Goal: Task Accomplishment & Management: Manage account settings

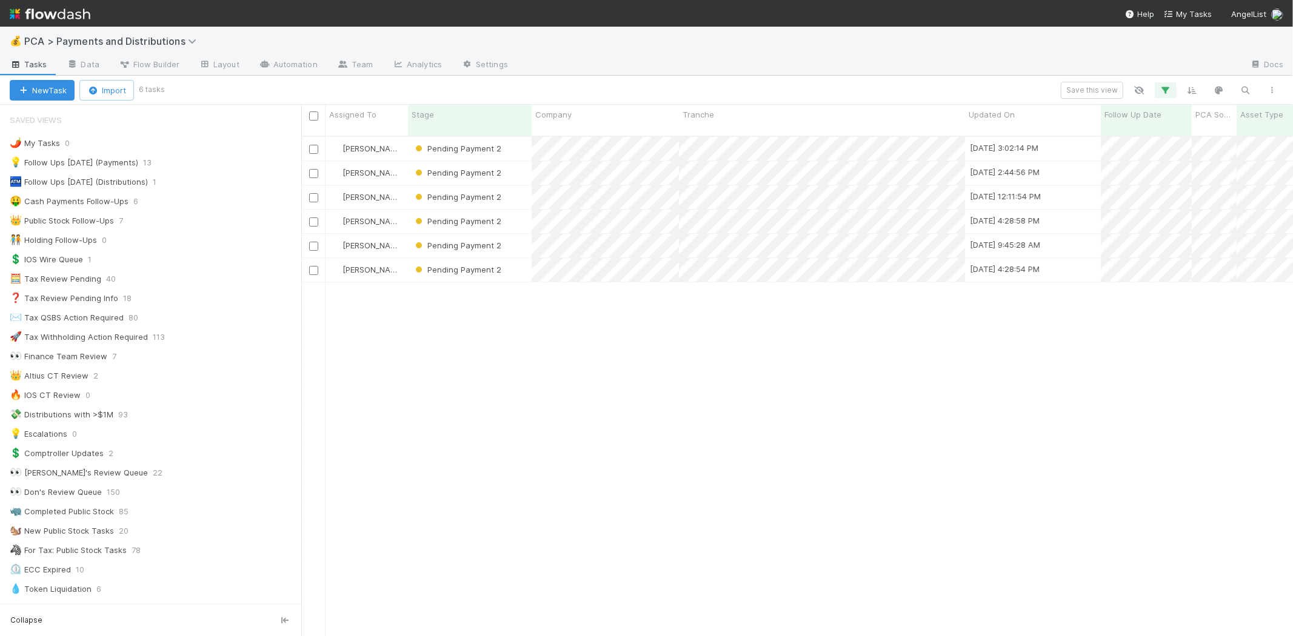
scroll to position [808, 0]
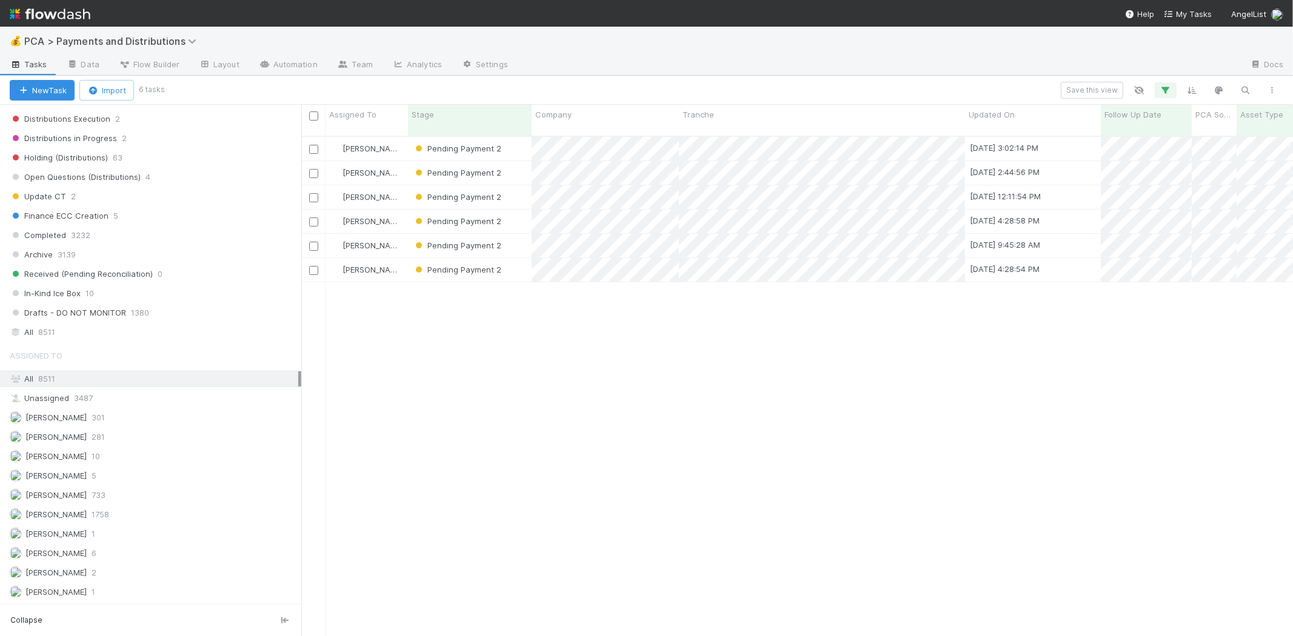
click at [659, 404] on div "[PERSON_NAME] Pending Payment 2 [DATE] 3:02:14 PM [DATE] 12:59:05 AM 1 0 0 0 0 …" at bounding box center [797, 392] width 992 height 510
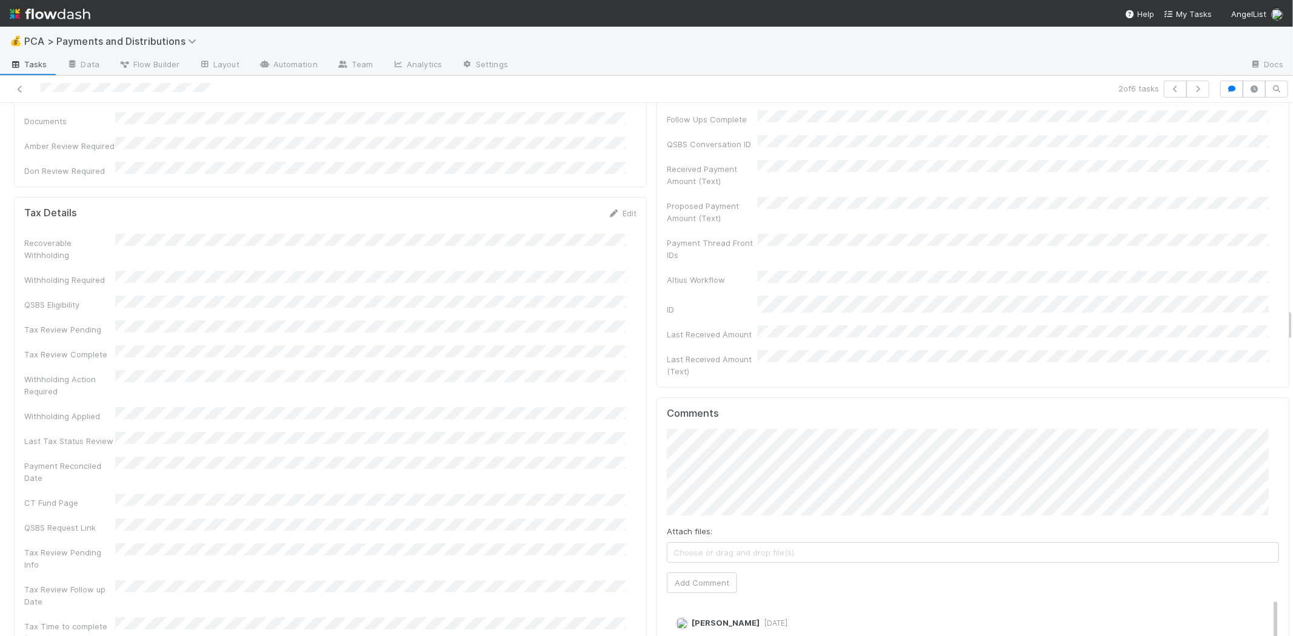
scroll to position [3299, 0]
drag, startPoint x: 697, startPoint y: 489, endPoint x: 522, endPoint y: 488, distance: 175.2
click at [696, 564] on button "Add Comment" at bounding box center [702, 574] width 70 height 21
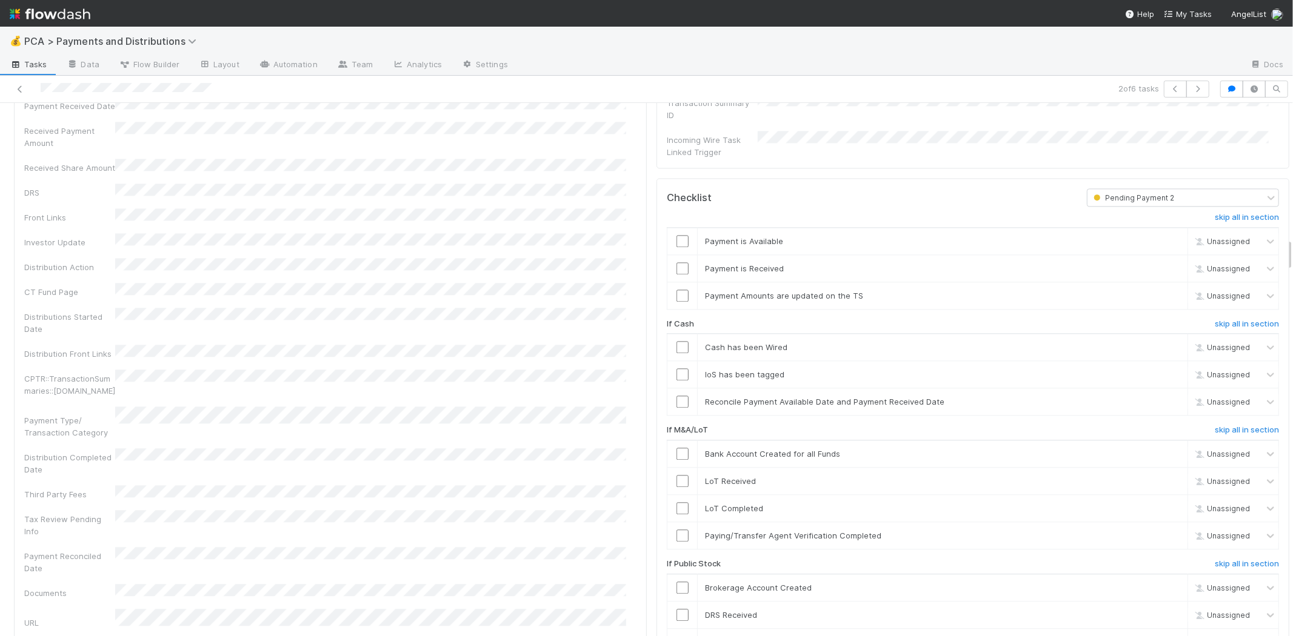
scroll to position [1818, 0]
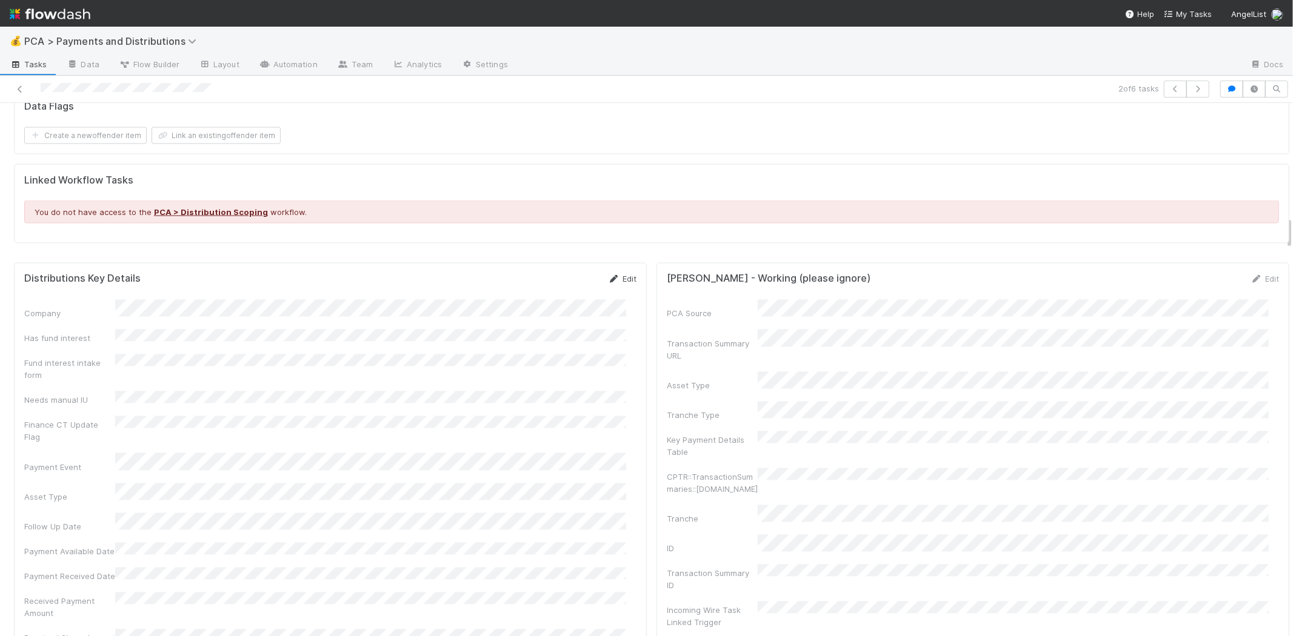
click at [613, 275] on link "Edit" at bounding box center [622, 280] width 28 height 10
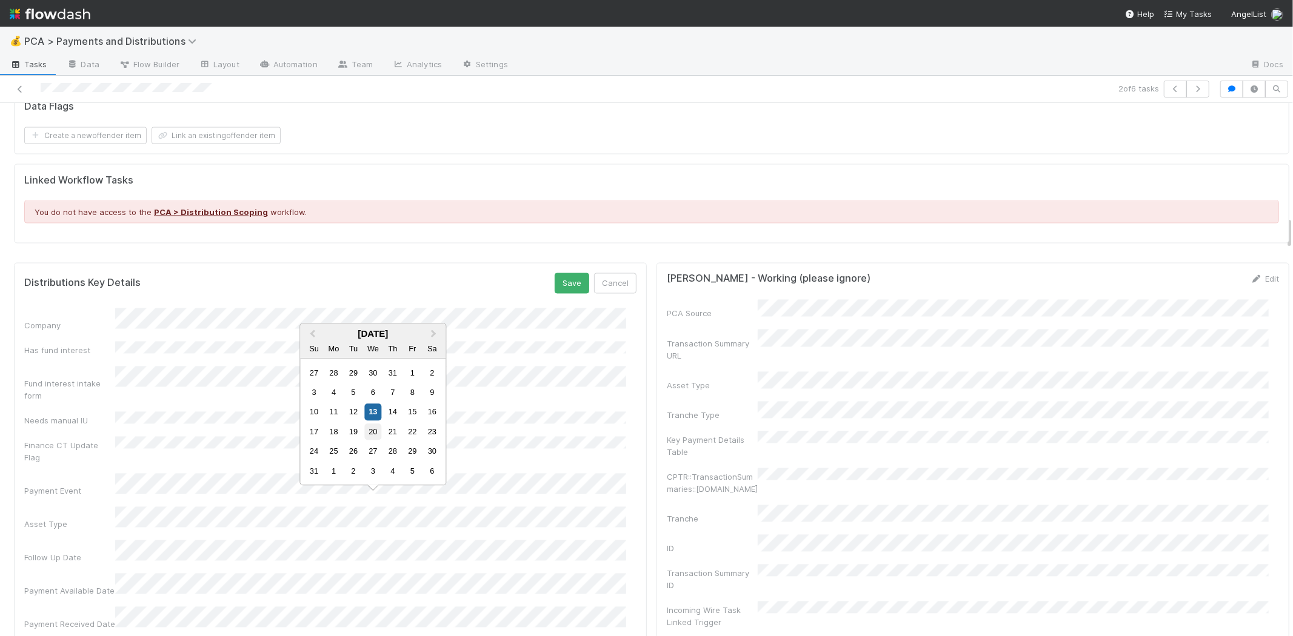
click at [370, 430] on div "20" at bounding box center [373, 432] width 16 height 16
click at [555, 276] on button "Save" at bounding box center [572, 283] width 35 height 21
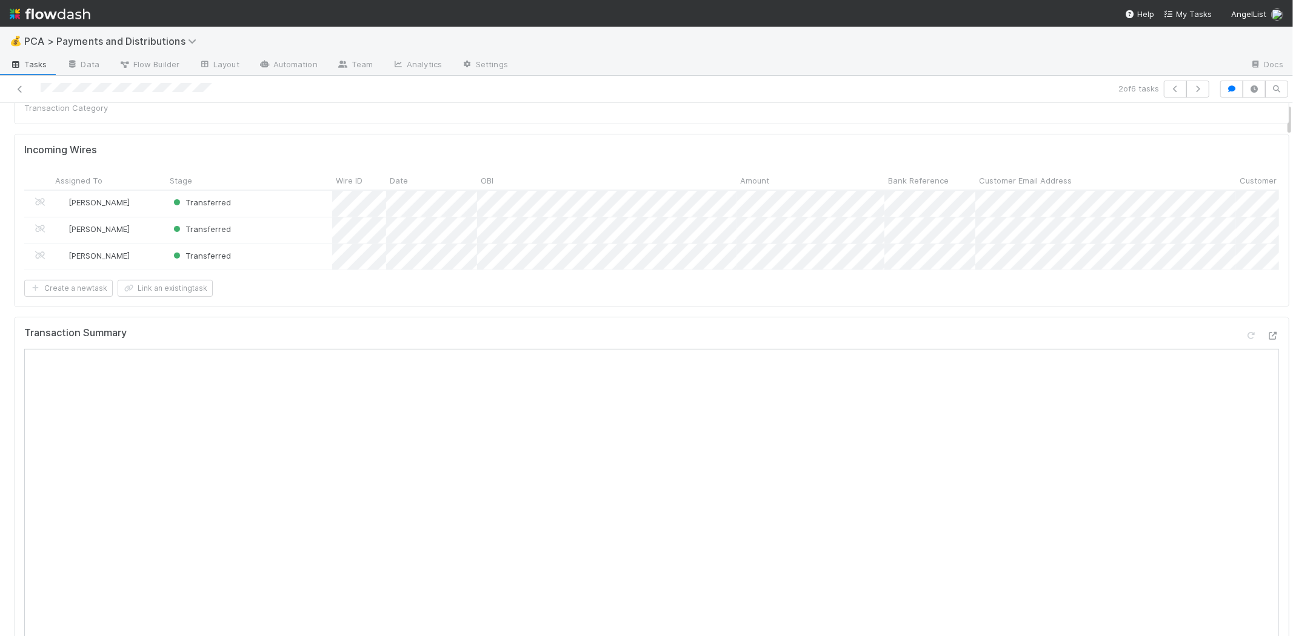
scroll to position [0, 0]
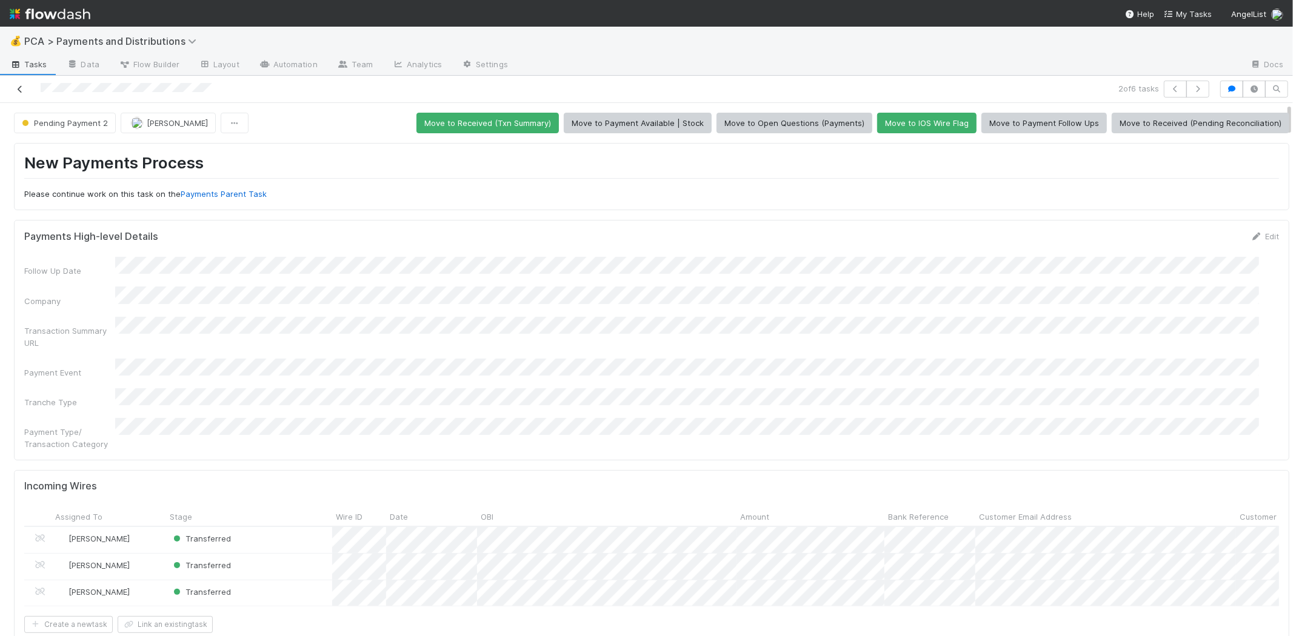
click at [23, 88] on icon at bounding box center [20, 89] width 12 height 8
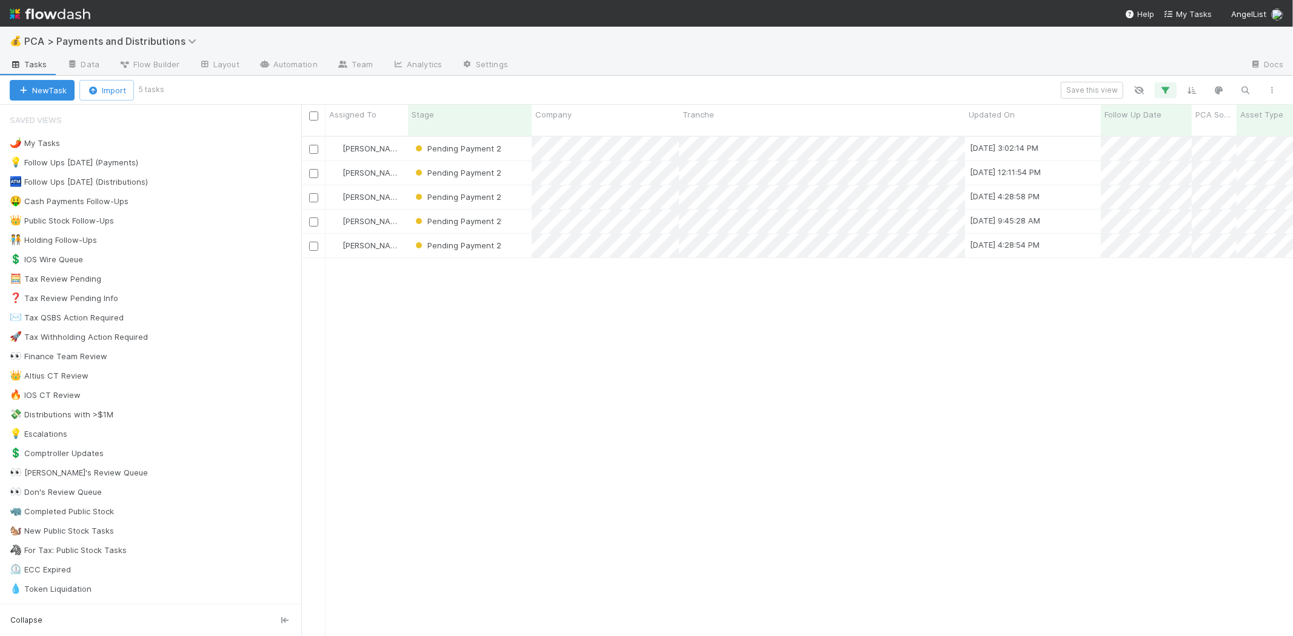
scroll to position [500, 981]
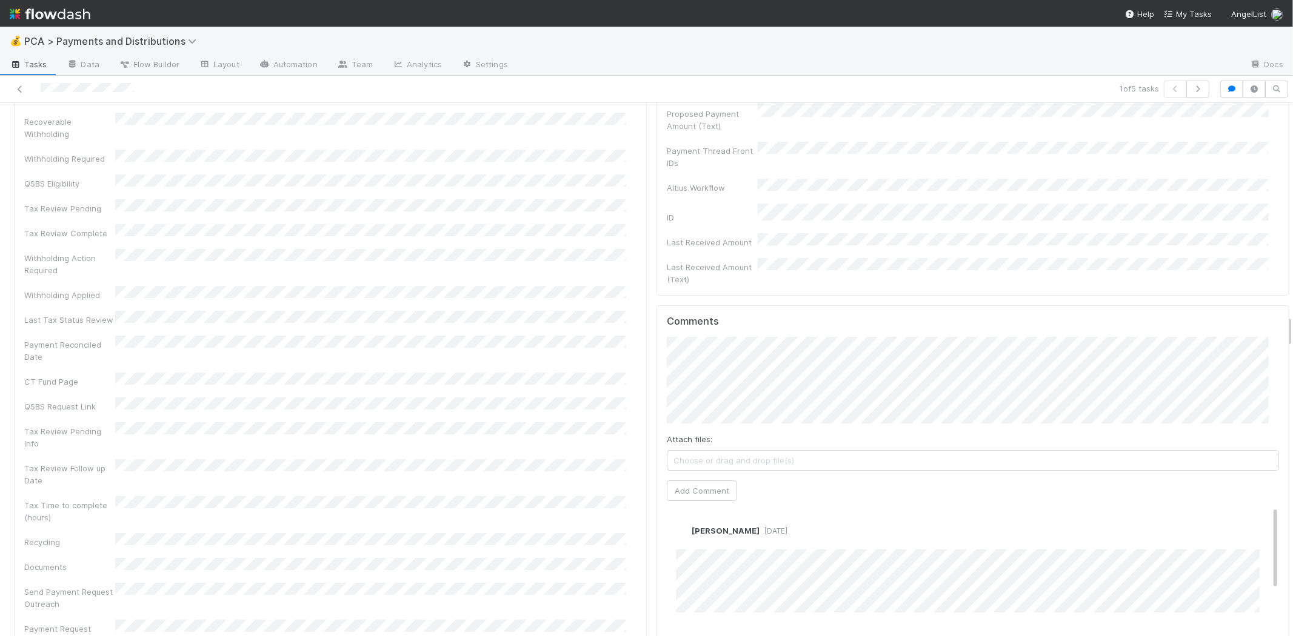
scroll to position [3434, 0]
click at [705, 475] on button "Add Comment" at bounding box center [702, 485] width 70 height 21
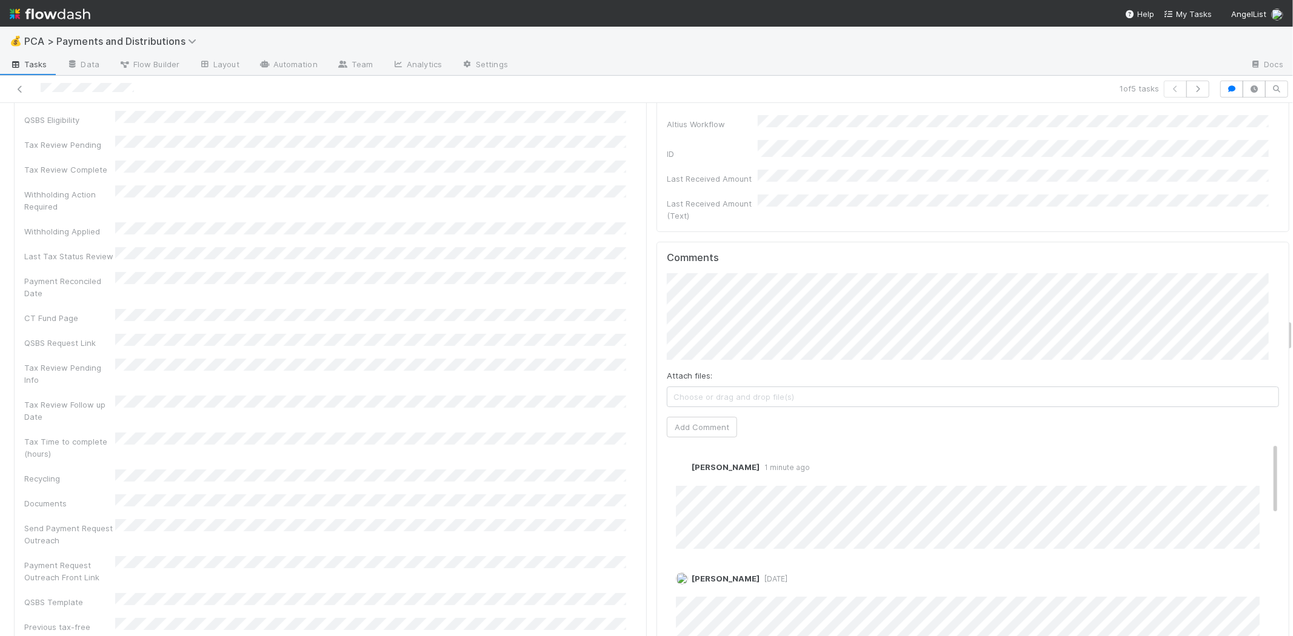
scroll to position [3501, 0]
click at [685, 465] on link "Edit" at bounding box center [692, 470] width 14 height 10
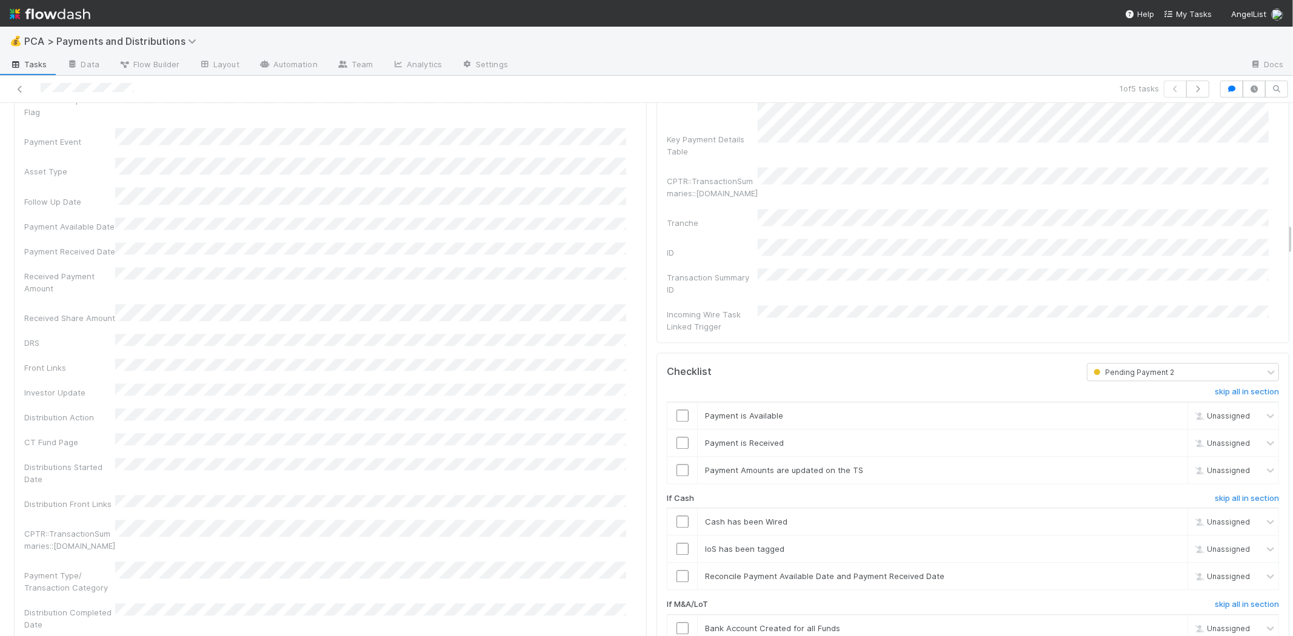
scroll to position [1750, 0]
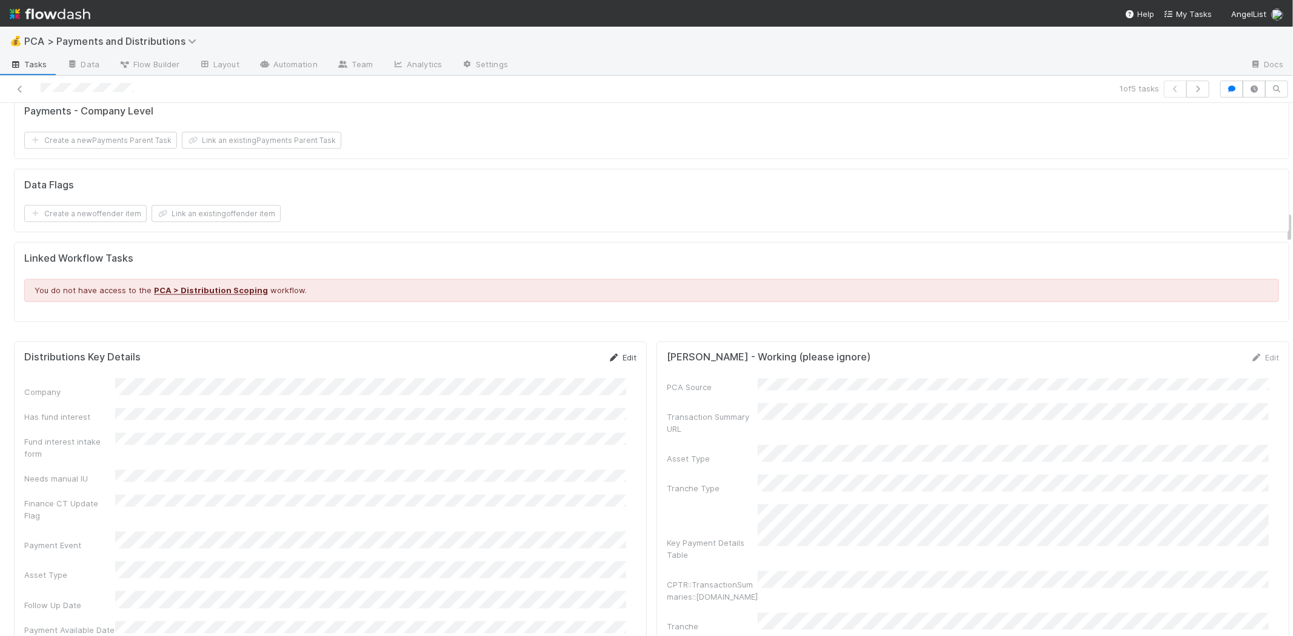
click at [612, 353] on link "Edit" at bounding box center [622, 358] width 28 height 10
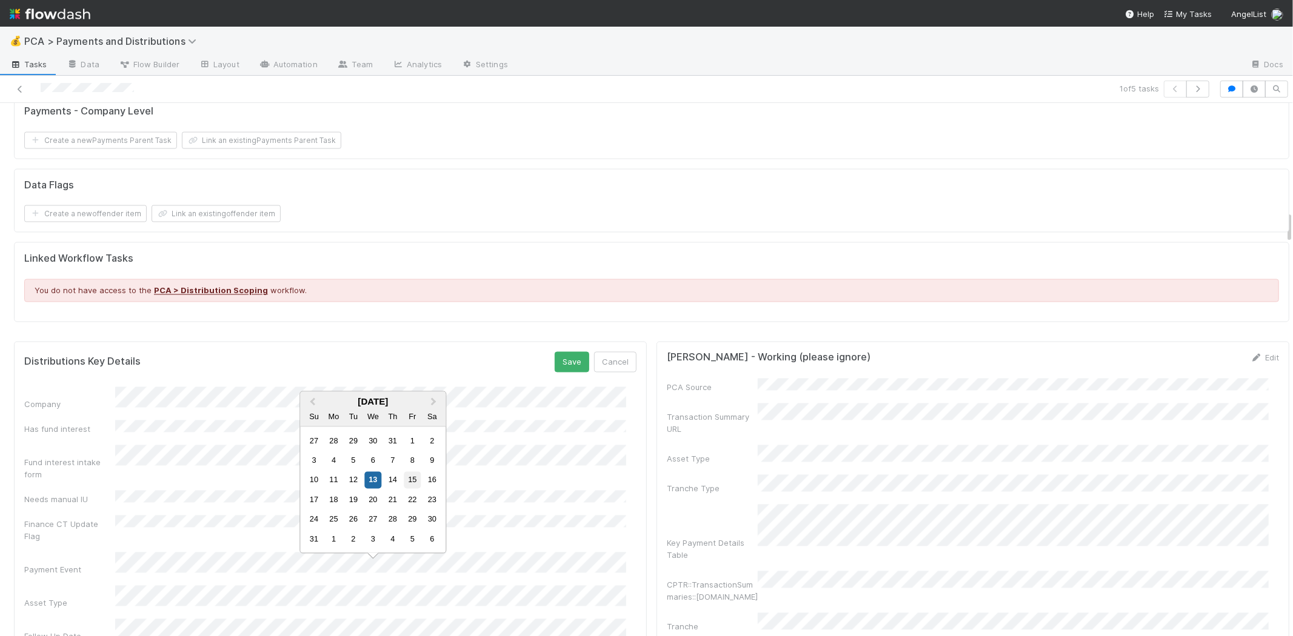
click at [410, 481] on div "15" at bounding box center [412, 480] width 16 height 16
click at [565, 352] on button "Save" at bounding box center [572, 362] width 35 height 21
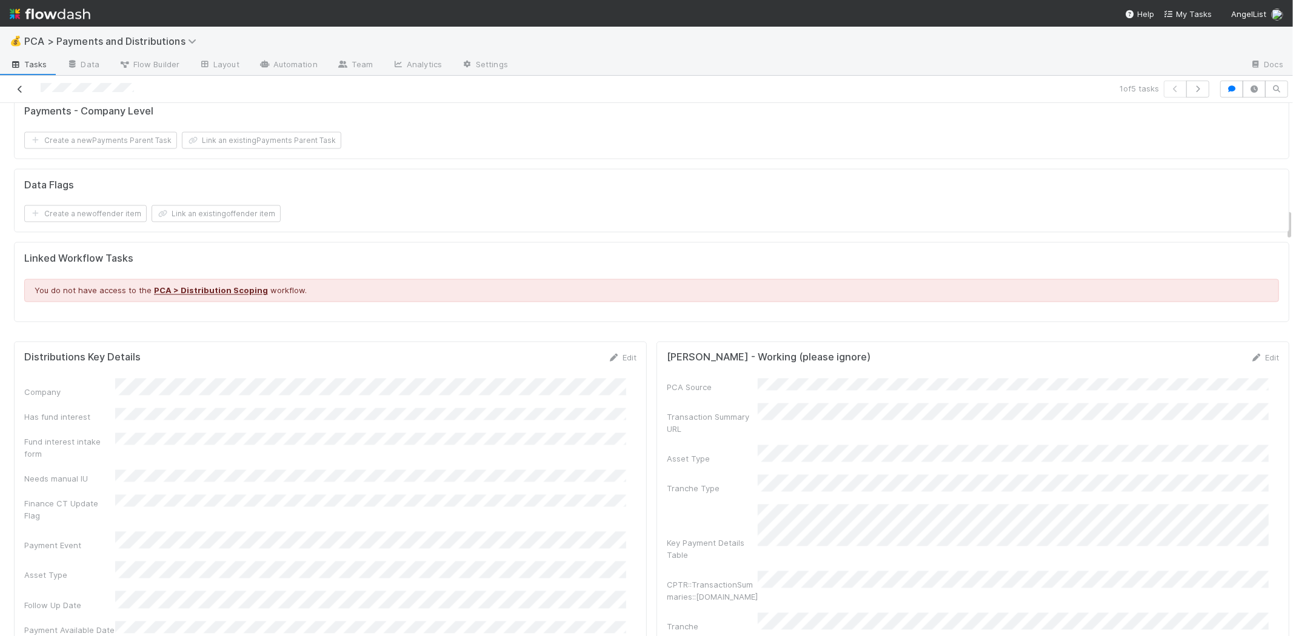
click at [19, 87] on icon at bounding box center [20, 89] width 12 height 8
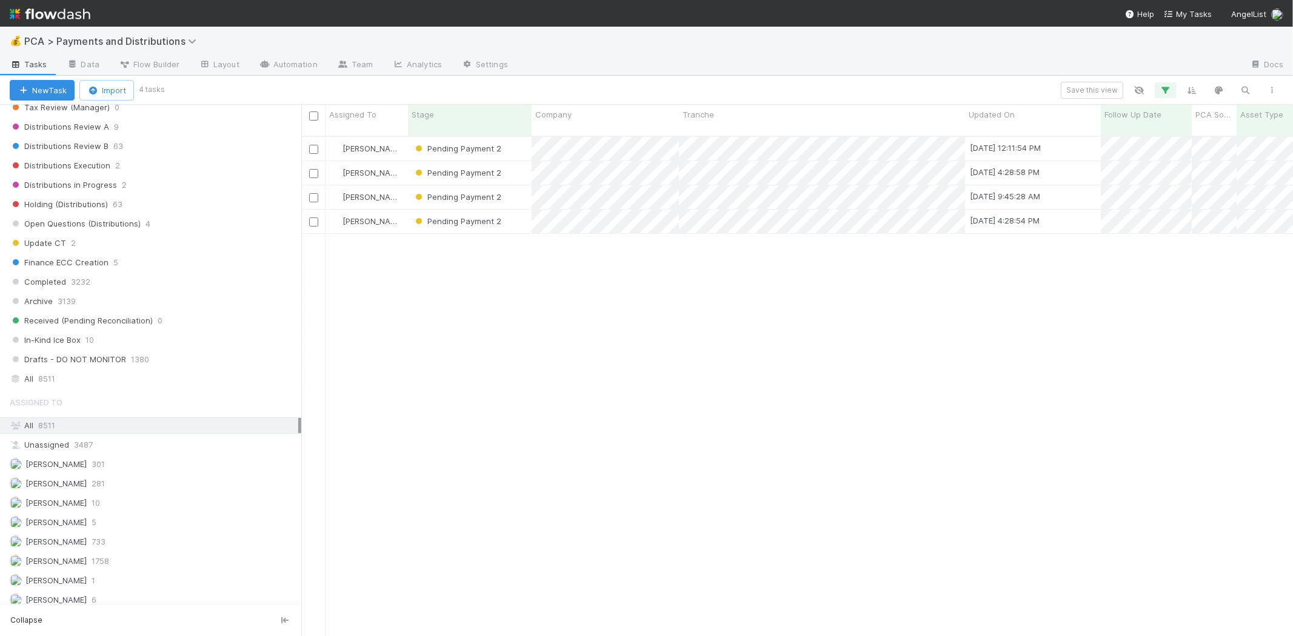
scroll to position [808, 0]
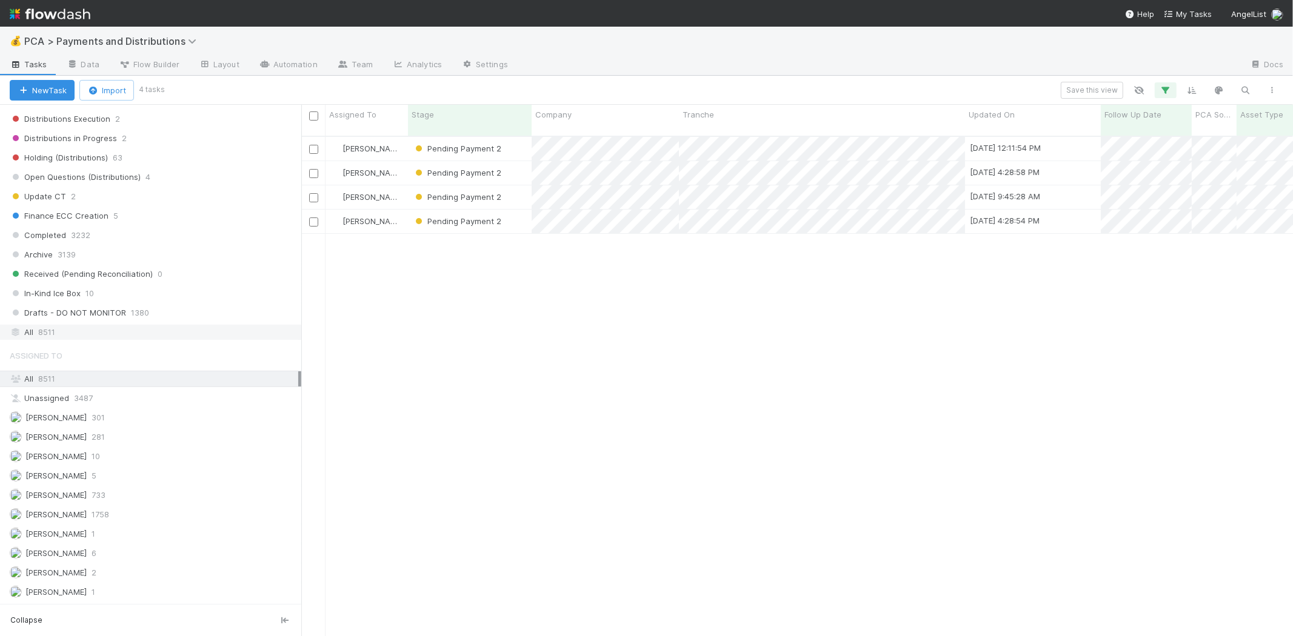
click at [69, 338] on div "All 8511" at bounding box center [154, 332] width 288 height 15
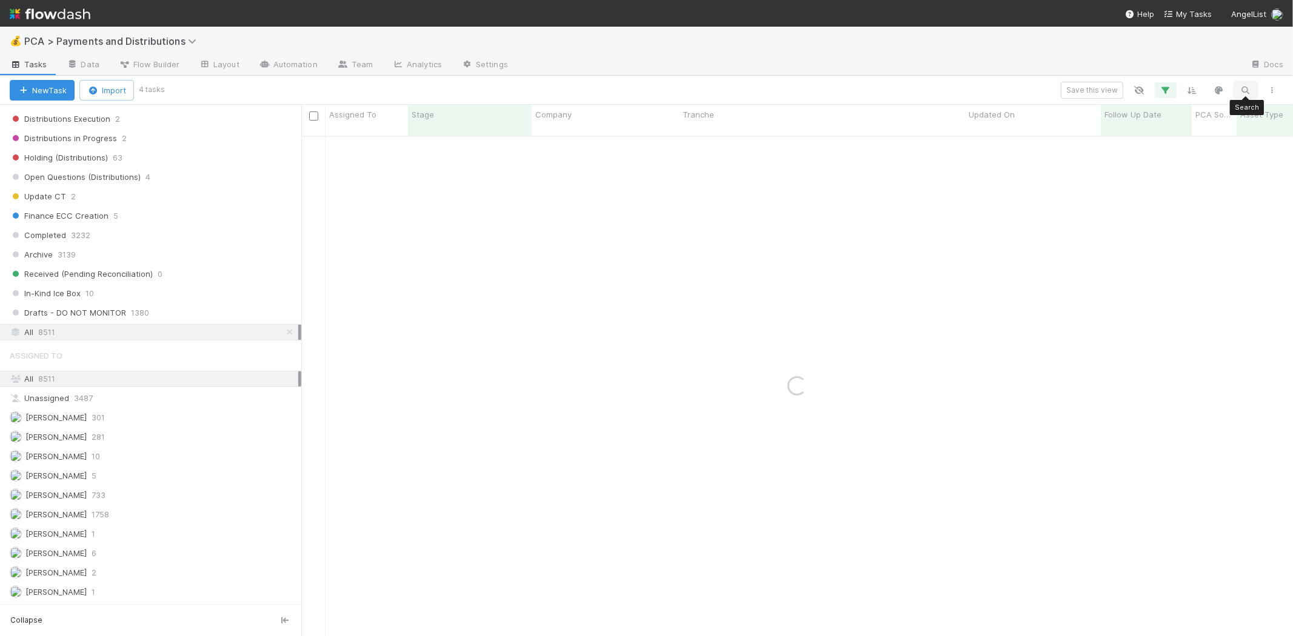
click at [1245, 85] on icon "button" at bounding box center [1245, 90] width 12 height 11
click at [1137, 69] on input "newship" at bounding box center [1182, 70] width 121 height 15
type input "newswhip"
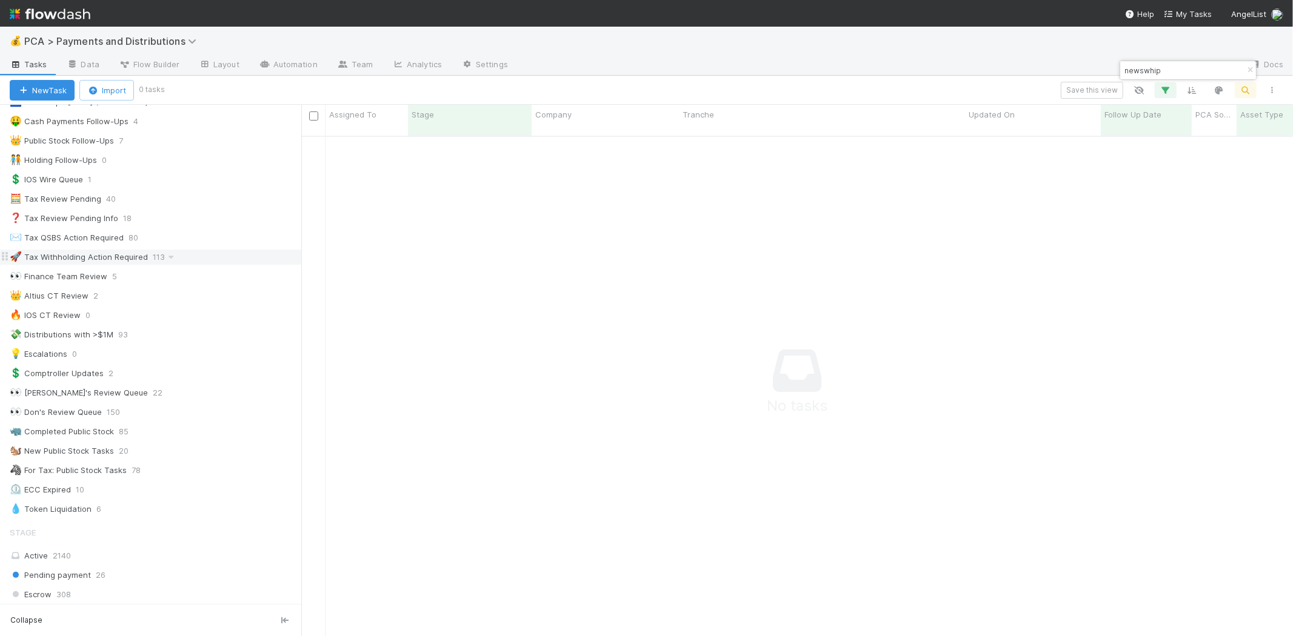
scroll to position [0, 0]
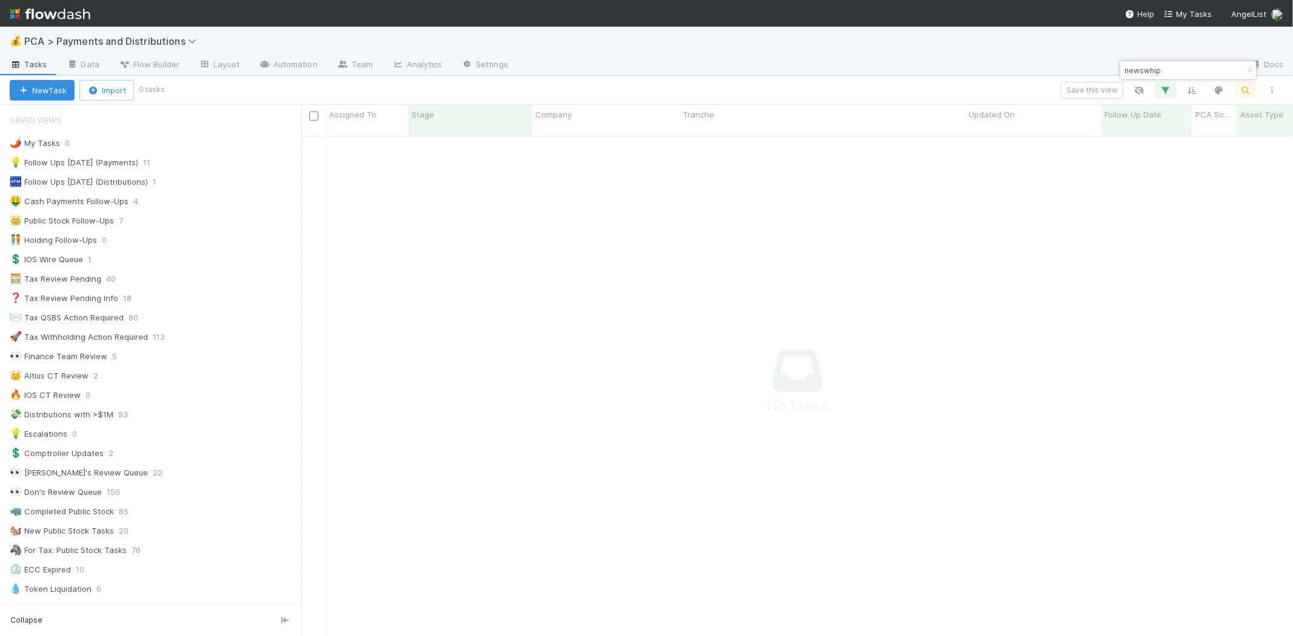
click at [1155, 75] on input "newswhip" at bounding box center [1182, 70] width 121 height 15
drag, startPoint x: 1170, startPoint y: 70, endPoint x: 1086, endPoint y: 70, distance: 83.6
click at [1086, 70] on body "💰 PCA > Payments and Distributions Tasks Data Flow Builder Layout Automation Te…" at bounding box center [646, 318] width 1293 height 636
click at [1139, 73] on input "newswhip" at bounding box center [1182, 70] width 121 height 15
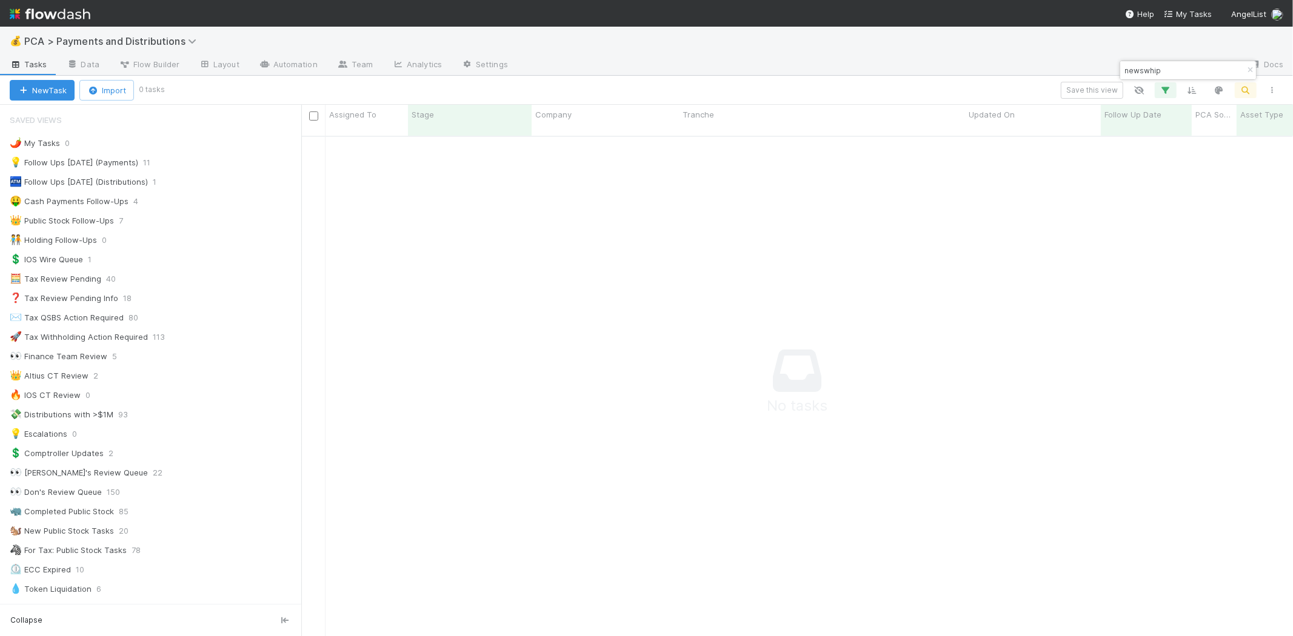
drag, startPoint x: 1195, startPoint y: 68, endPoint x: 1208, endPoint y: 67, distance: 12.8
click at [1195, 68] on input "newswhip" at bounding box center [1182, 70] width 121 height 15
drag, startPoint x: 1209, startPoint y: 67, endPoint x: 1081, endPoint y: 59, distance: 128.8
click at [1081, 59] on body "💰 PCA > Payments and Distributions Tasks Data Flow Builder Layout Automation Te…" at bounding box center [646, 318] width 1293 height 636
paste input "Newswhip"
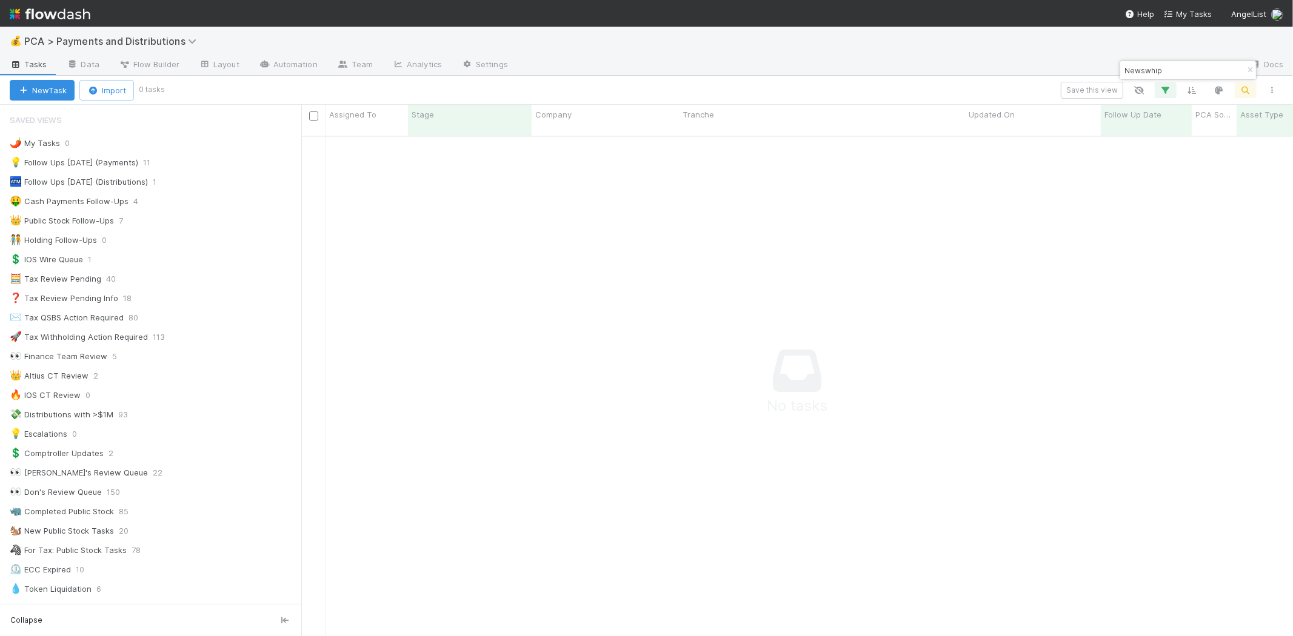
type input "Newswhip"
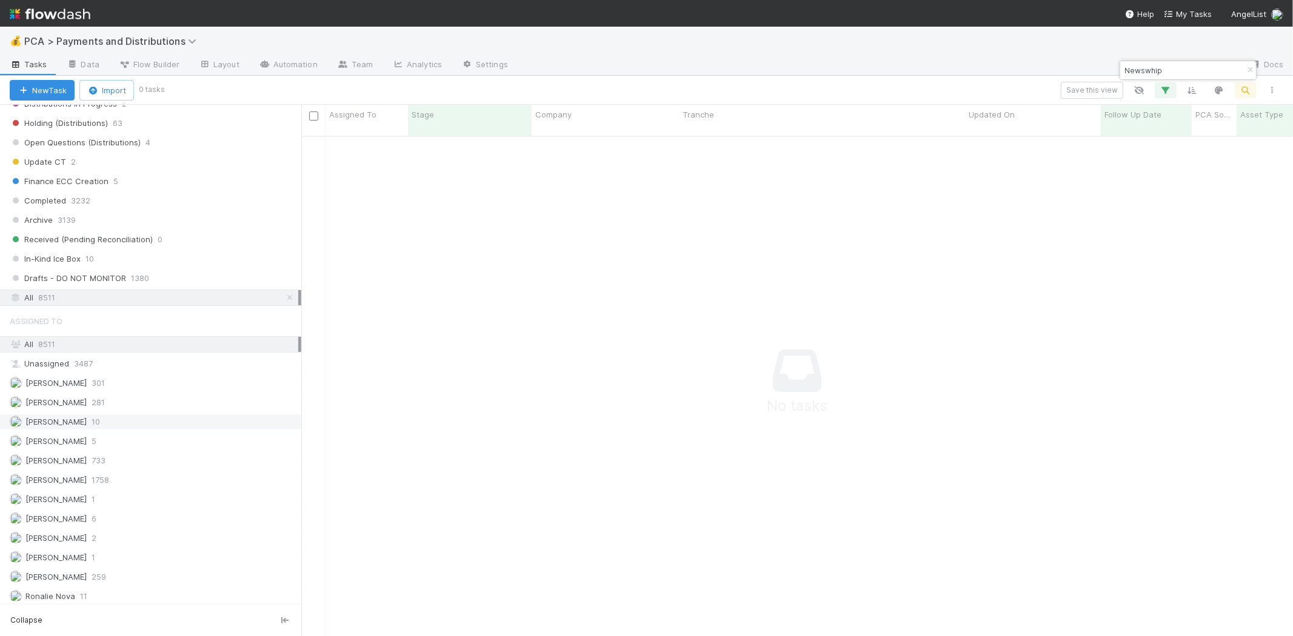
scroll to position [894, 0]
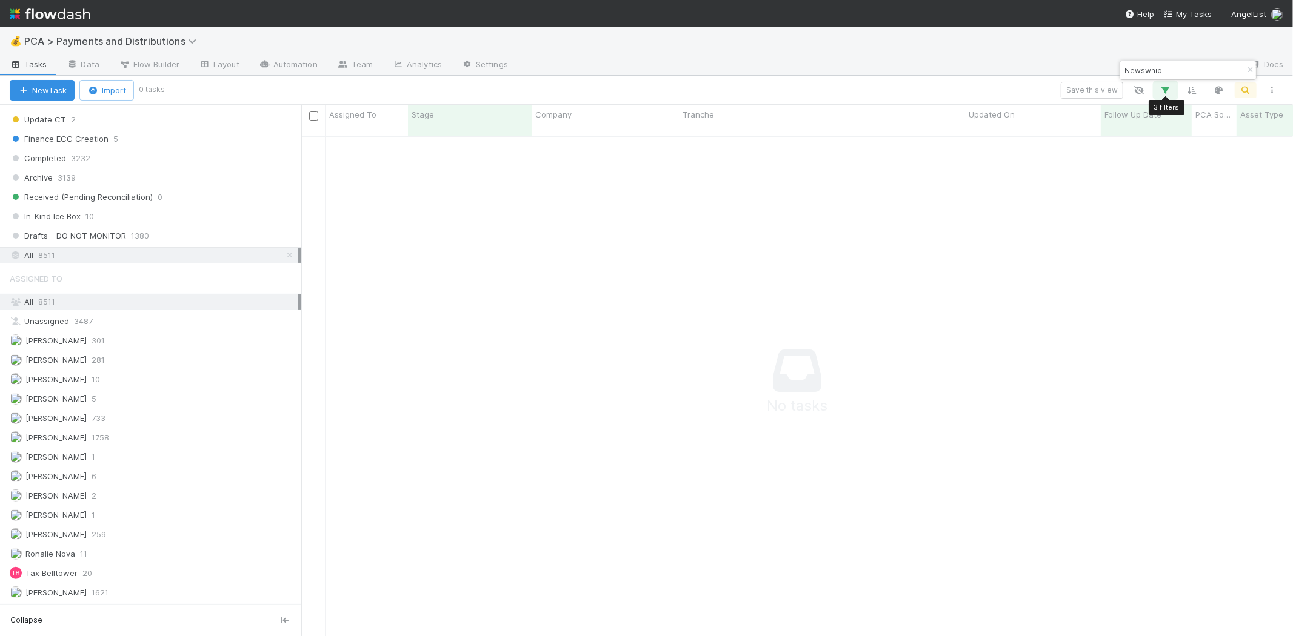
click at [1173, 89] on button "button" at bounding box center [1166, 90] width 22 height 16
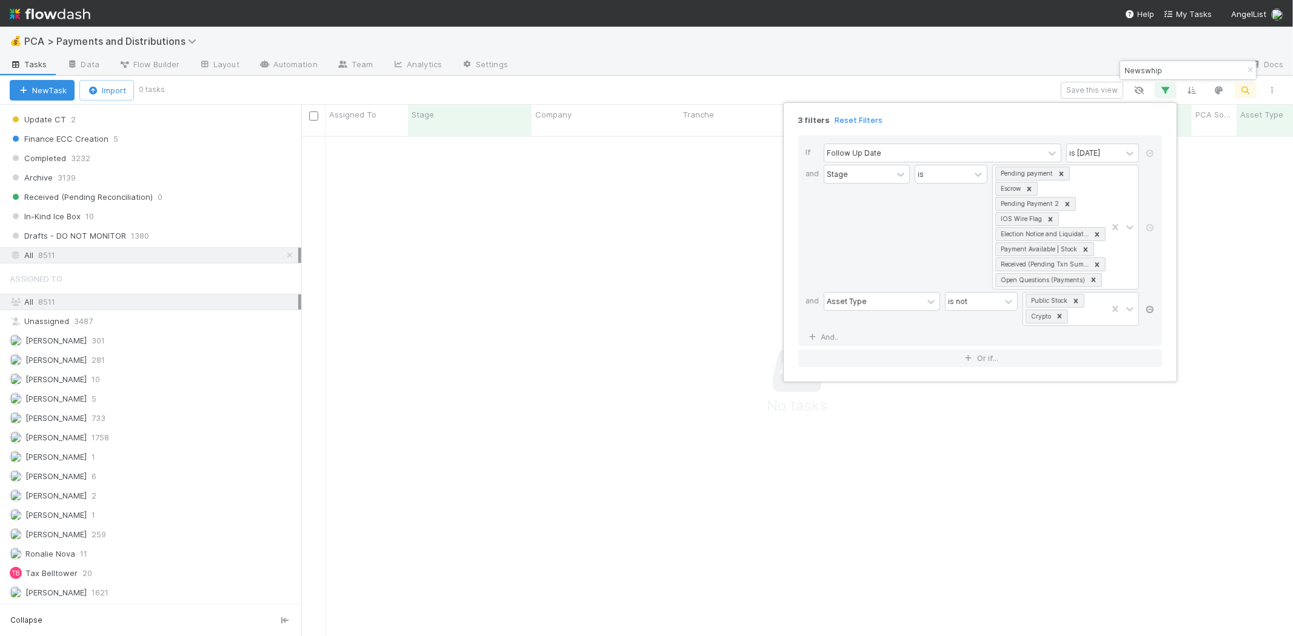
click at [1152, 312] on icon at bounding box center [1150, 309] width 12 height 7
drag, startPoint x: 1152, startPoint y: 228, endPoint x: 1150, endPoint y: 165, distance: 63.0
click at [1152, 227] on icon at bounding box center [1150, 227] width 12 height 7
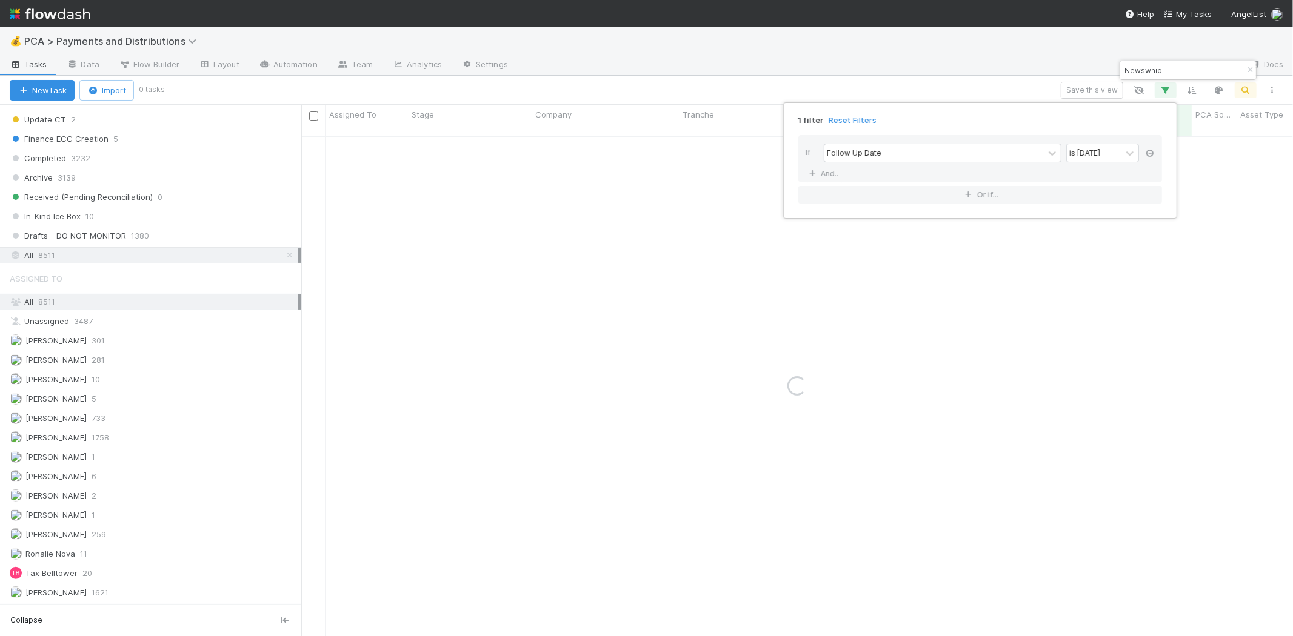
click at [1150, 152] on icon at bounding box center [1150, 153] width 12 height 7
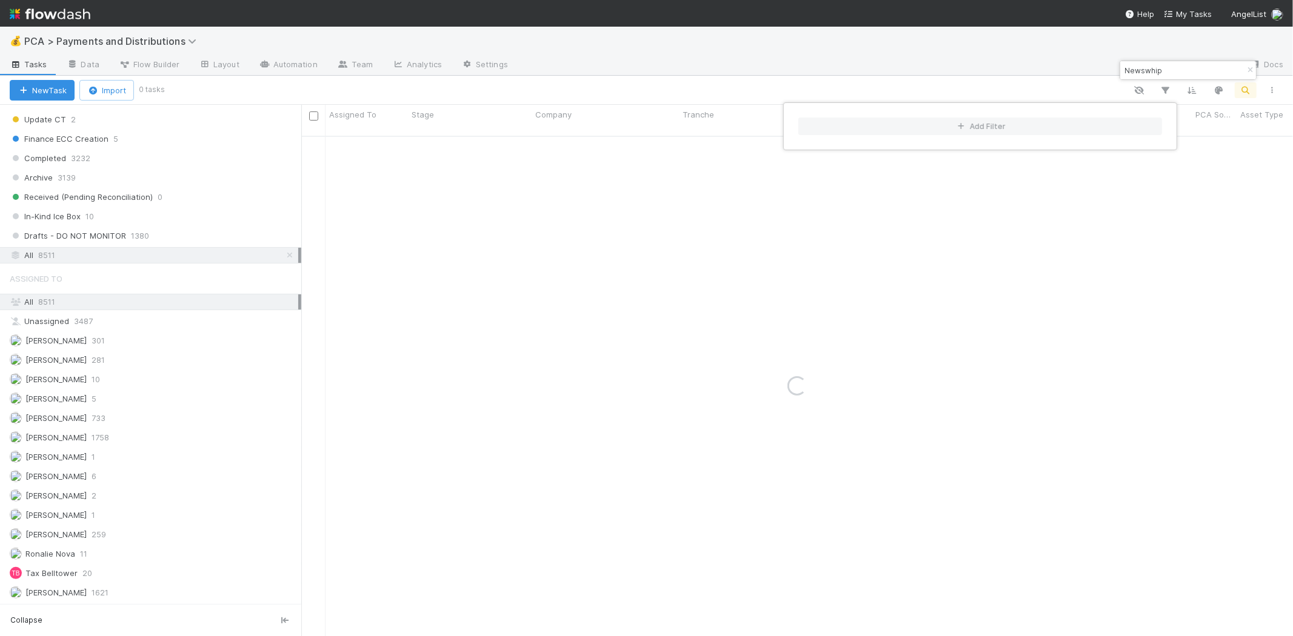
click at [936, 51] on div "Add Filter" at bounding box center [646, 318] width 1293 height 636
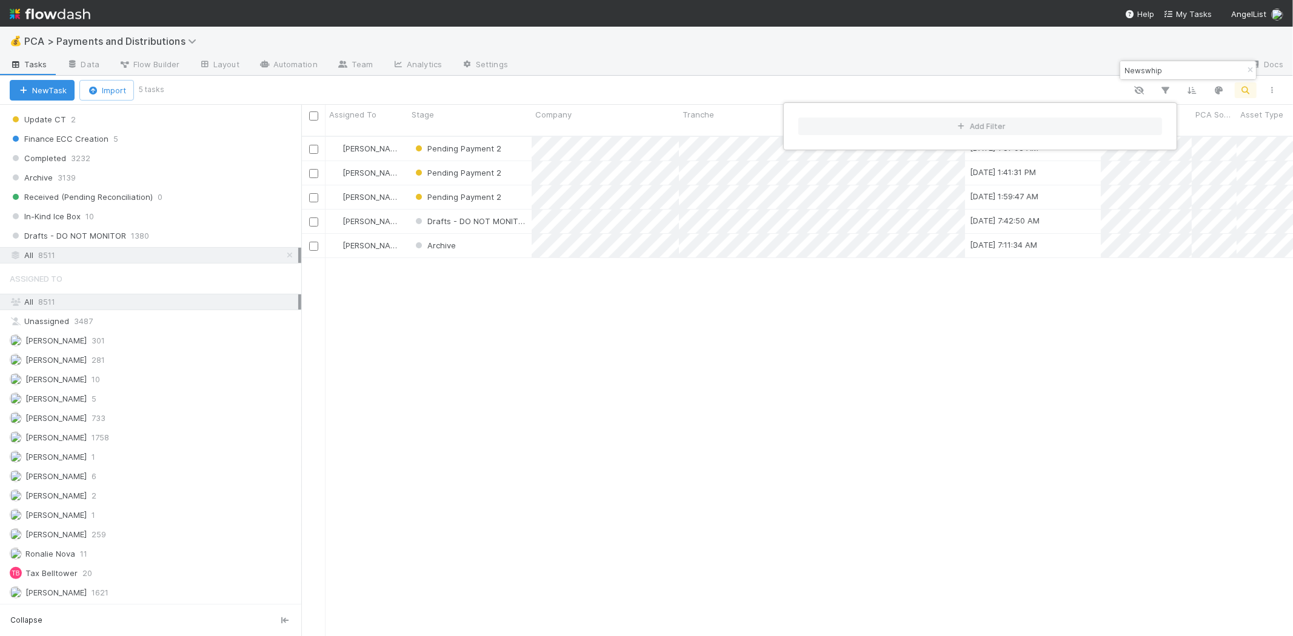
scroll to position [500, 981]
drag, startPoint x: 742, startPoint y: 355, endPoint x: 740, endPoint y: 341, distance: 14.1
click at [741, 355] on div "Add Filter" at bounding box center [646, 318] width 1293 height 636
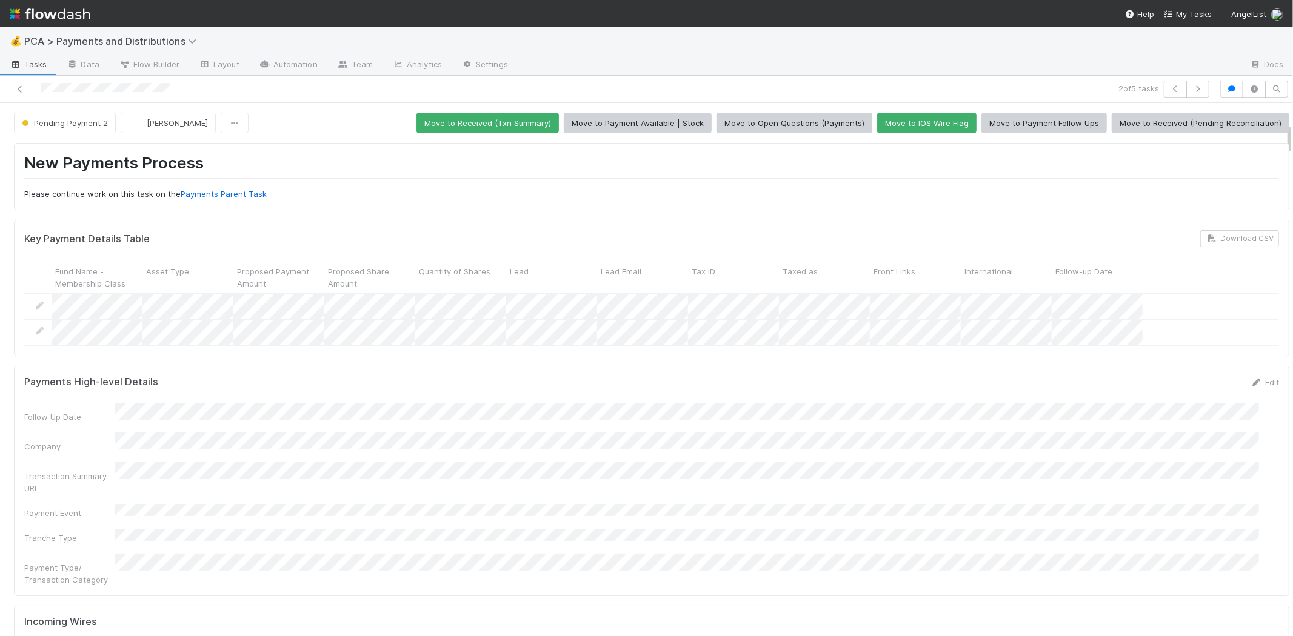
scroll to position [336, 0]
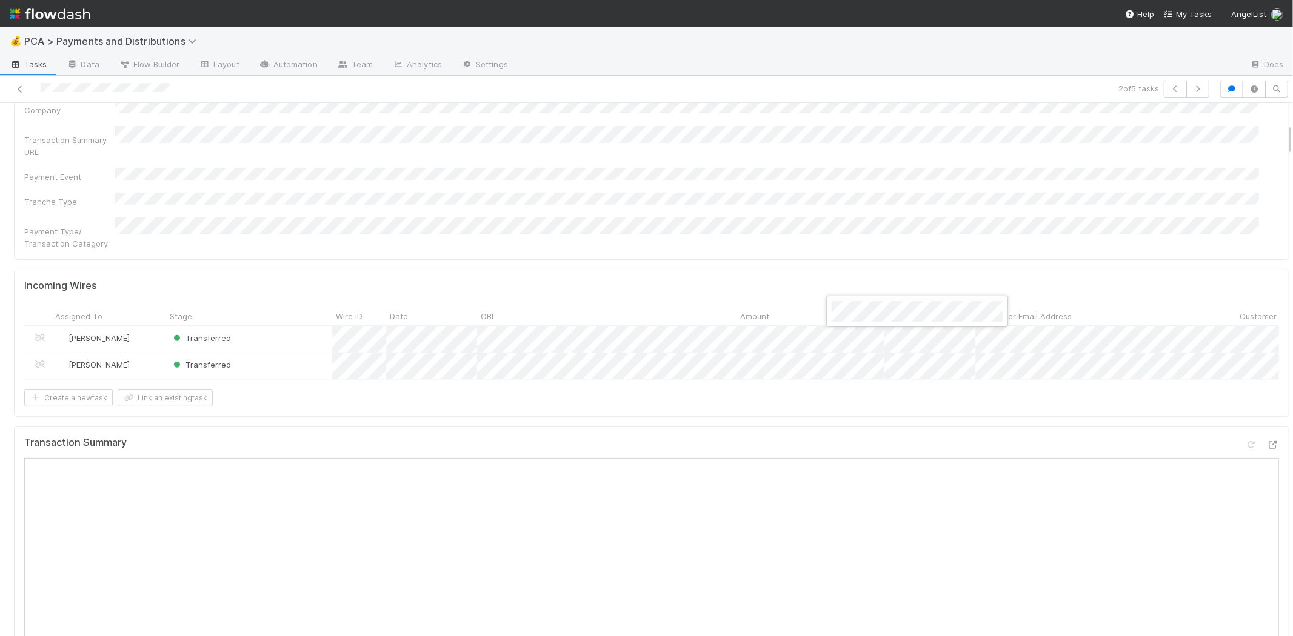
click at [859, 338] on div at bounding box center [646, 318] width 1293 height 636
click at [855, 316] on div at bounding box center [646, 318] width 1293 height 636
click at [816, 210] on div at bounding box center [646, 318] width 1293 height 636
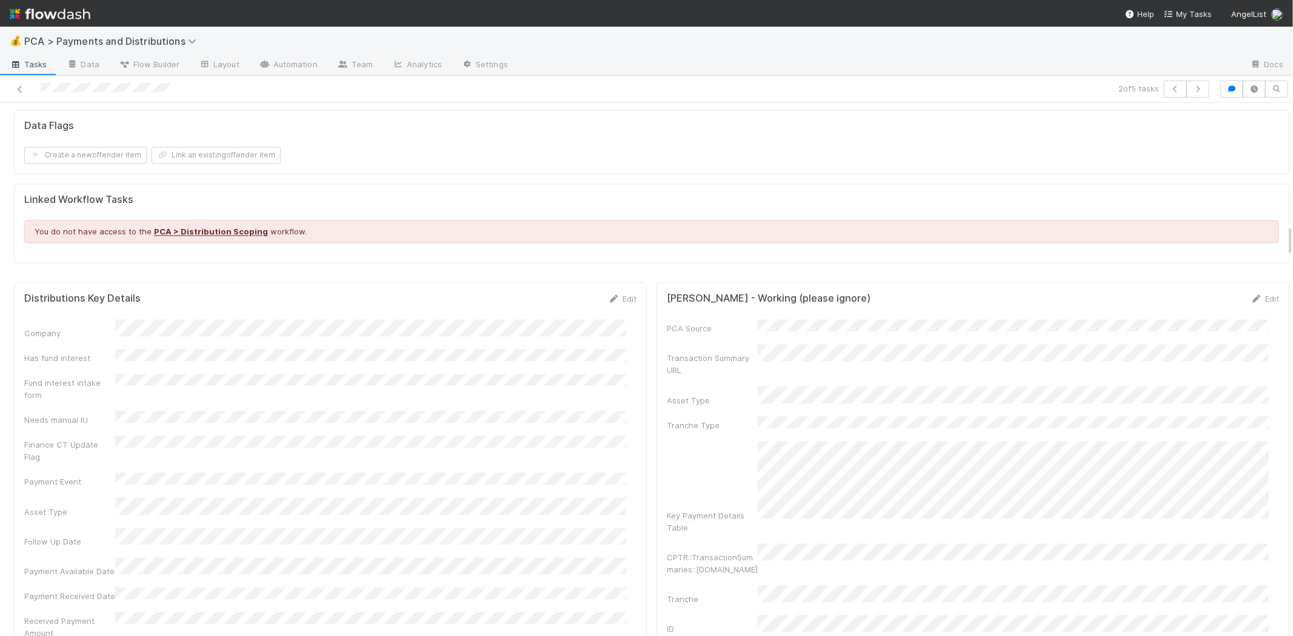
scroll to position [2020, 0]
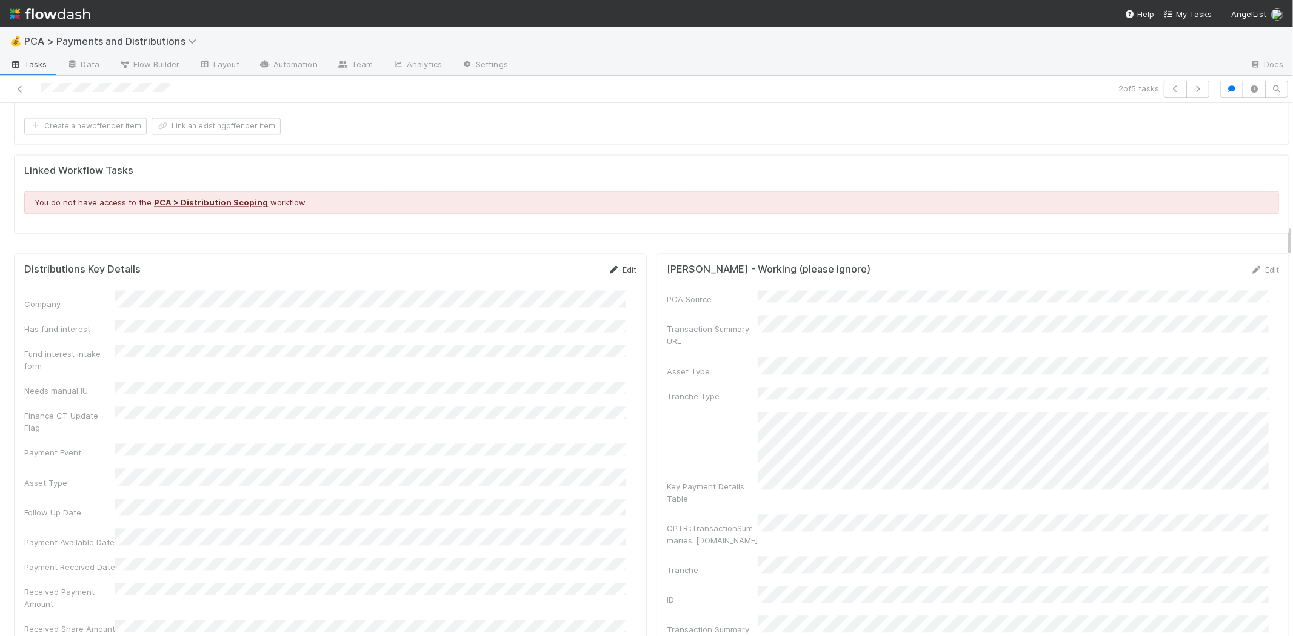
click at [608, 268] on icon at bounding box center [614, 270] width 12 height 8
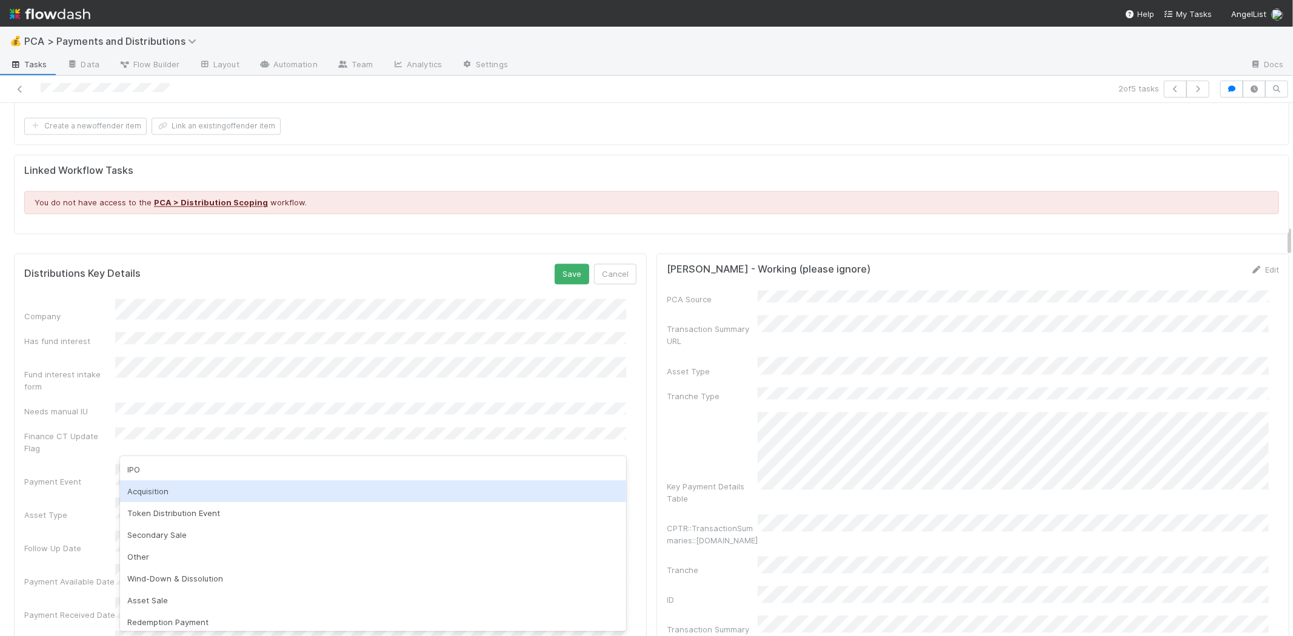
click at [185, 490] on div "Acquisition" at bounding box center [373, 492] width 506 height 22
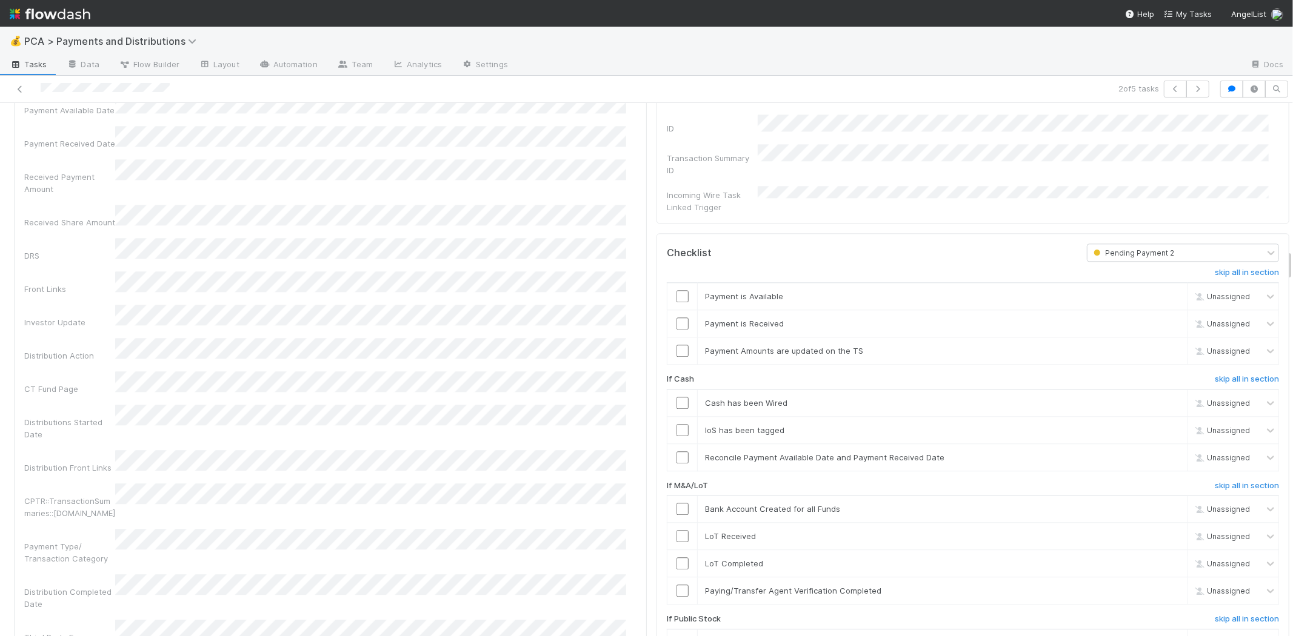
scroll to position [2087, 0]
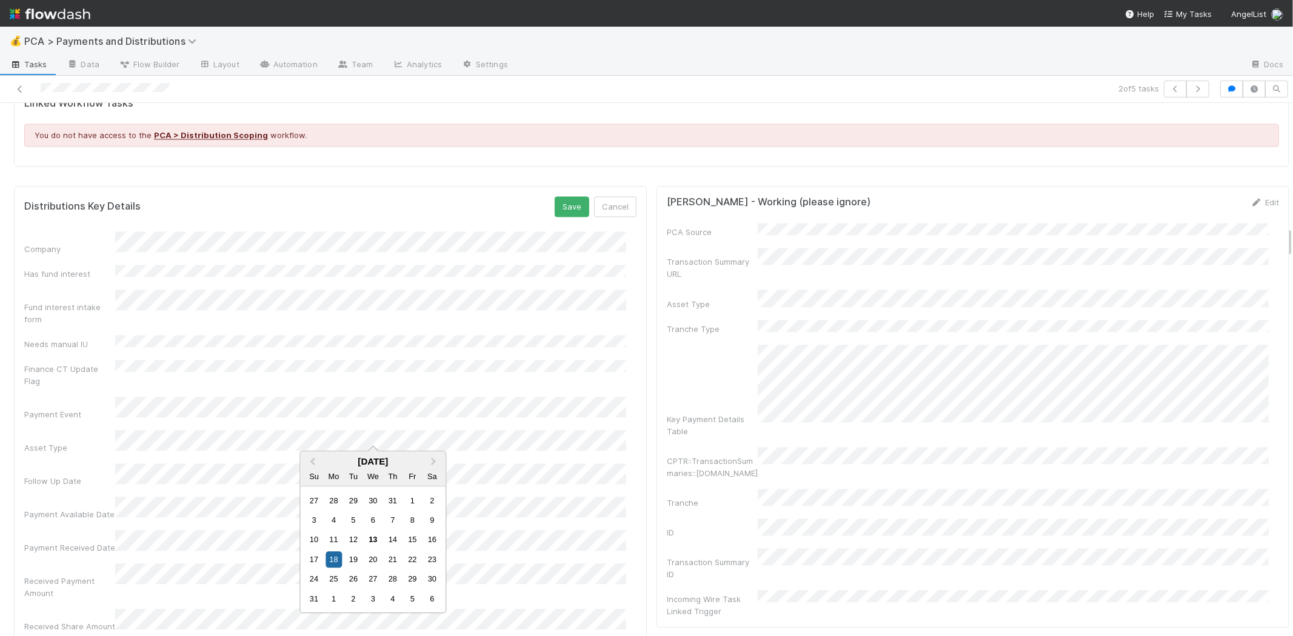
click at [52, 464] on div "Follow Up Date" at bounding box center [330, 476] width 612 height 24
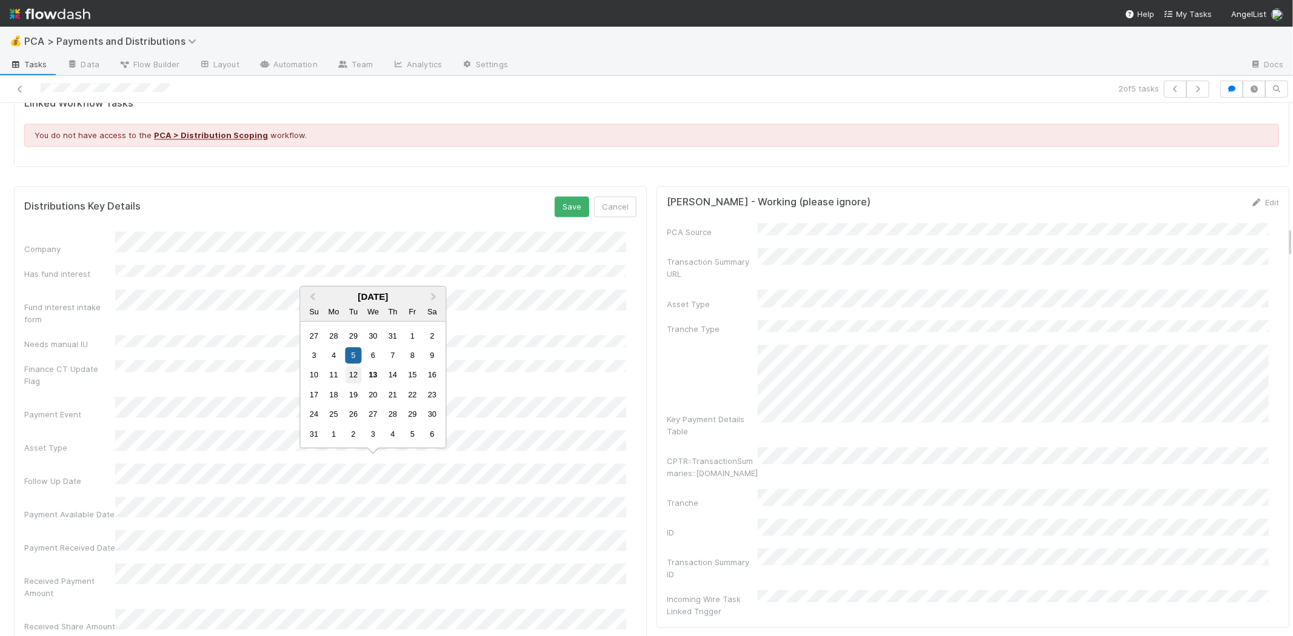
click at [353, 372] on div "12" at bounding box center [353, 375] width 16 height 16
click at [352, 403] on div "12" at bounding box center [353, 406] width 16 height 16
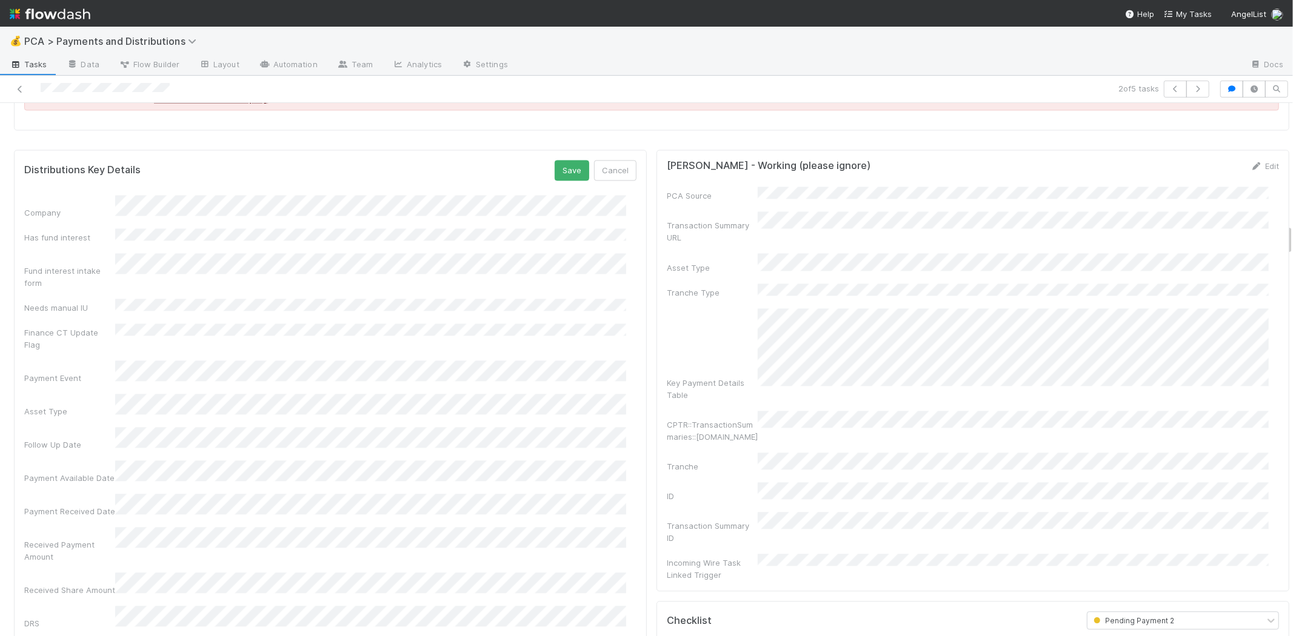
scroll to position [2020, 0]
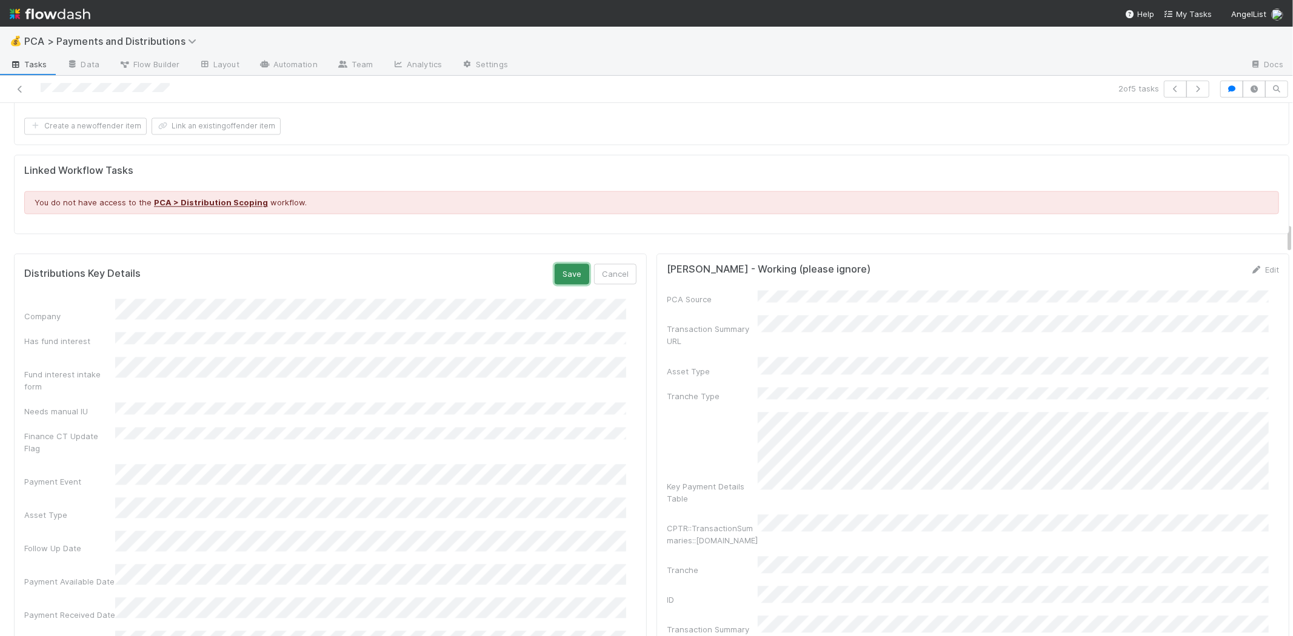
click at [565, 271] on button "Save" at bounding box center [572, 274] width 35 height 21
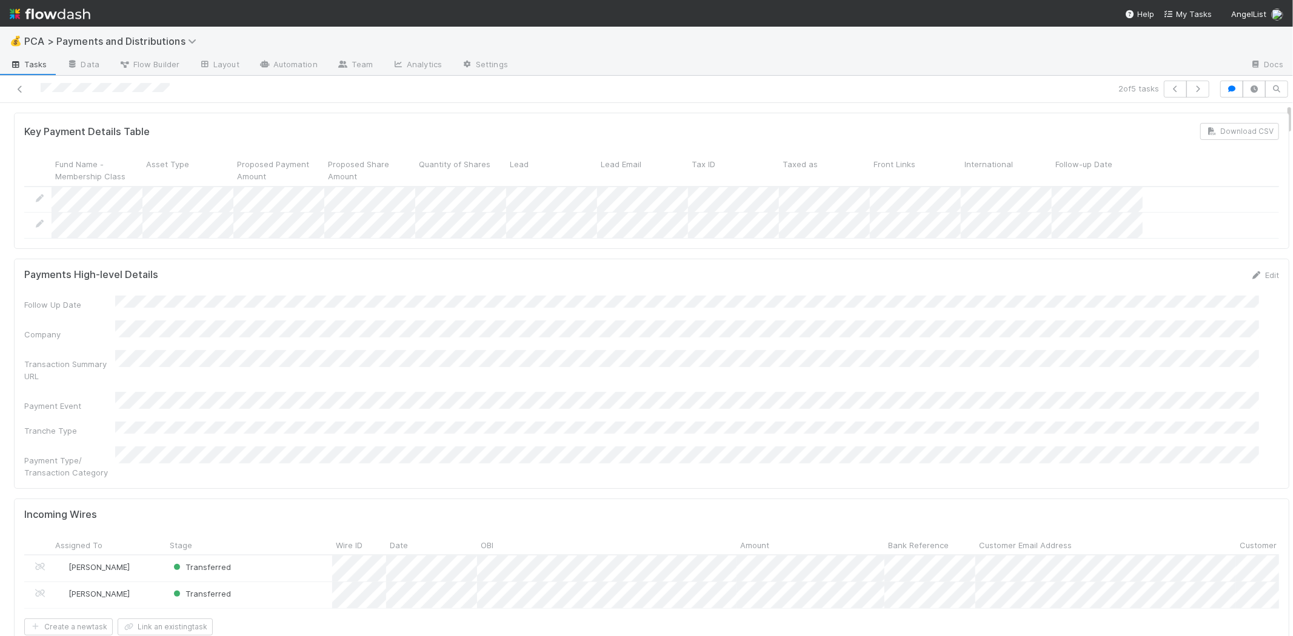
scroll to position [0, 0]
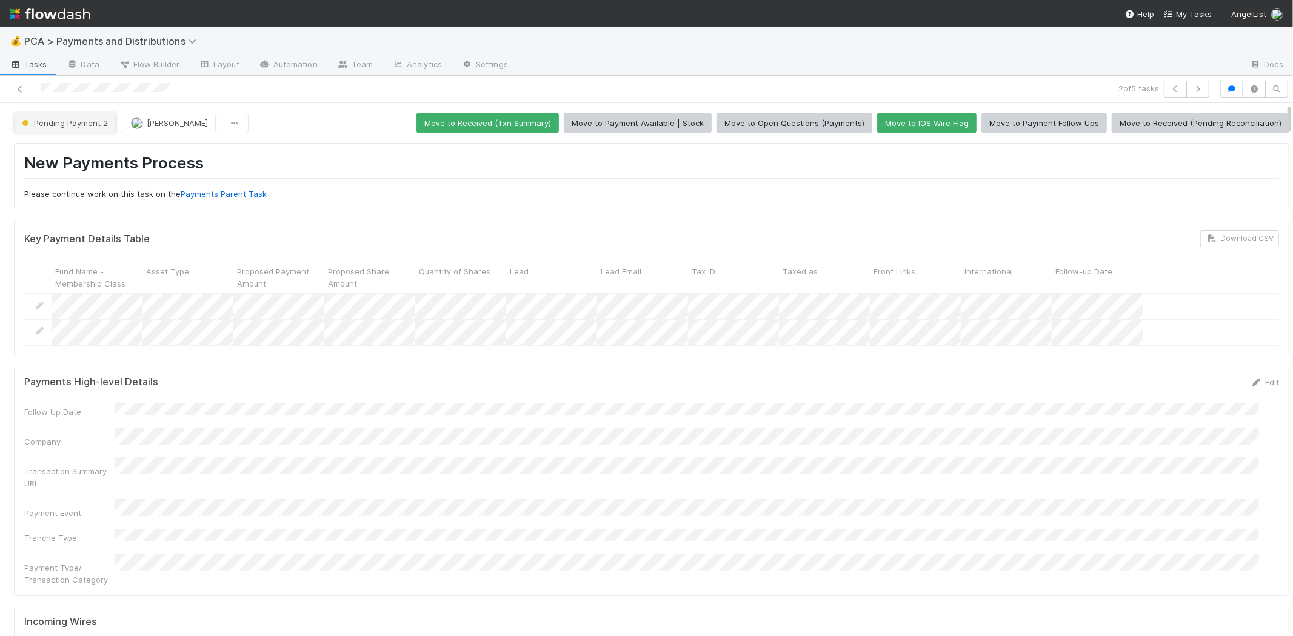
click at [87, 130] on button "Pending Payment 2" at bounding box center [65, 123] width 102 height 21
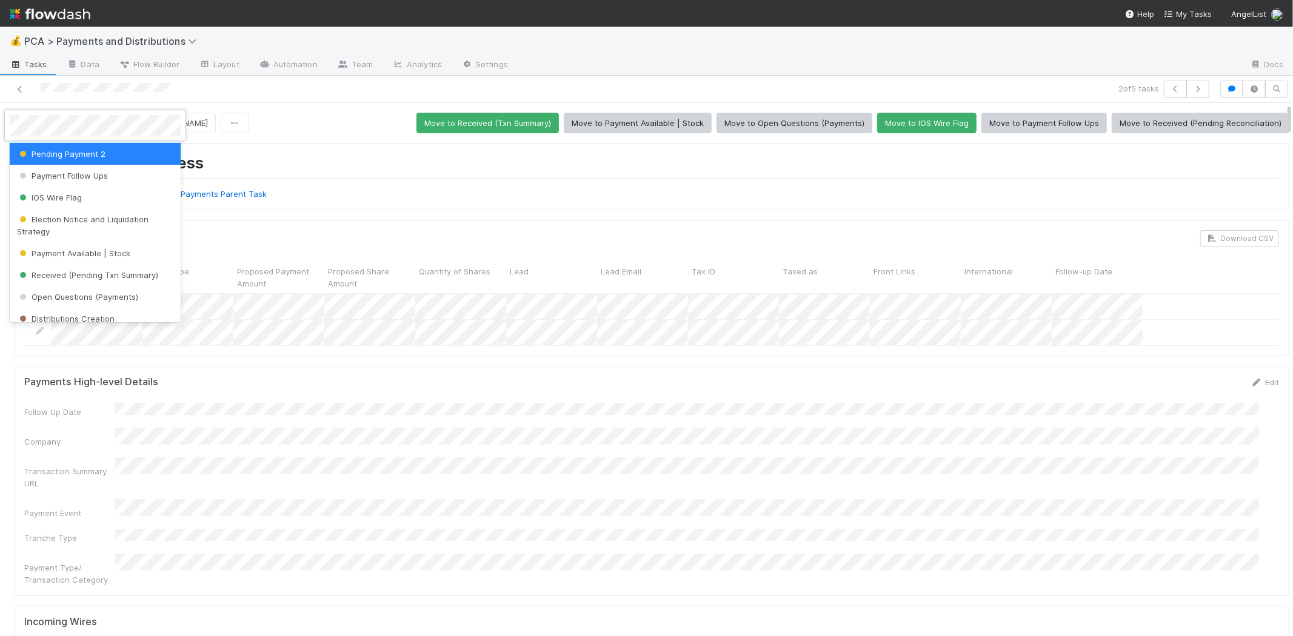
scroll to position [67, 0]
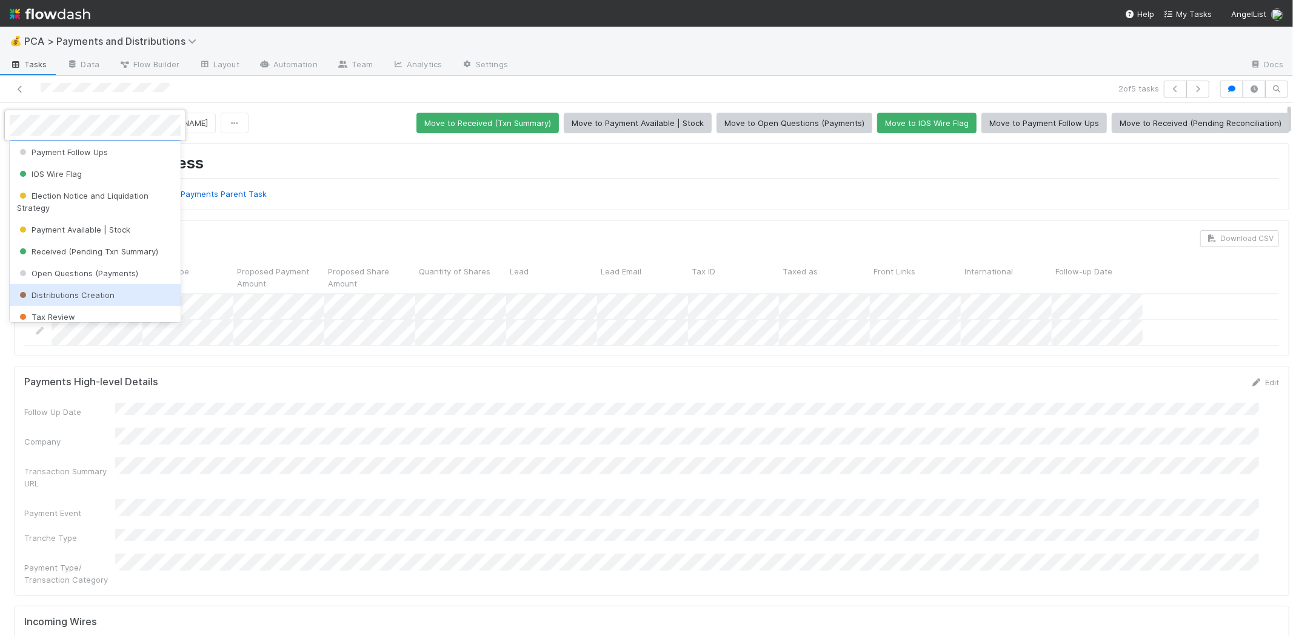
drag, startPoint x: 88, startPoint y: 292, endPoint x: 356, endPoint y: 200, distance: 283.1
click at [92, 292] on span "Distributions Creation" at bounding box center [66, 295] width 98 height 10
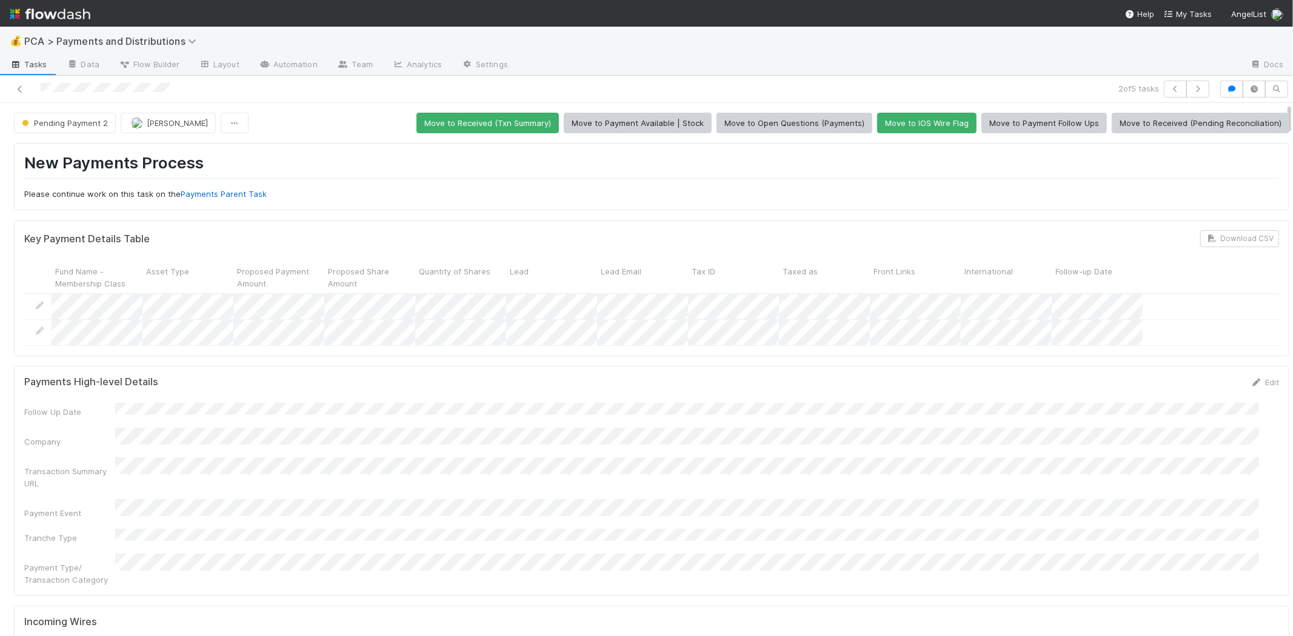
click at [362, 186] on div "New Payments Process Please continue work on this task on the Payments Parent T…" at bounding box center [651, 176] width 1255 height 47
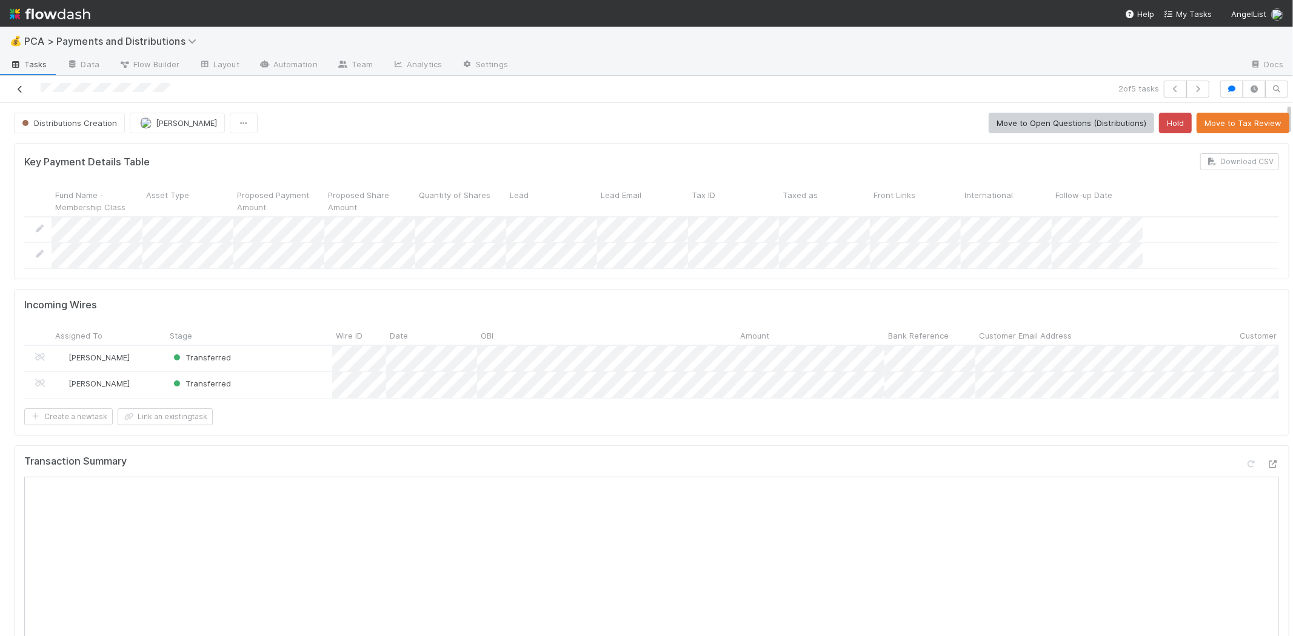
click at [21, 85] on icon at bounding box center [20, 89] width 12 height 8
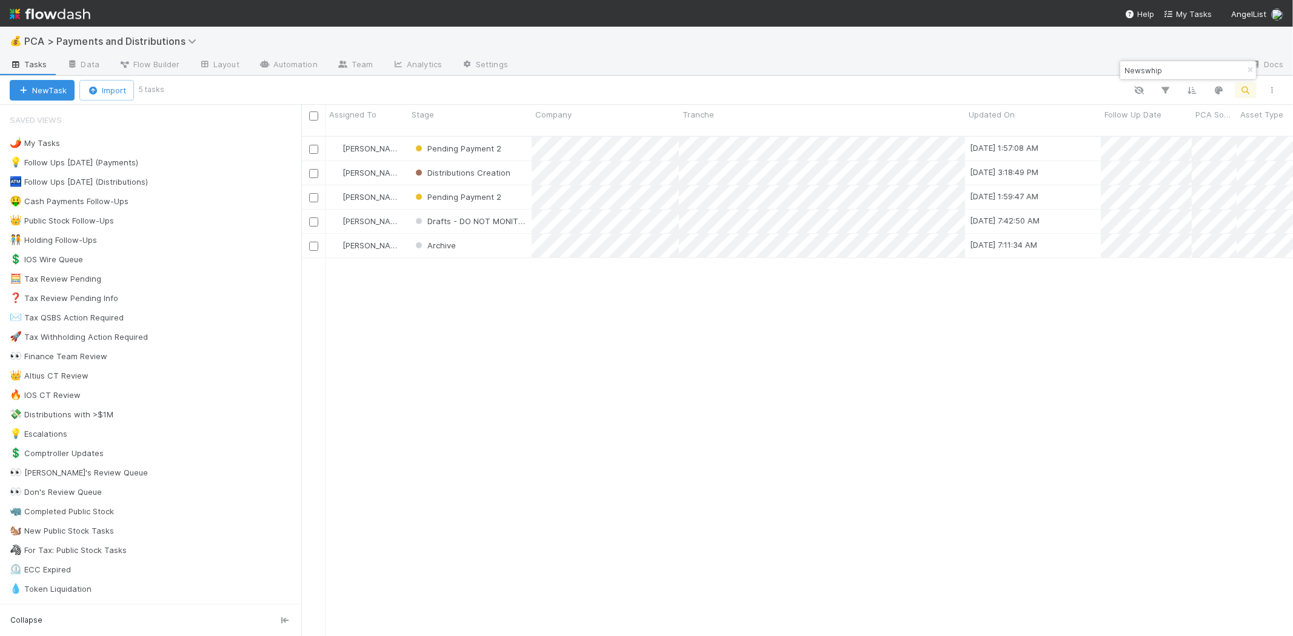
scroll to position [500, 981]
click at [1155, 68] on input "Newswhip" at bounding box center [1182, 70] width 121 height 15
type input "figma"
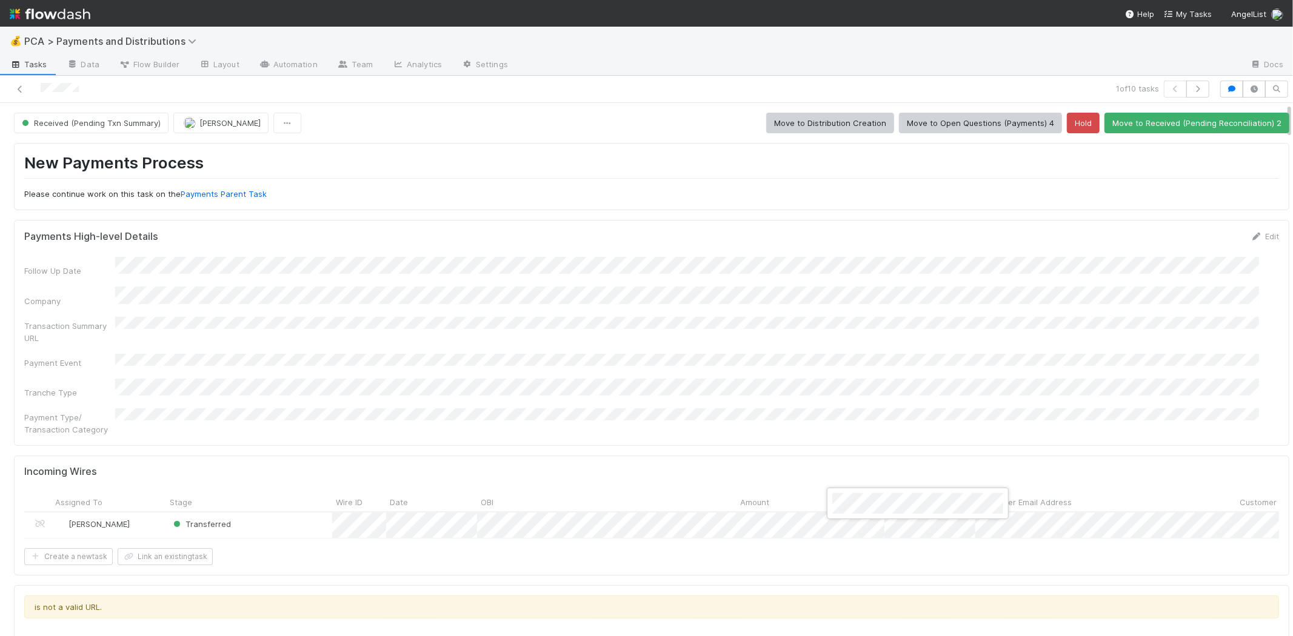
click at [872, 358] on div at bounding box center [646, 318] width 1293 height 636
drag, startPoint x: 425, startPoint y: 245, endPoint x: 419, endPoint y: 255, distance: 10.9
click at [425, 245] on form "Payments High-level Details Edit Follow Up Date Company Transaction Summary URL…" at bounding box center [651, 332] width 1255 height 205
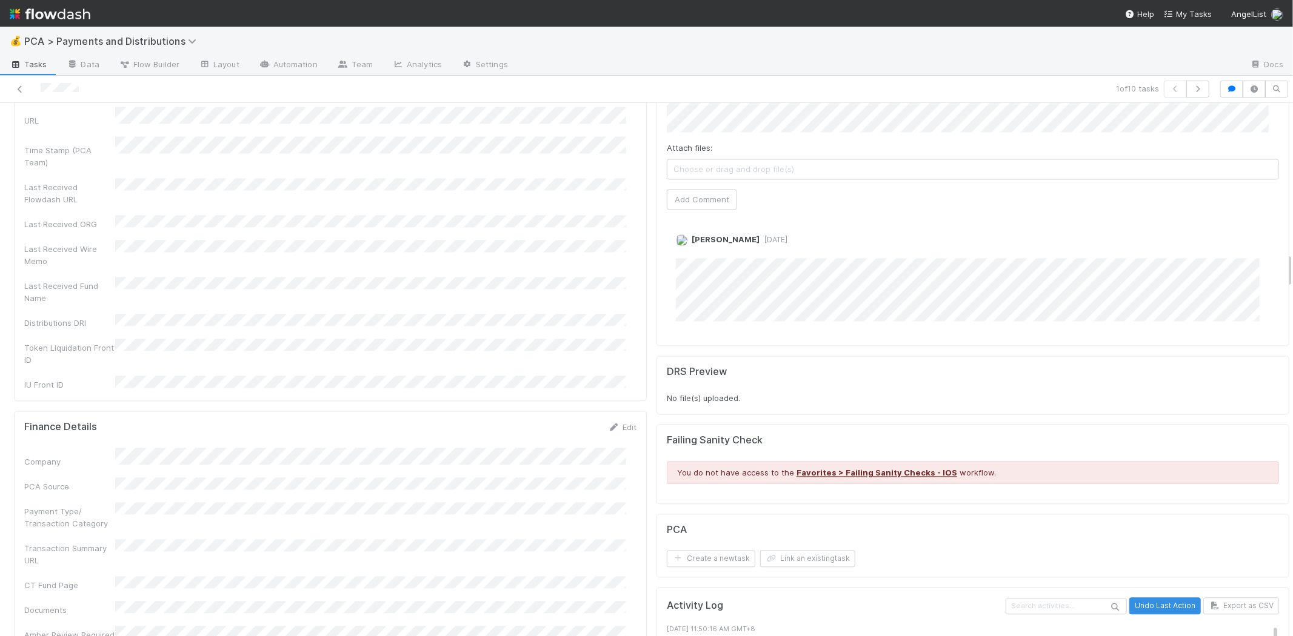
scroll to position [2222, 0]
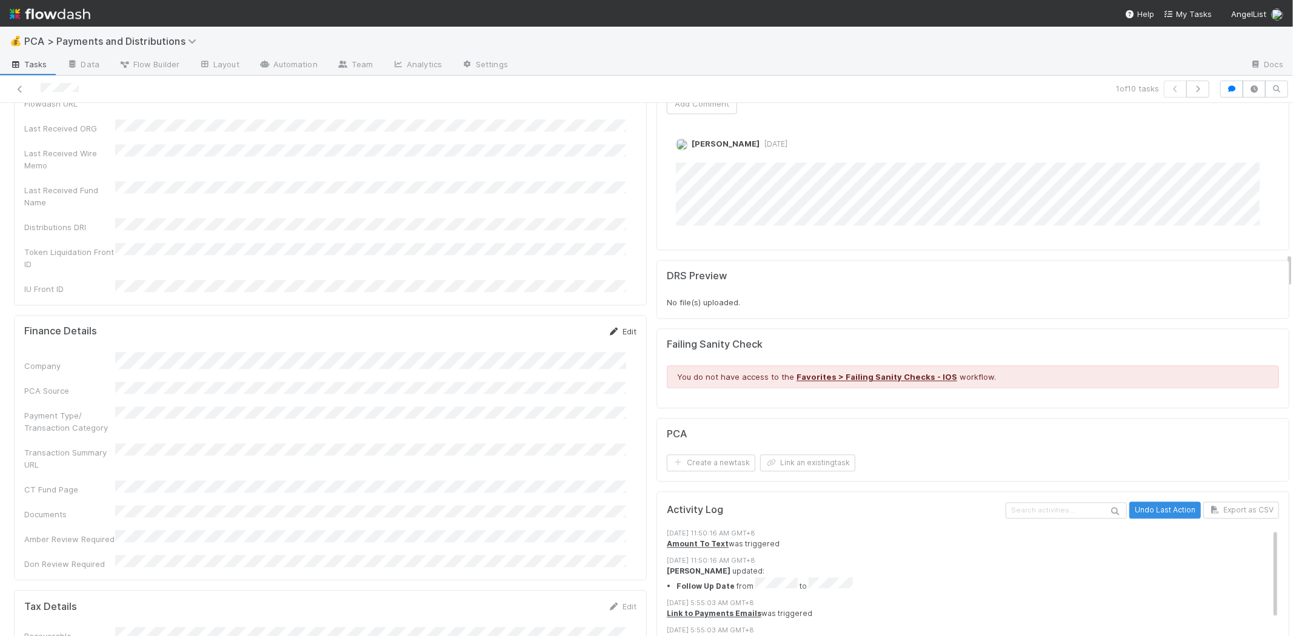
click at [615, 327] on link "Edit" at bounding box center [622, 332] width 28 height 10
click at [562, 325] on button "Save" at bounding box center [572, 335] width 35 height 21
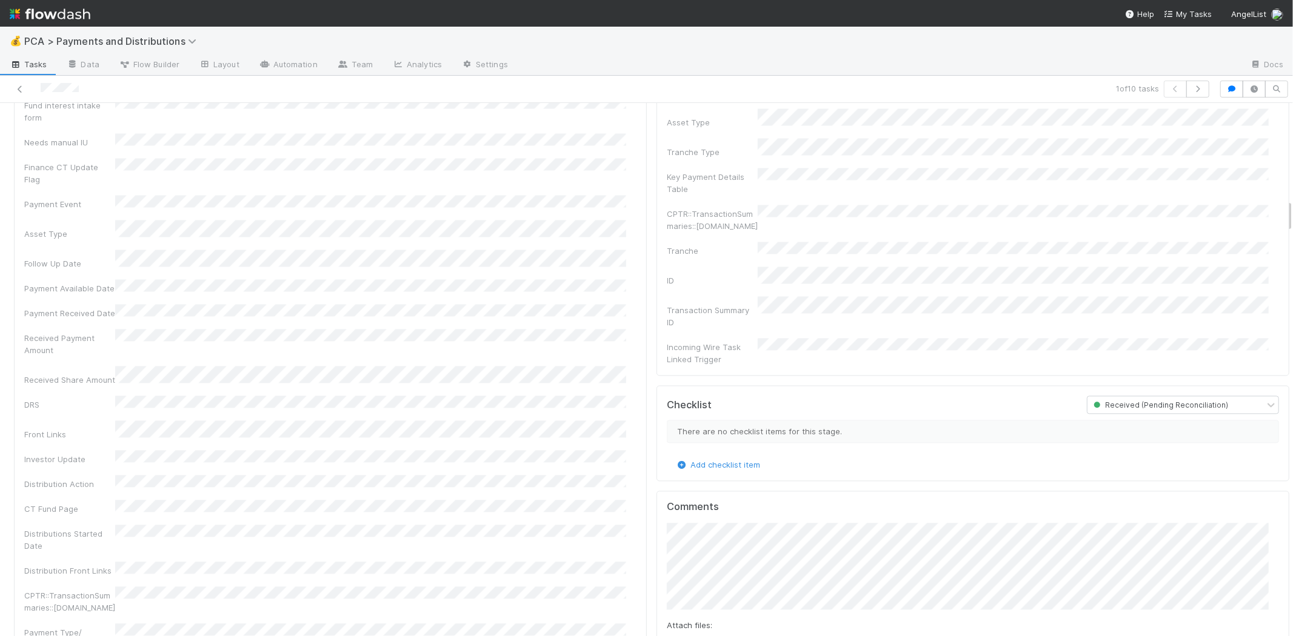
scroll to position [1542, 0]
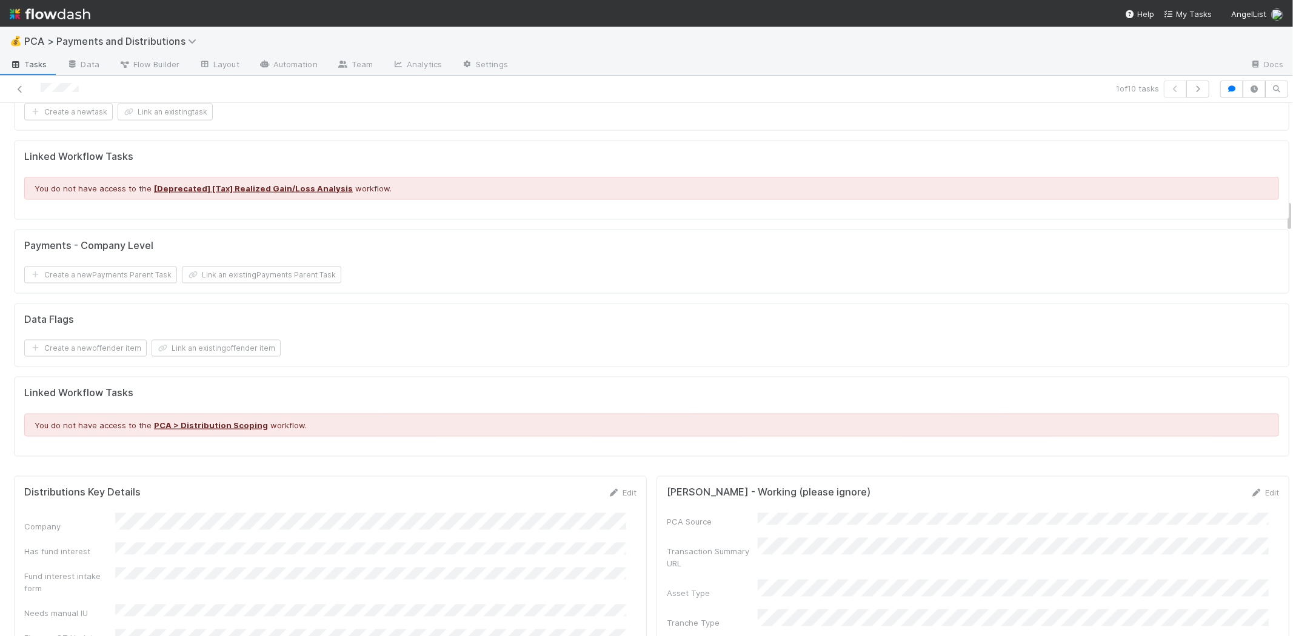
drag, startPoint x: 614, startPoint y: 485, endPoint x: 606, endPoint y: 474, distance: 14.0
click at [614, 488] on link "Edit" at bounding box center [622, 493] width 28 height 10
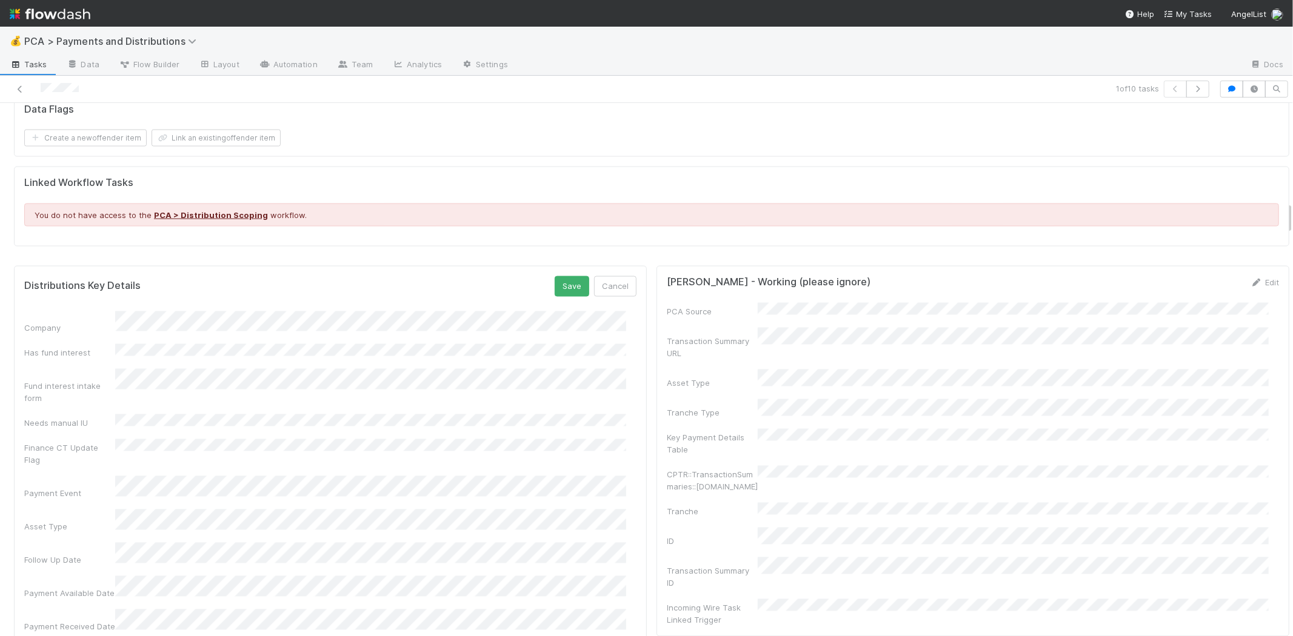
scroll to position [1879, 0]
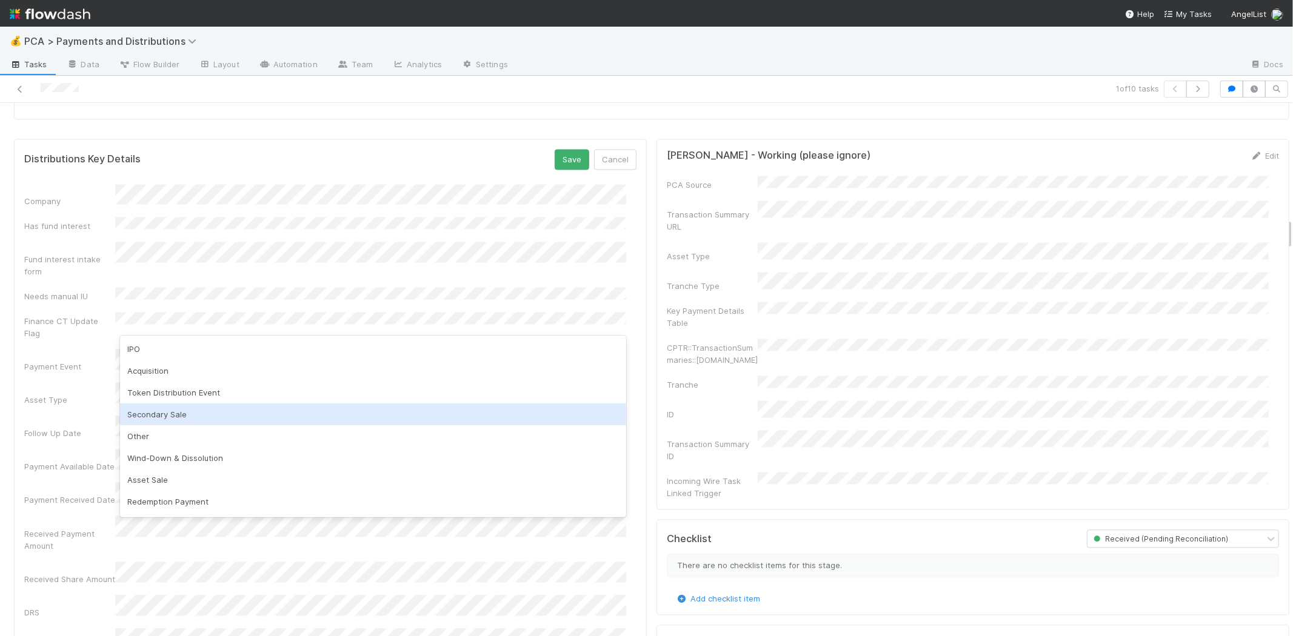
click at [180, 414] on div "Secondary Sale" at bounding box center [373, 415] width 506 height 22
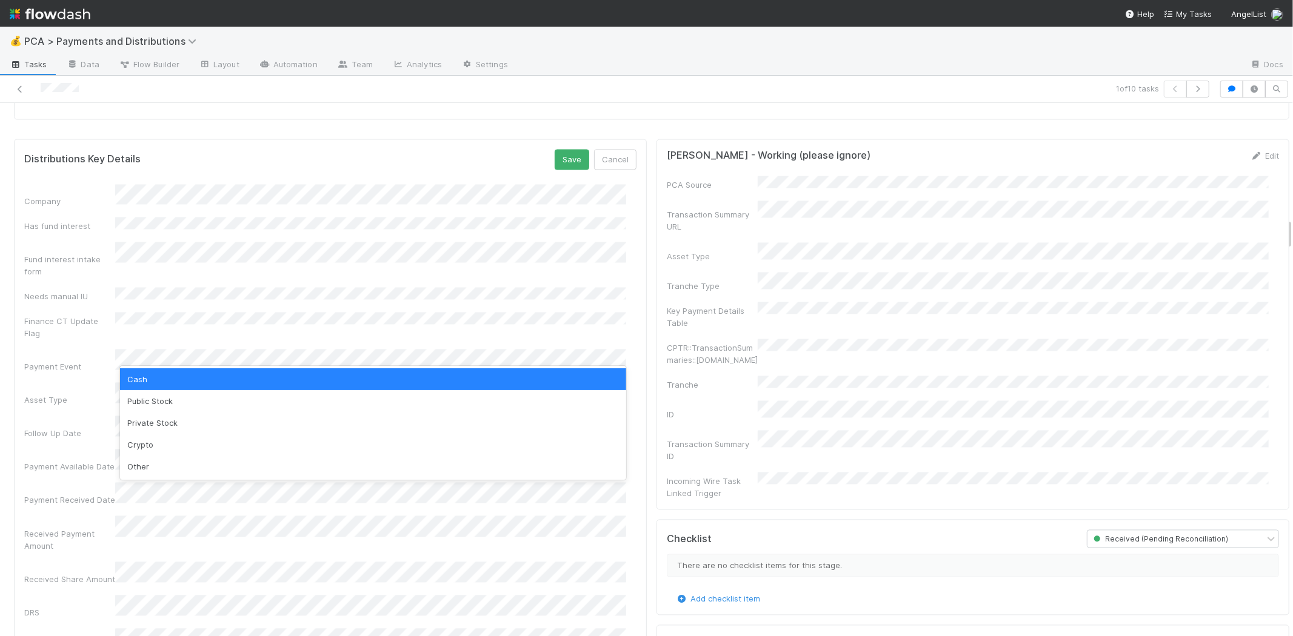
click at [76, 383] on div "Asset Type" at bounding box center [330, 395] width 612 height 24
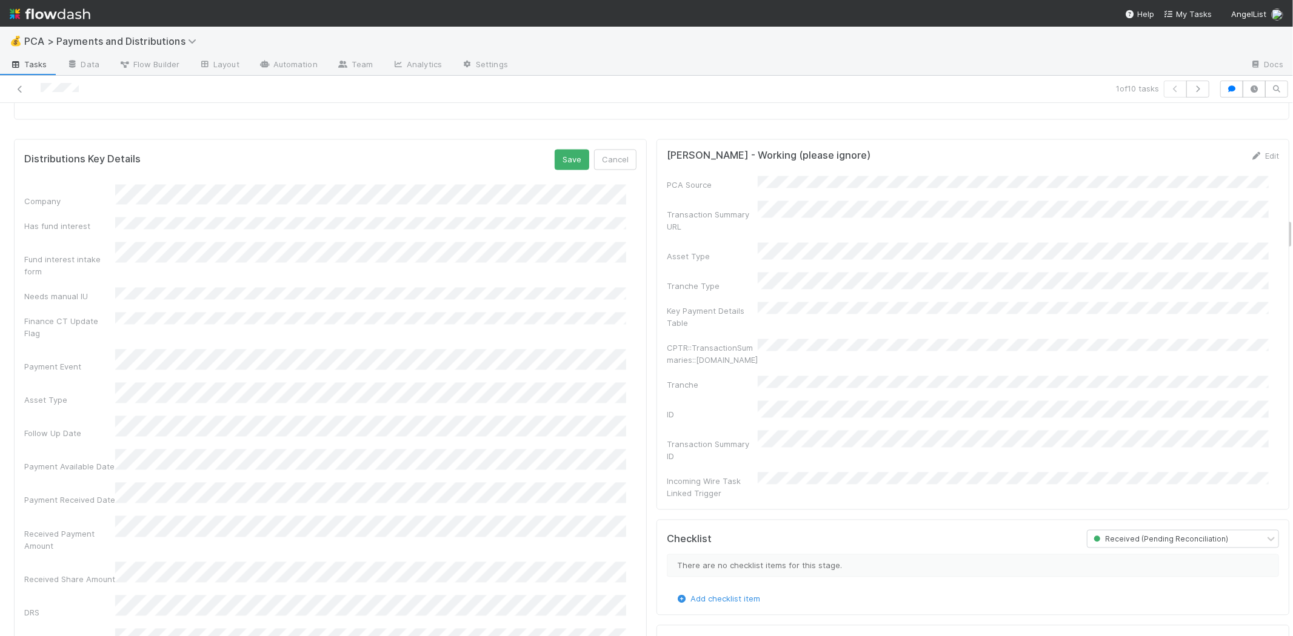
click at [56, 416] on div "Follow Up Date" at bounding box center [330, 428] width 612 height 24
click at [410, 479] on div "1" at bounding box center [412, 477] width 16 height 16
click at [416, 505] on div "1" at bounding box center [412, 507] width 16 height 16
click at [560, 158] on button "Save" at bounding box center [572, 160] width 35 height 21
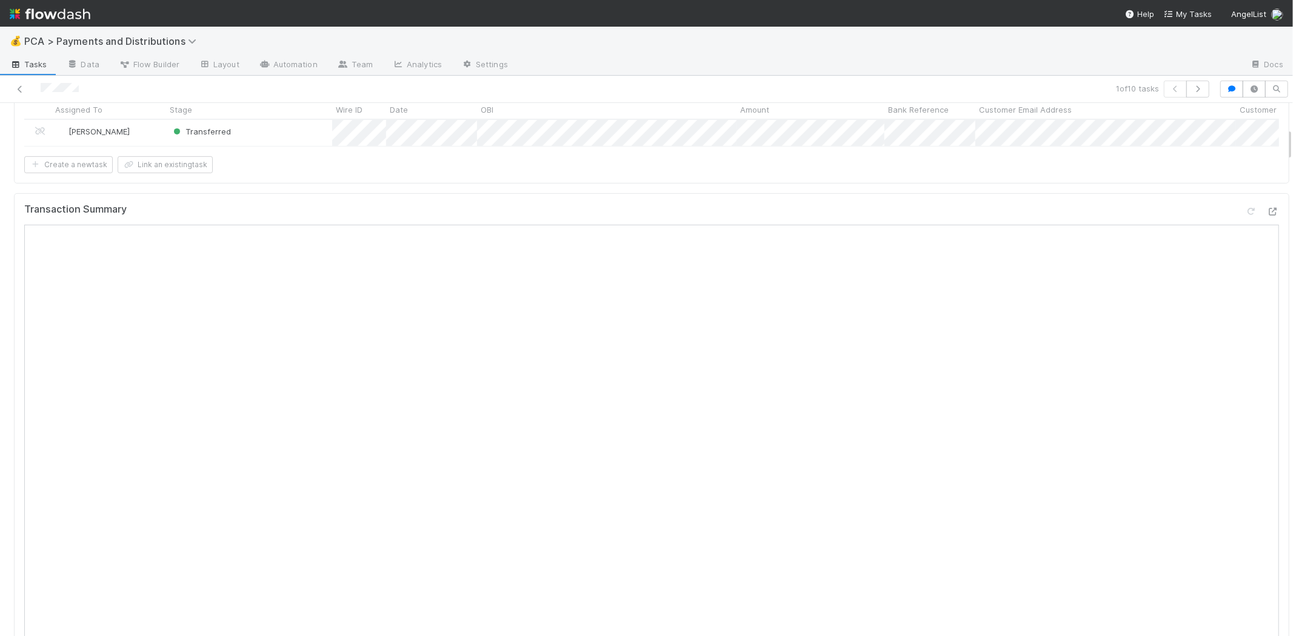
scroll to position [0, 0]
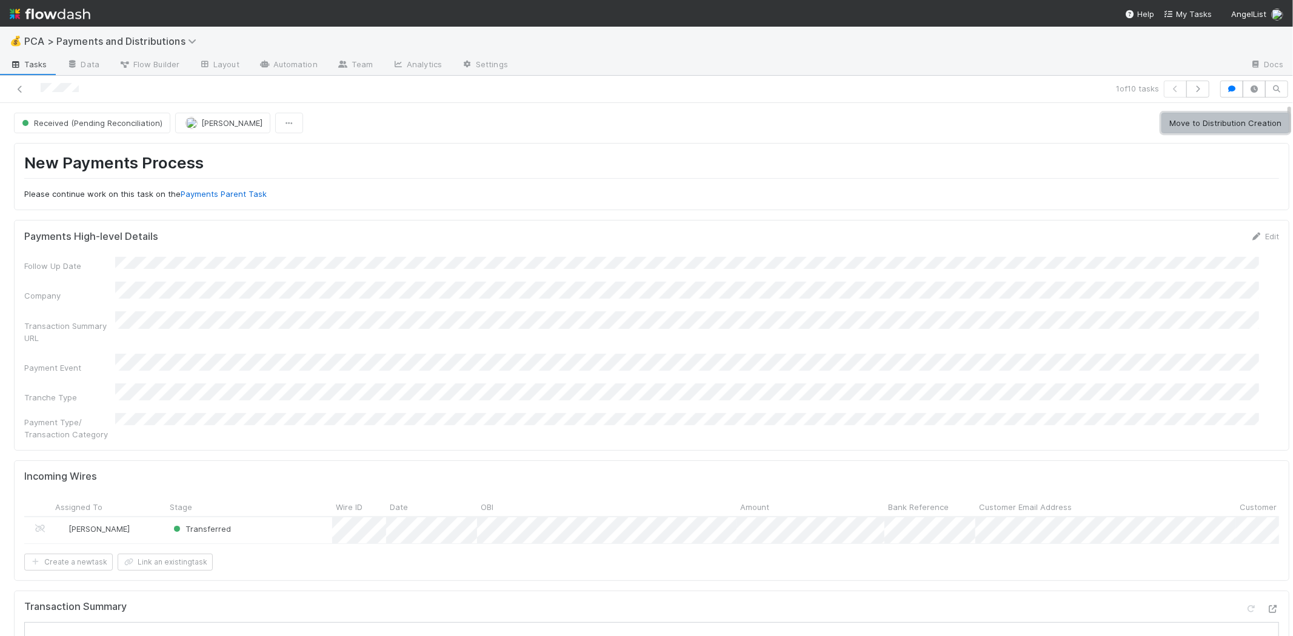
click at [1184, 126] on button "Move to Distribution Creation" at bounding box center [1225, 123] width 128 height 21
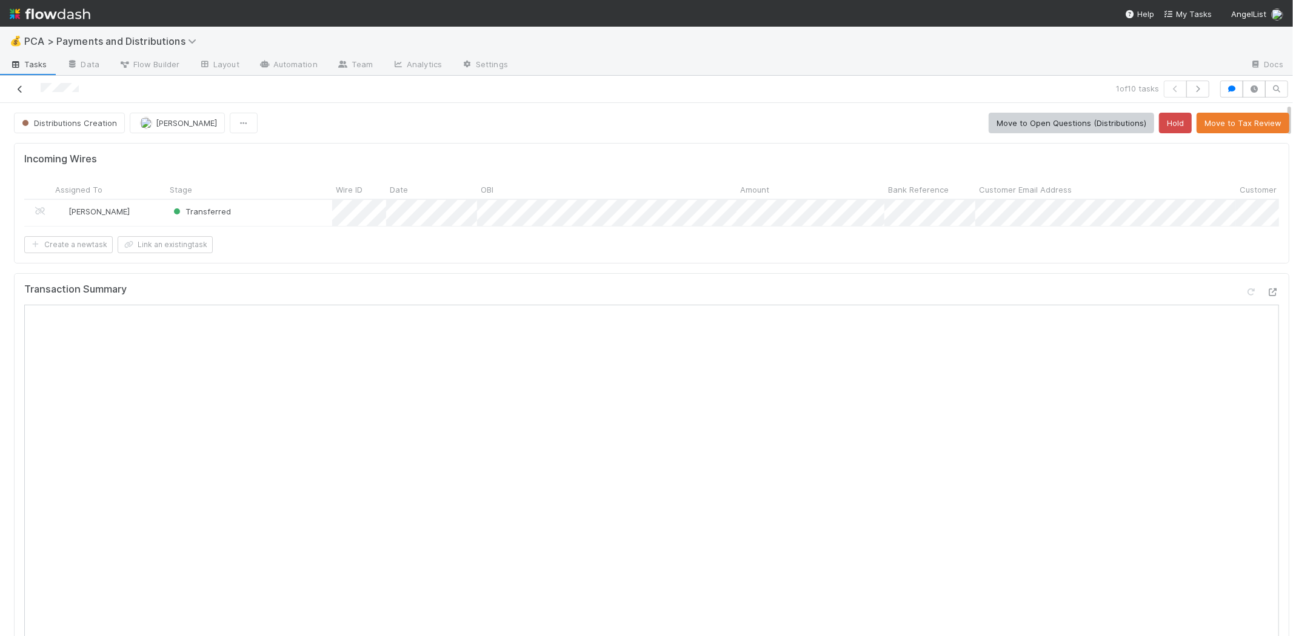
click at [16, 86] on icon at bounding box center [20, 89] width 12 height 8
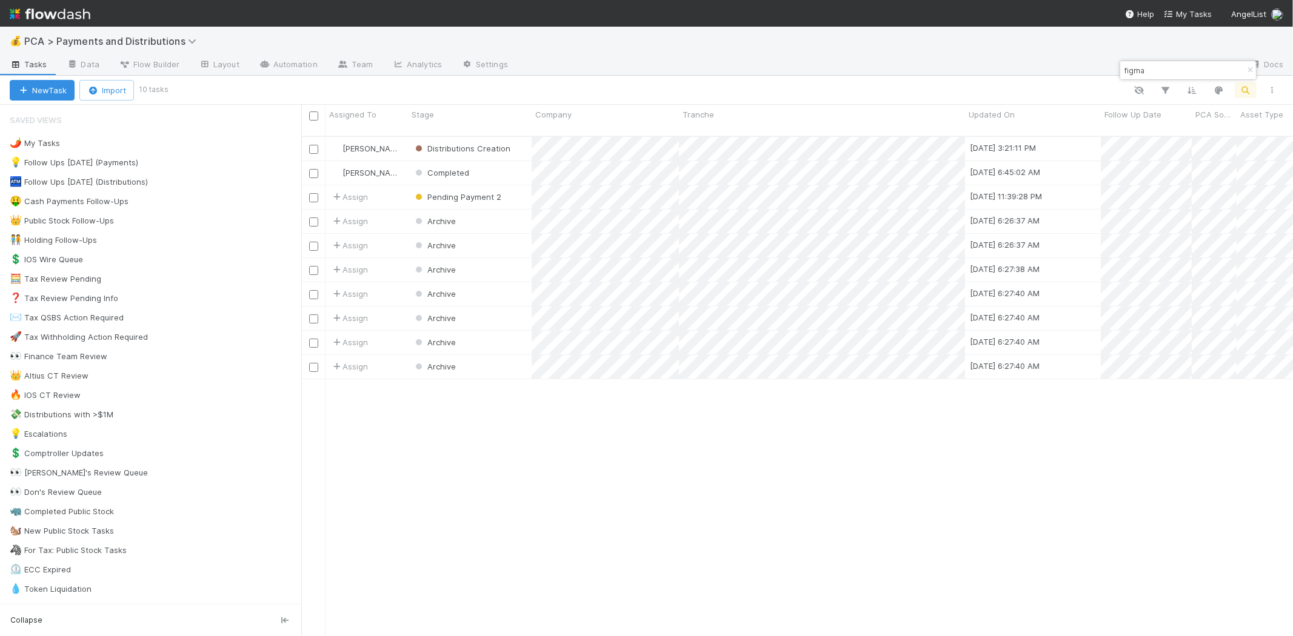
scroll to position [500, 981]
drag, startPoint x: 830, startPoint y: 510, endPoint x: 782, endPoint y: 458, distance: 71.2
click at [830, 510] on div "[PERSON_NAME] Distributions Creation [DATE] 3:21:11 PM [DATE] 5:54:54 AM 0 1 0 …" at bounding box center [797, 392] width 992 height 510
click at [131, 160] on div "💡 Follow Ups [DATE] (Payments)" at bounding box center [74, 162] width 128 height 15
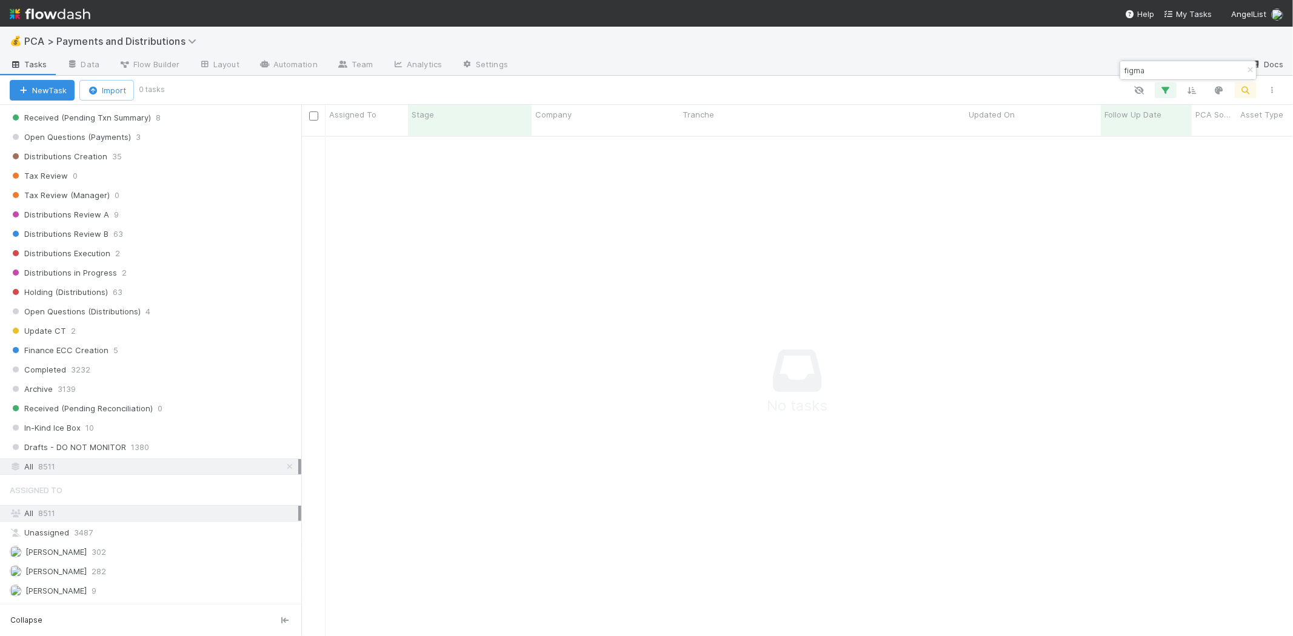
scroll to position [490, 971]
click at [1244, 65] on button "button" at bounding box center [1249, 70] width 13 height 15
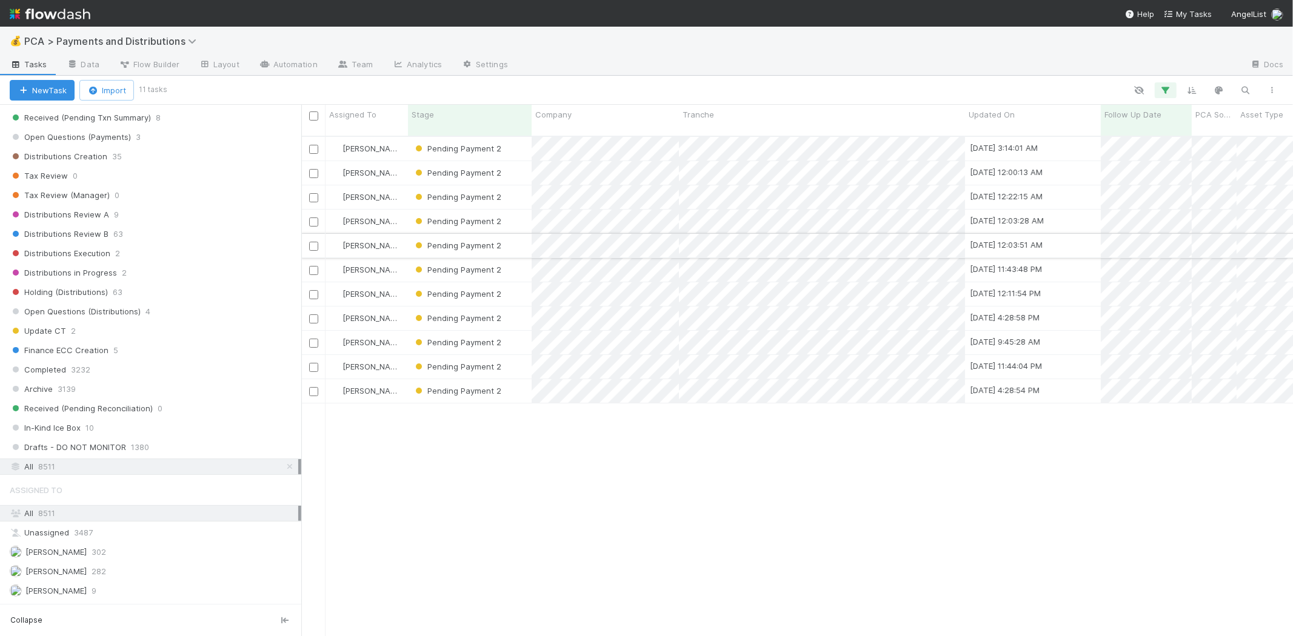
scroll to position [500, 981]
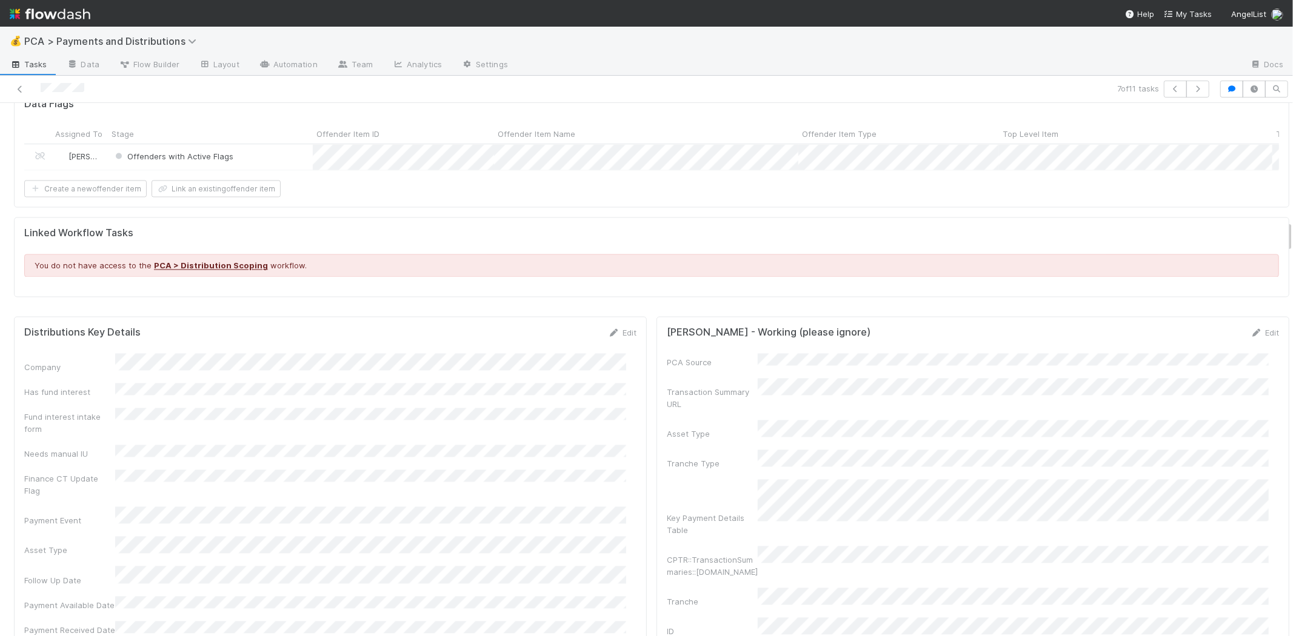
scroll to position [1818, 0]
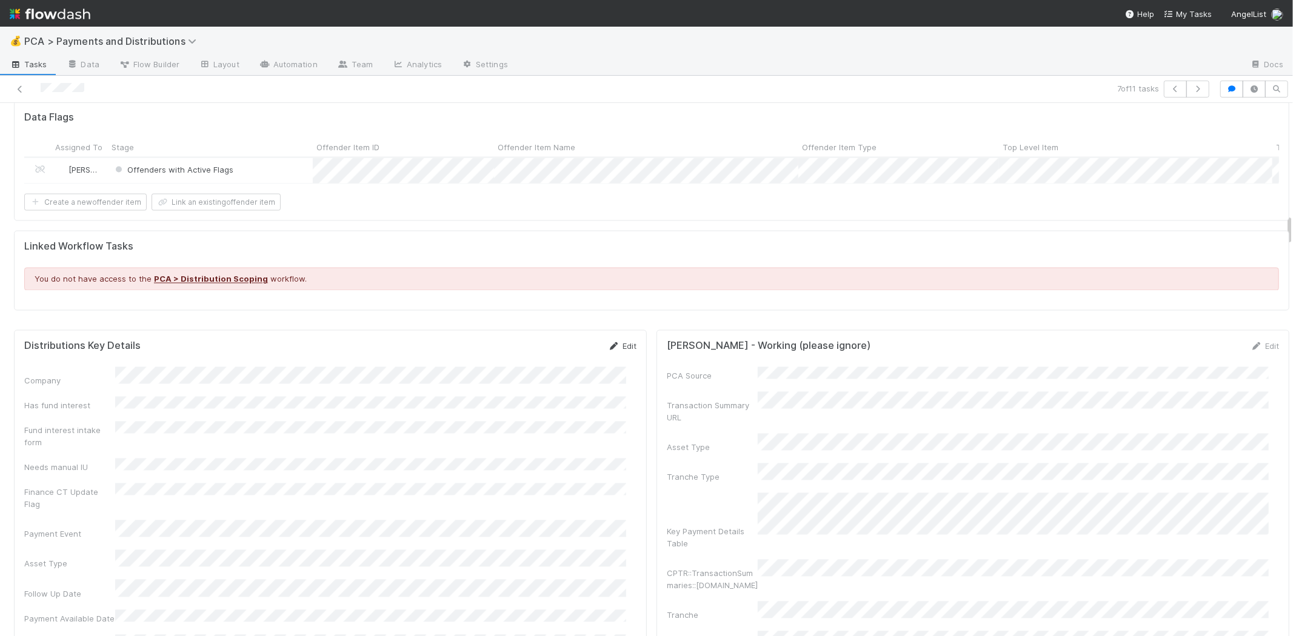
click at [614, 342] on link "Edit" at bounding box center [622, 347] width 28 height 10
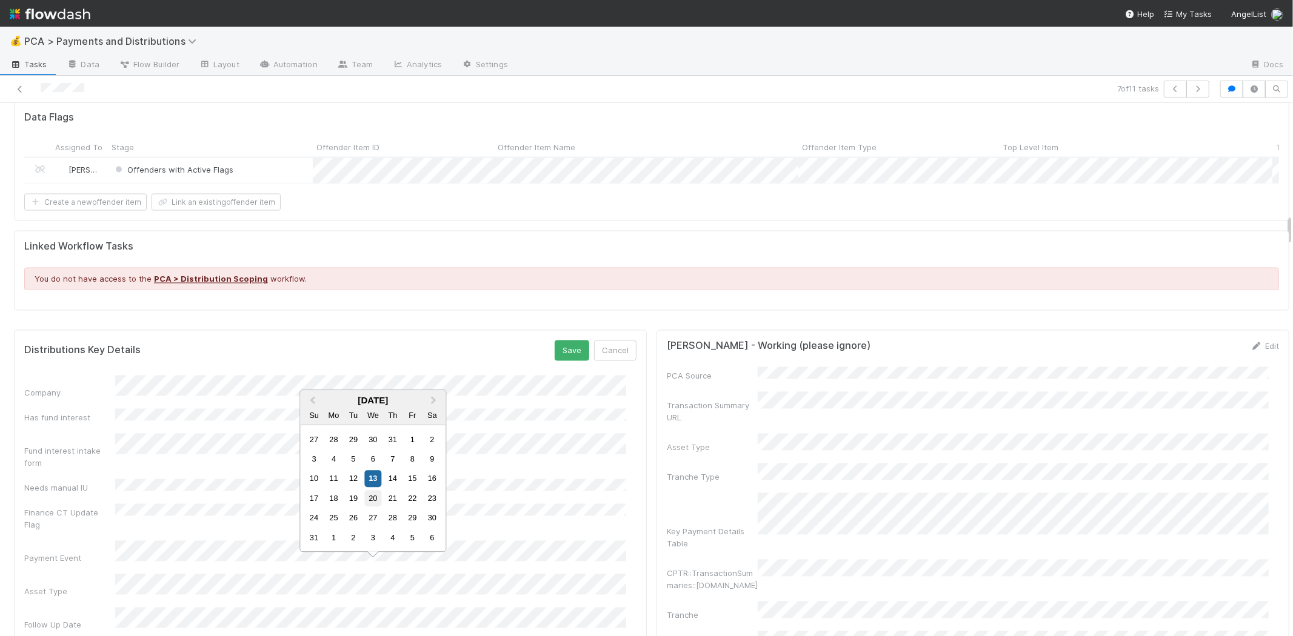
click at [371, 498] on div "20" at bounding box center [373, 498] width 16 height 16
click at [558, 341] on button "Save" at bounding box center [572, 351] width 35 height 21
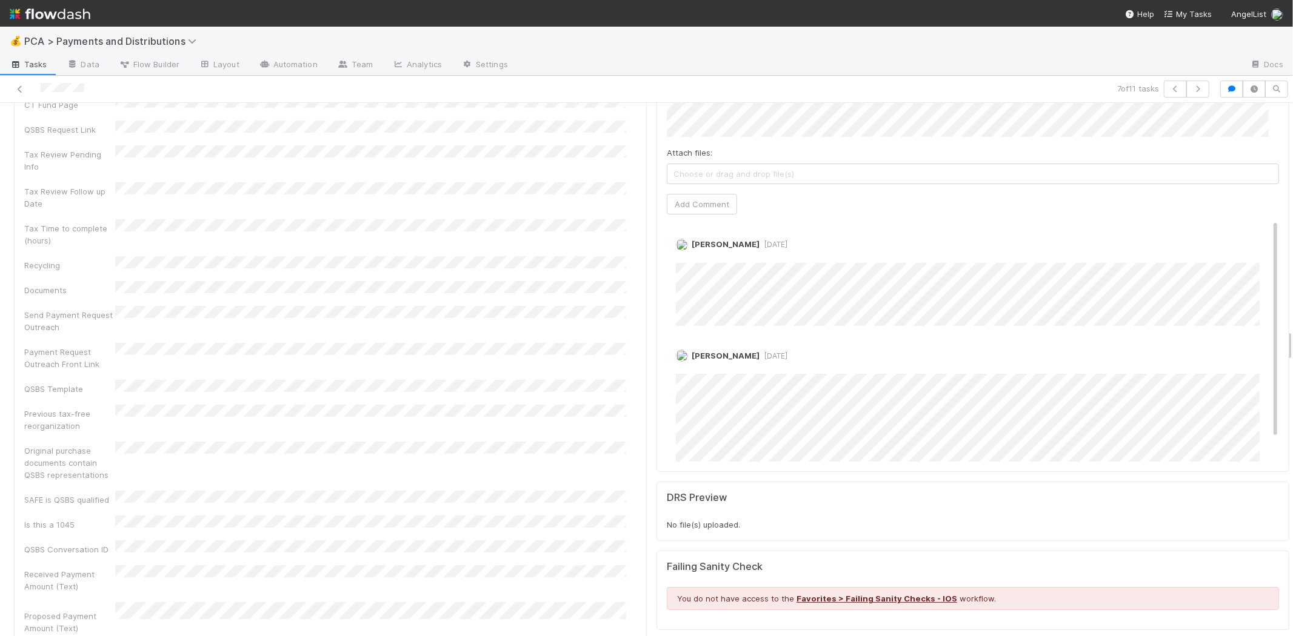
scroll to position [3501, 0]
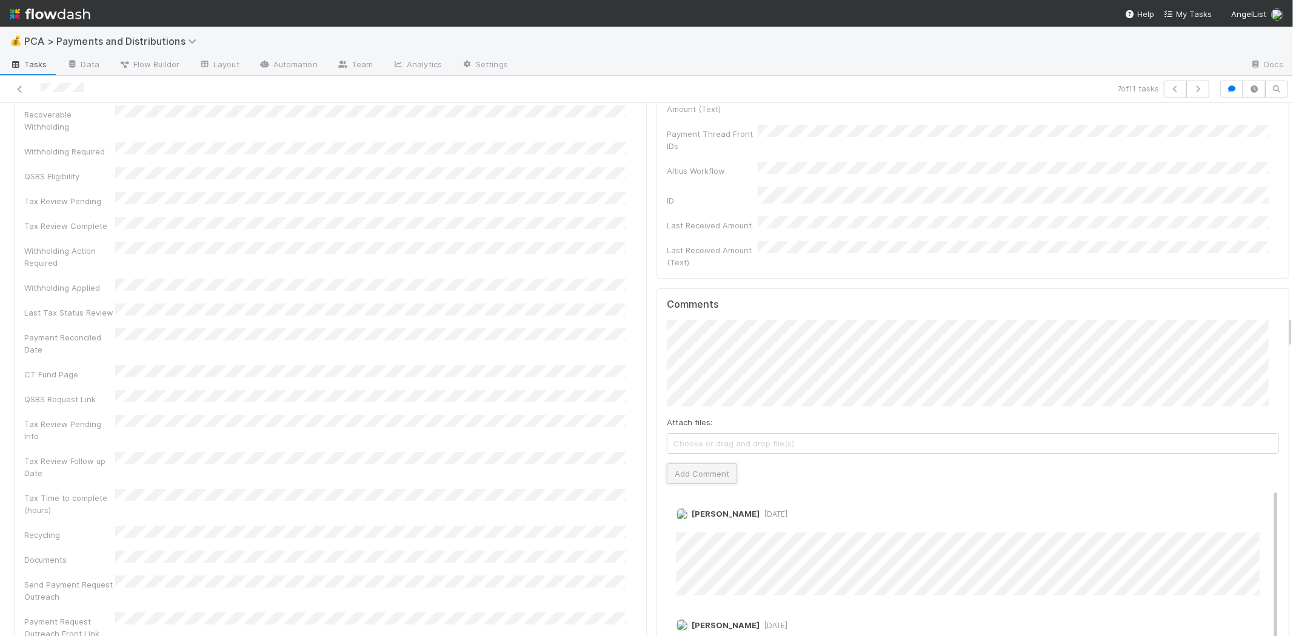
click at [685, 464] on button "Add Comment" at bounding box center [702, 474] width 70 height 21
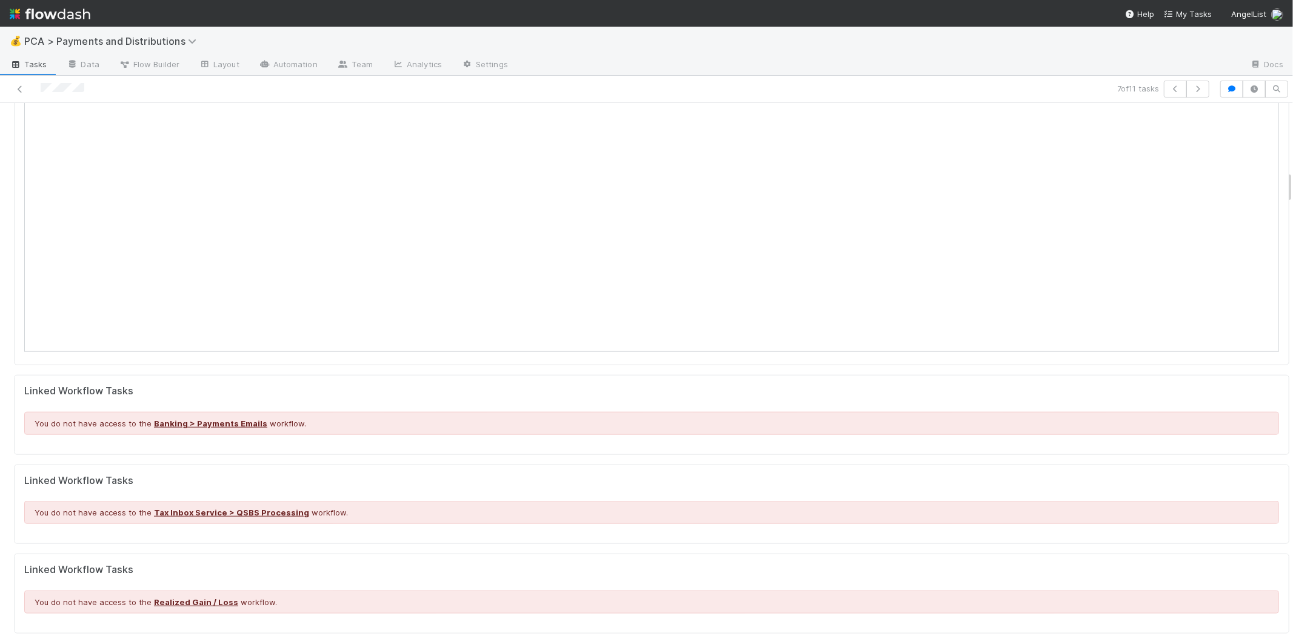
scroll to position [808, 0]
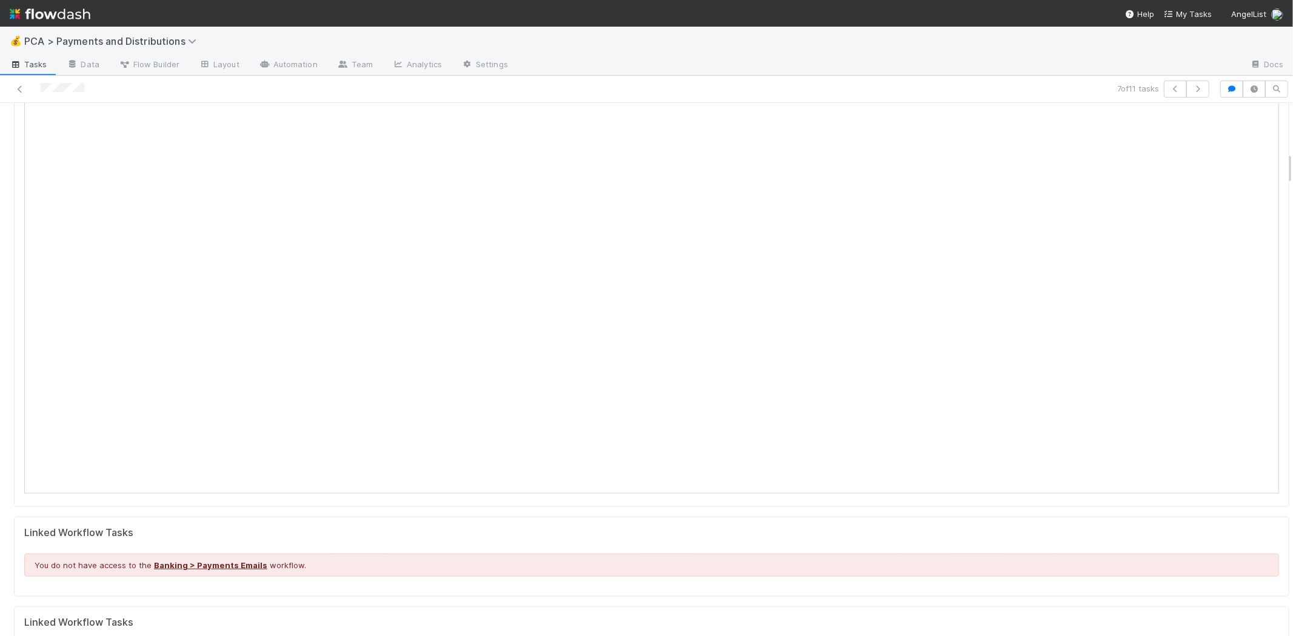
click at [9, 82] on div at bounding box center [308, 89] width 607 height 17
click at [14, 86] on icon at bounding box center [20, 89] width 12 height 8
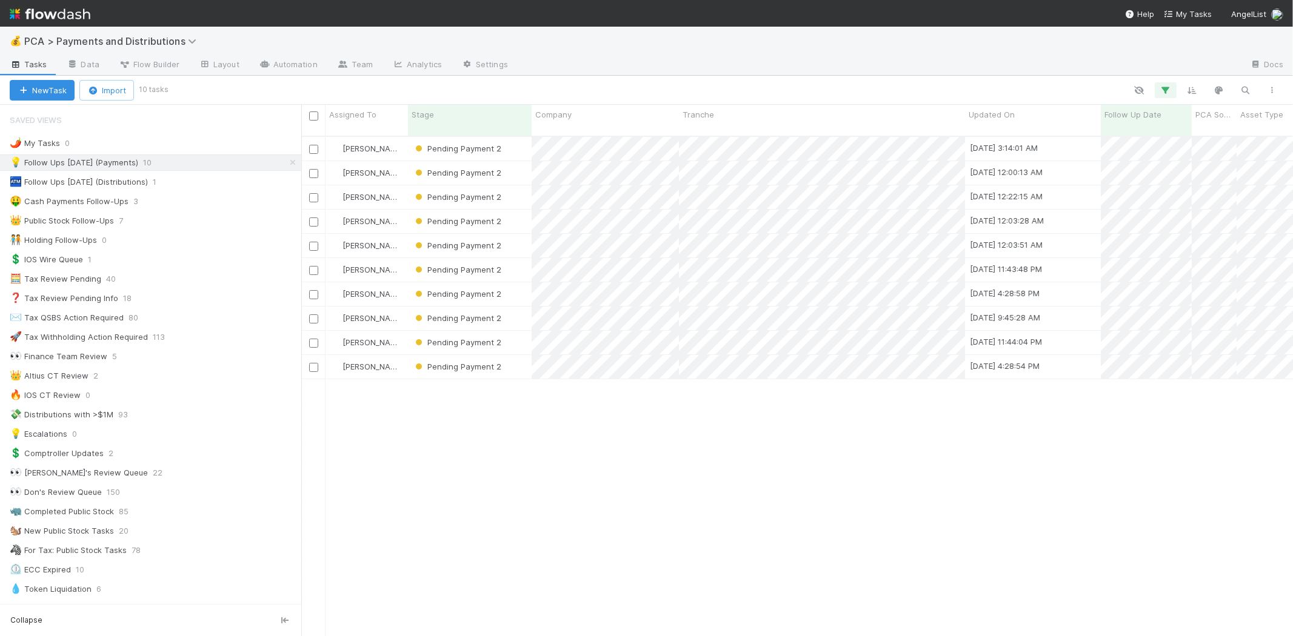
scroll to position [500, 981]
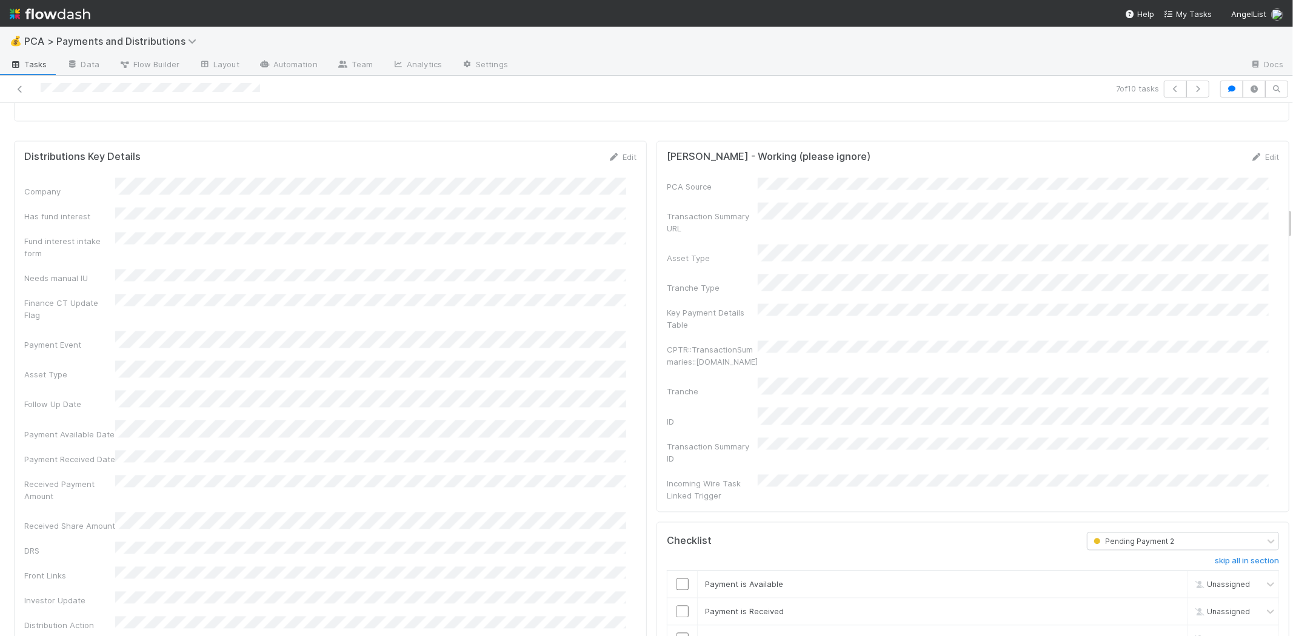
scroll to position [1683, 0]
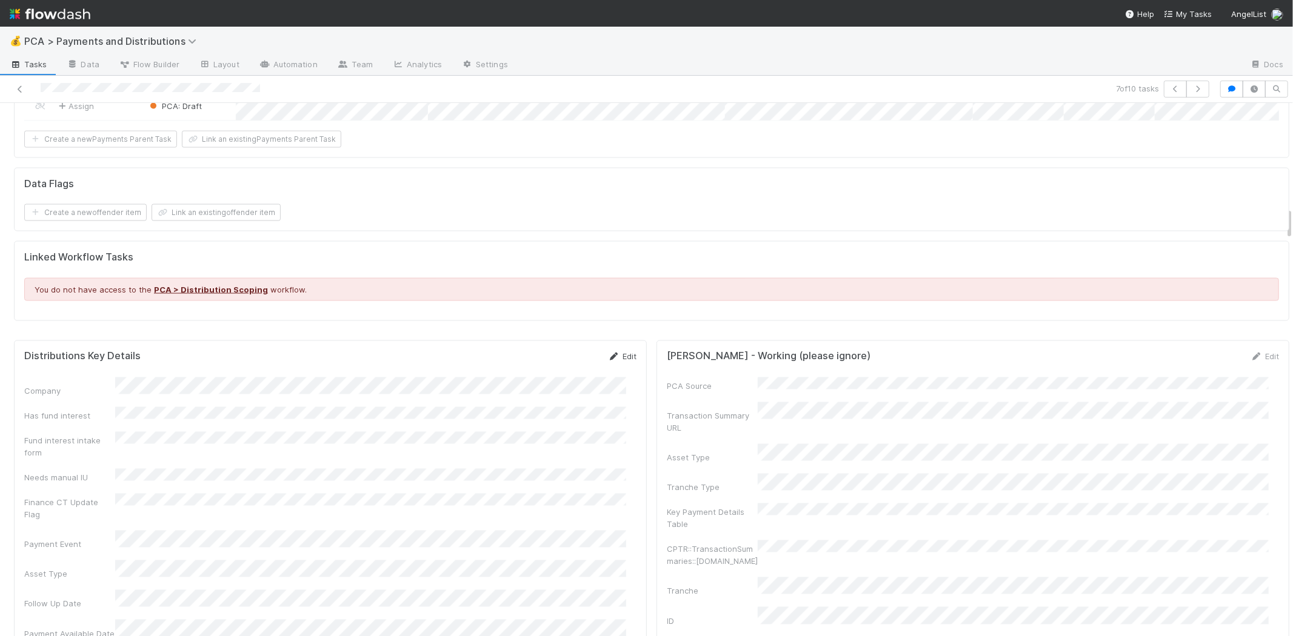
click at [615, 352] on link "Edit" at bounding box center [622, 357] width 28 height 10
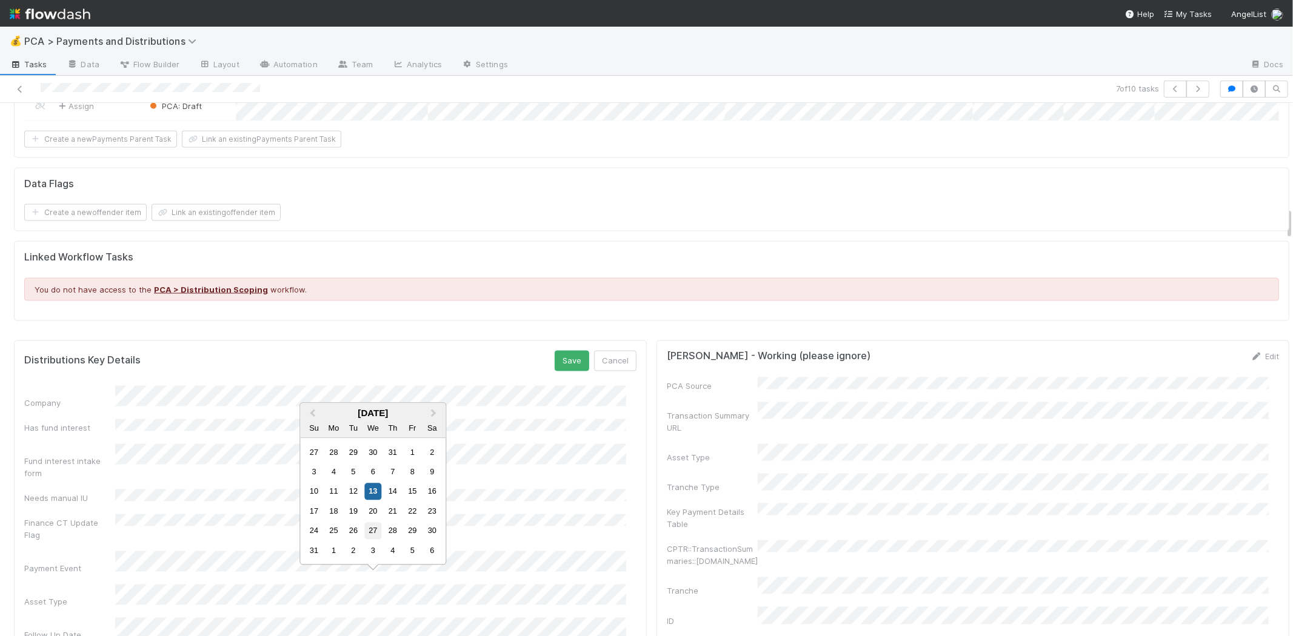
click at [377, 528] on div "27" at bounding box center [373, 531] width 16 height 16
click at [560, 352] on button "Save" at bounding box center [572, 361] width 35 height 21
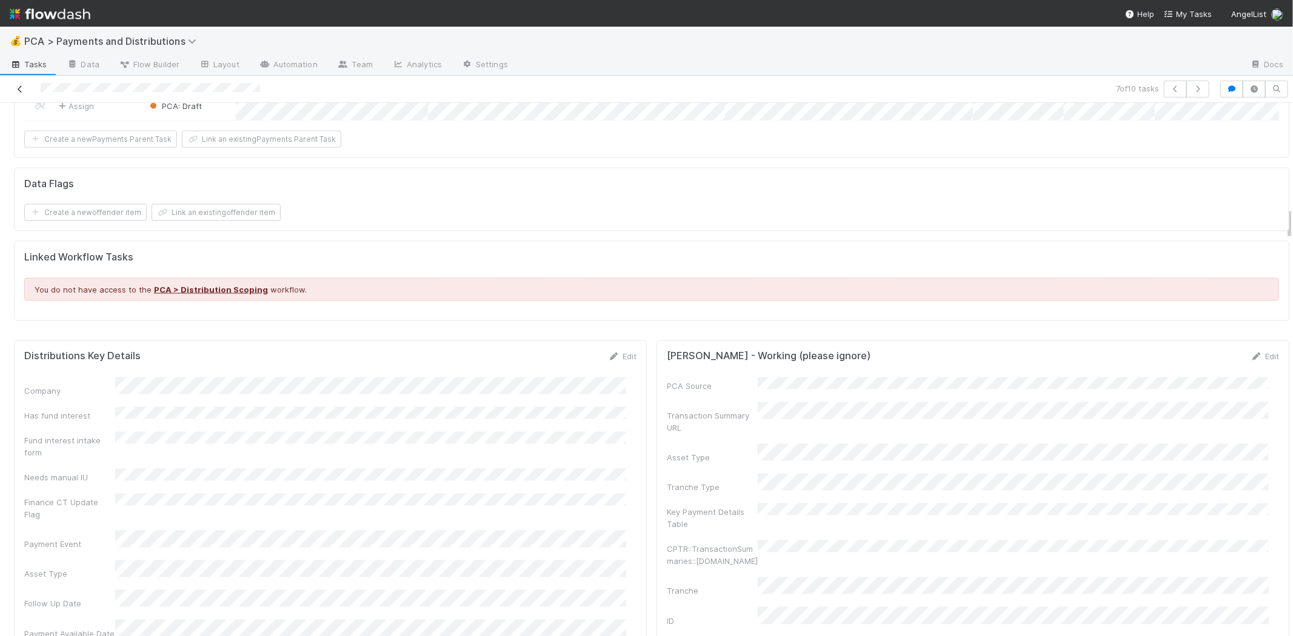
click at [23, 83] on link at bounding box center [20, 89] width 12 height 12
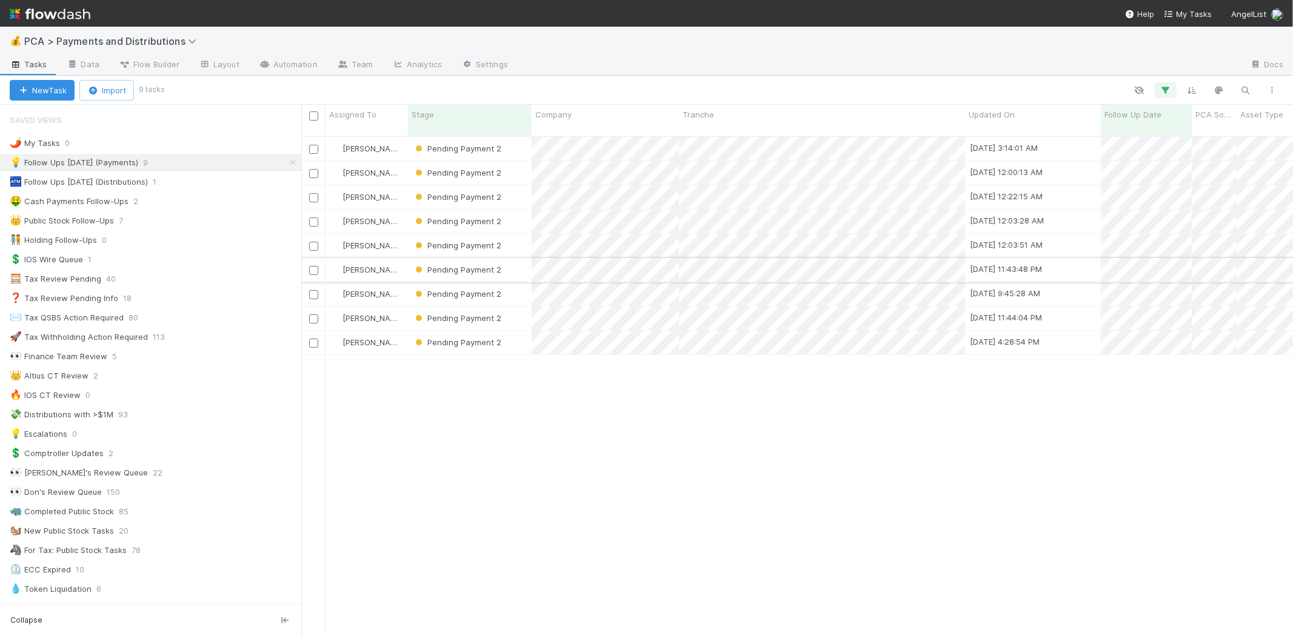
scroll to position [10, 10]
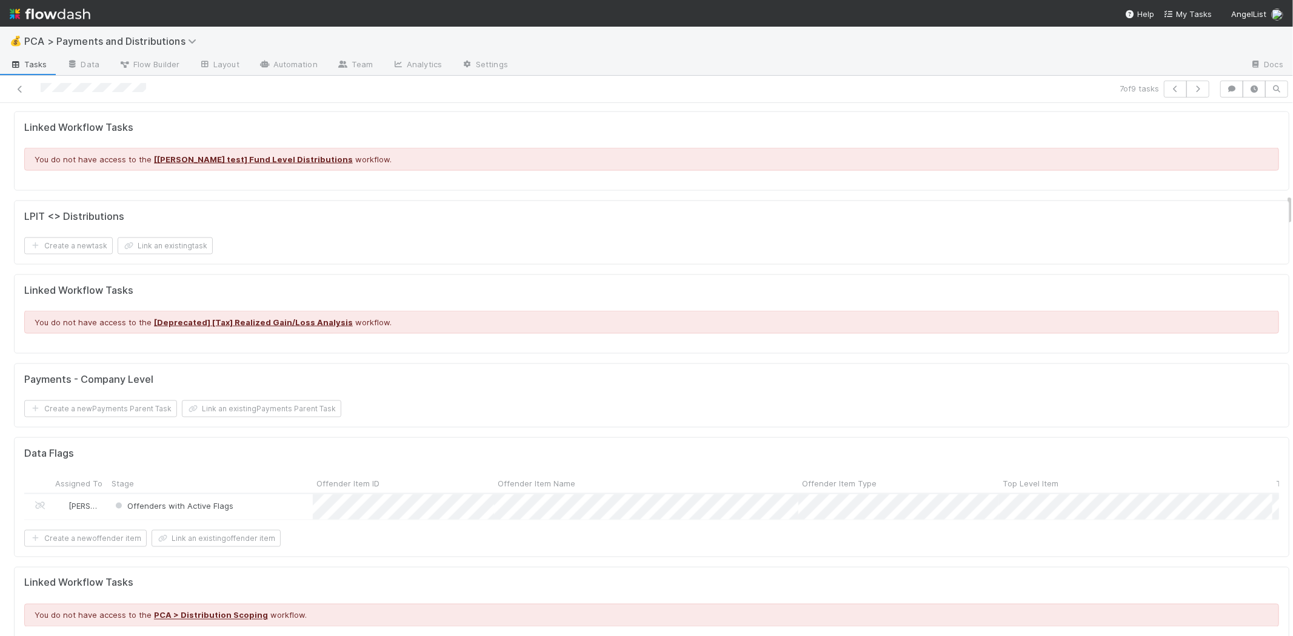
scroll to position [1953, 0]
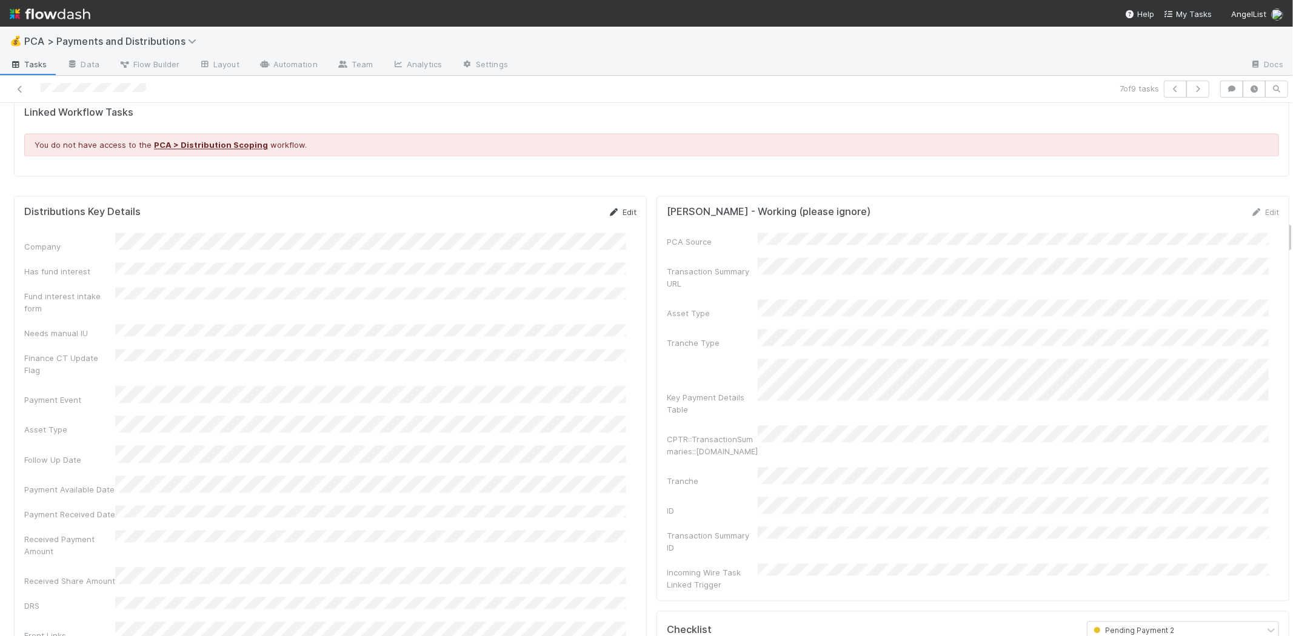
click at [617, 207] on link "Edit" at bounding box center [622, 212] width 28 height 10
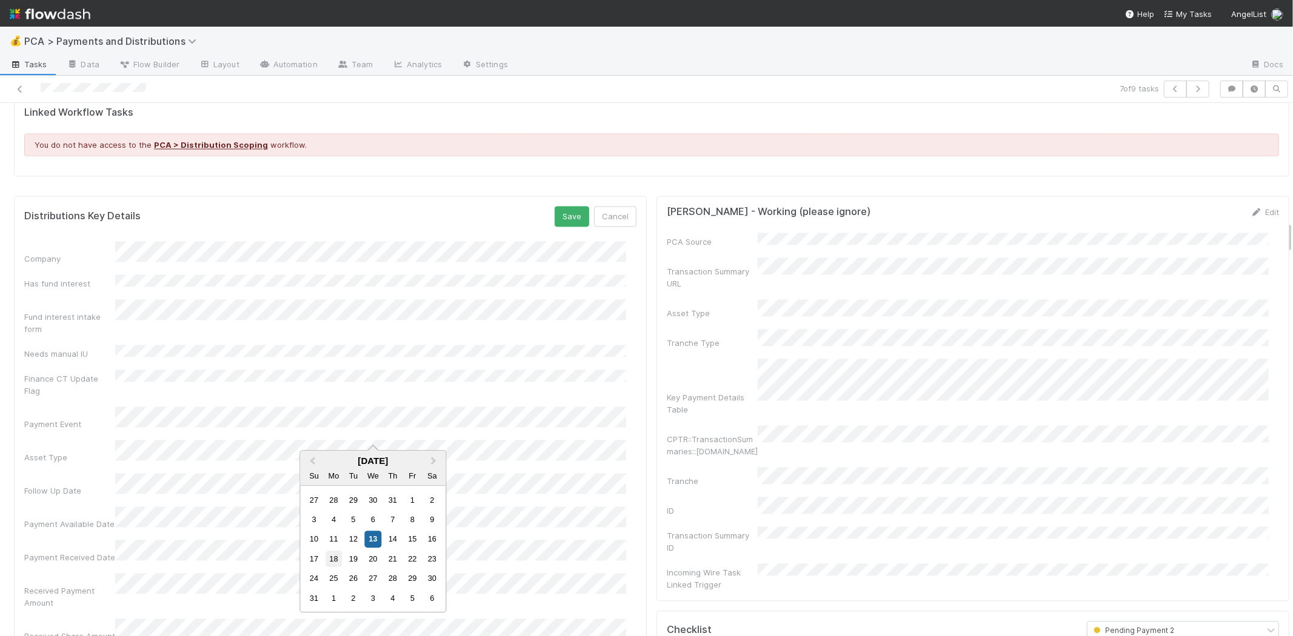
click at [335, 551] on div "18" at bounding box center [333, 559] width 16 height 16
click at [559, 207] on button "Save" at bounding box center [572, 216] width 35 height 21
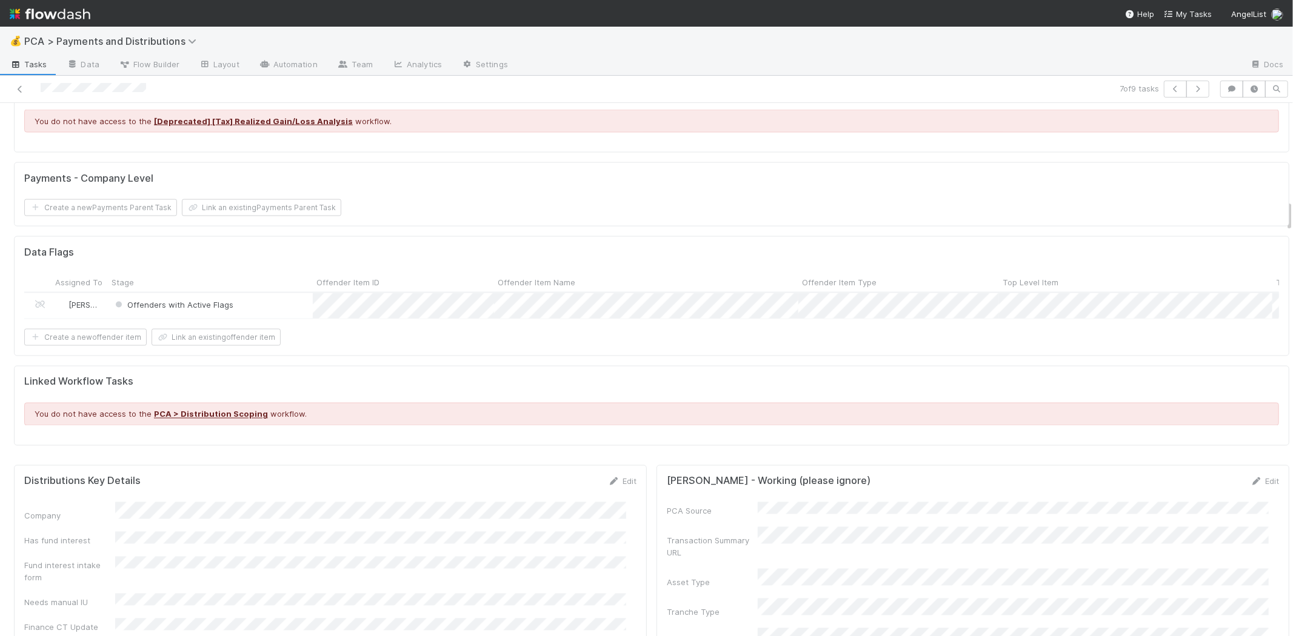
scroll to position [1818, 0]
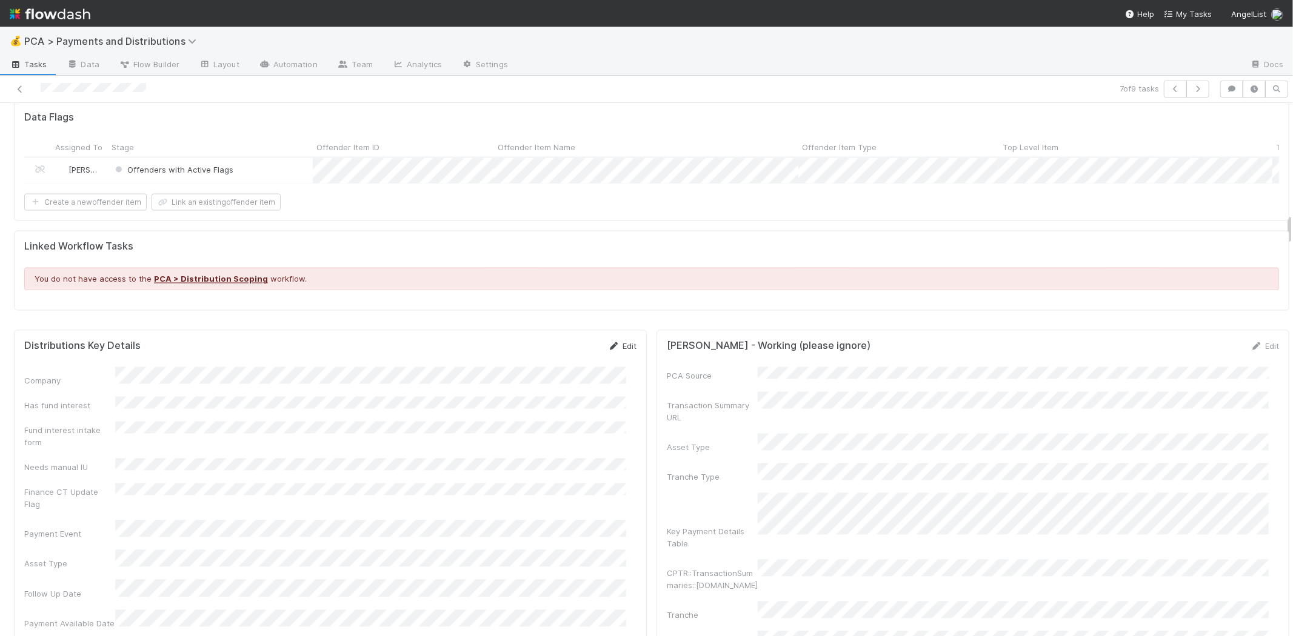
click at [610, 342] on link "Edit" at bounding box center [622, 347] width 28 height 10
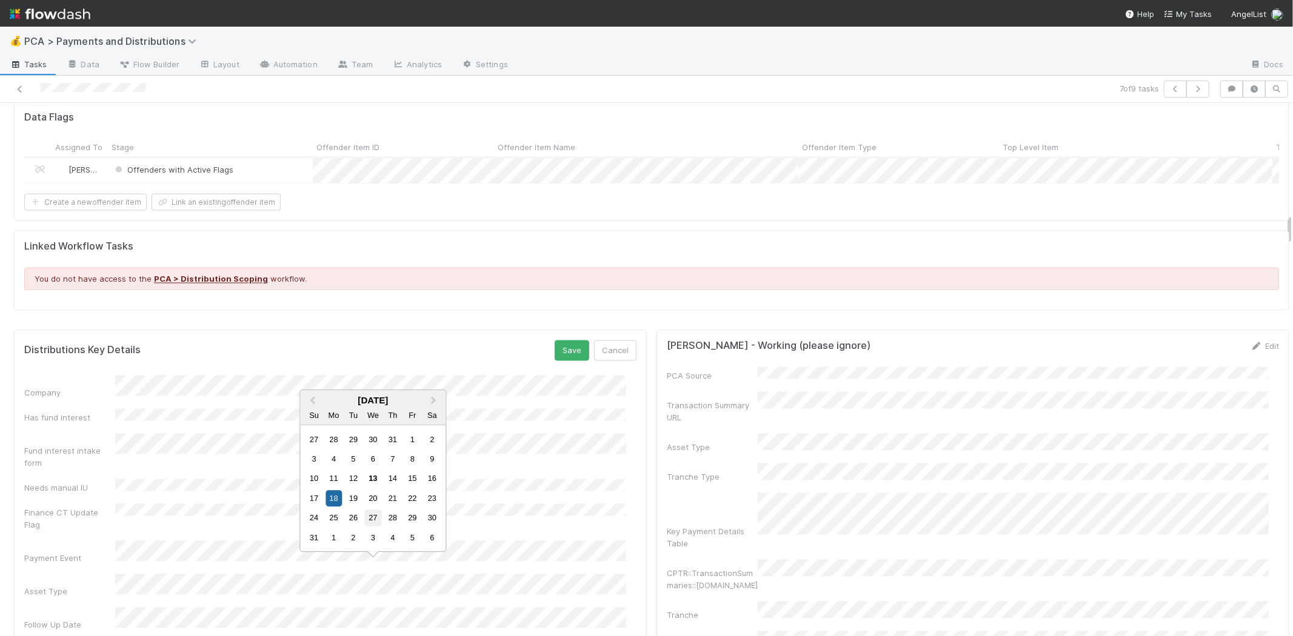
click at [366, 518] on div "27" at bounding box center [373, 518] width 16 height 16
click at [555, 341] on button "Save" at bounding box center [572, 351] width 35 height 21
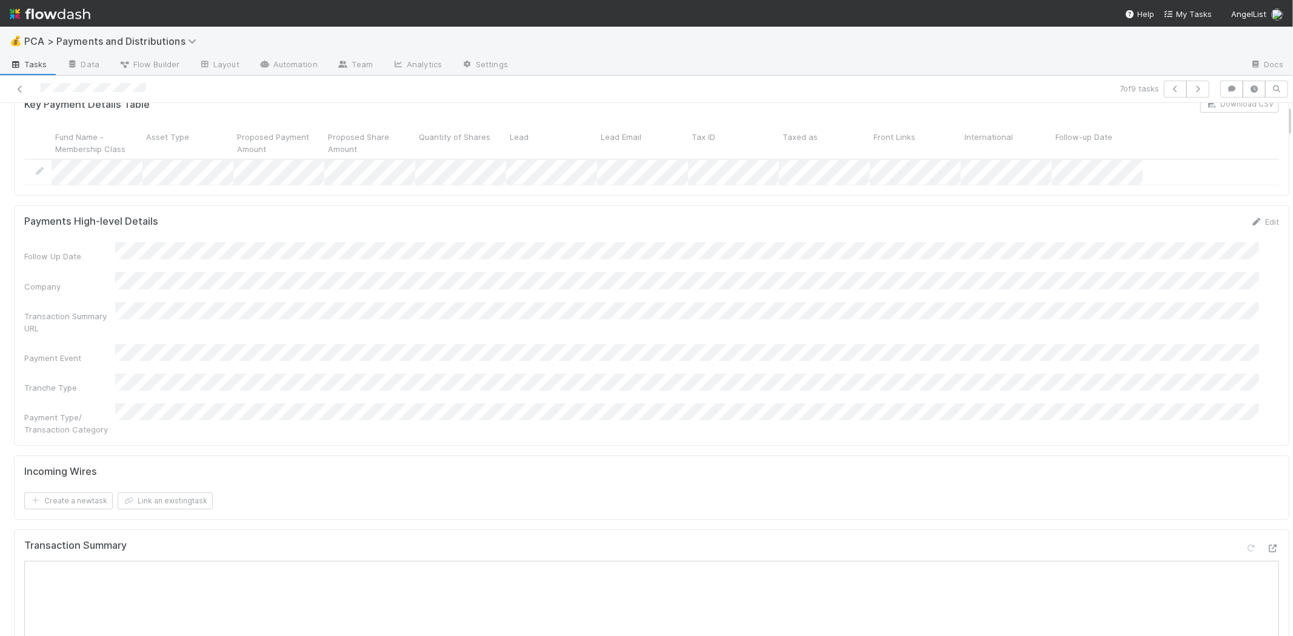
scroll to position [0, 0]
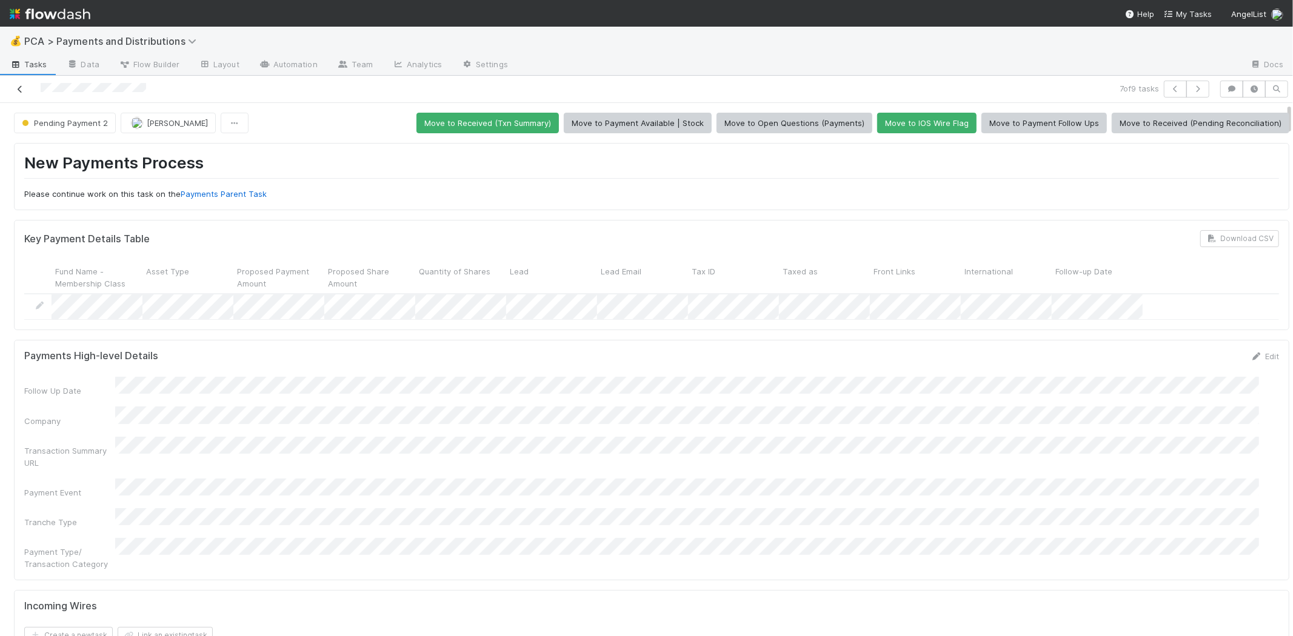
click at [21, 85] on icon at bounding box center [20, 89] width 12 height 8
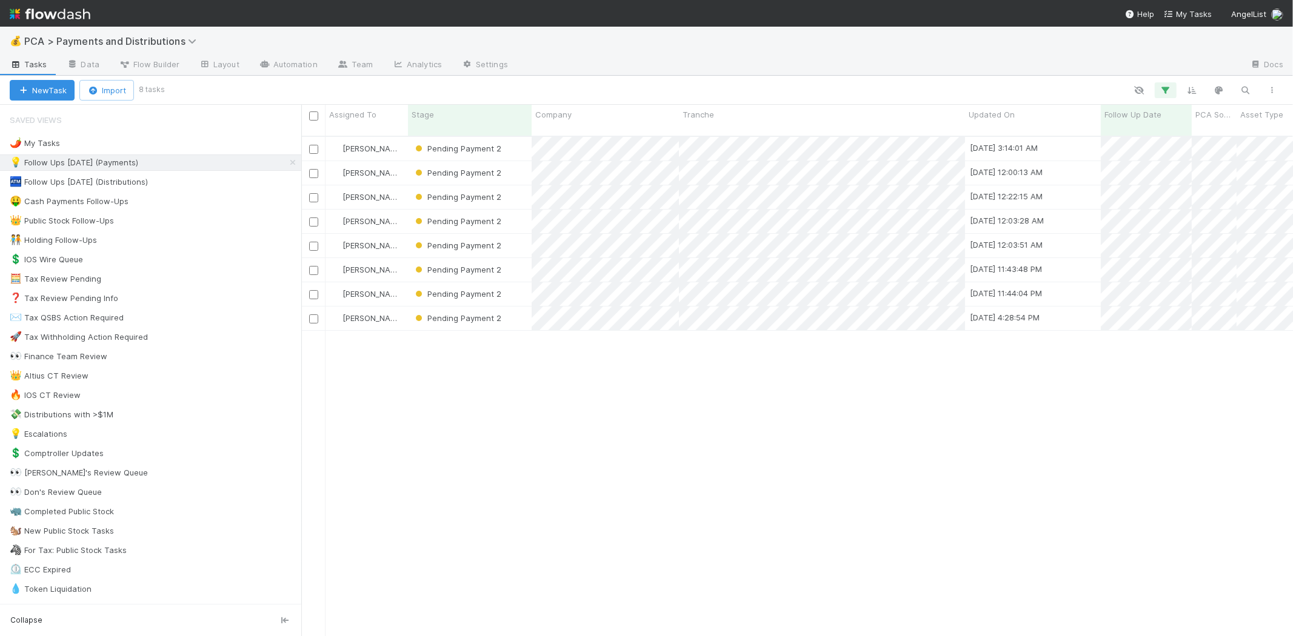
scroll to position [500, 981]
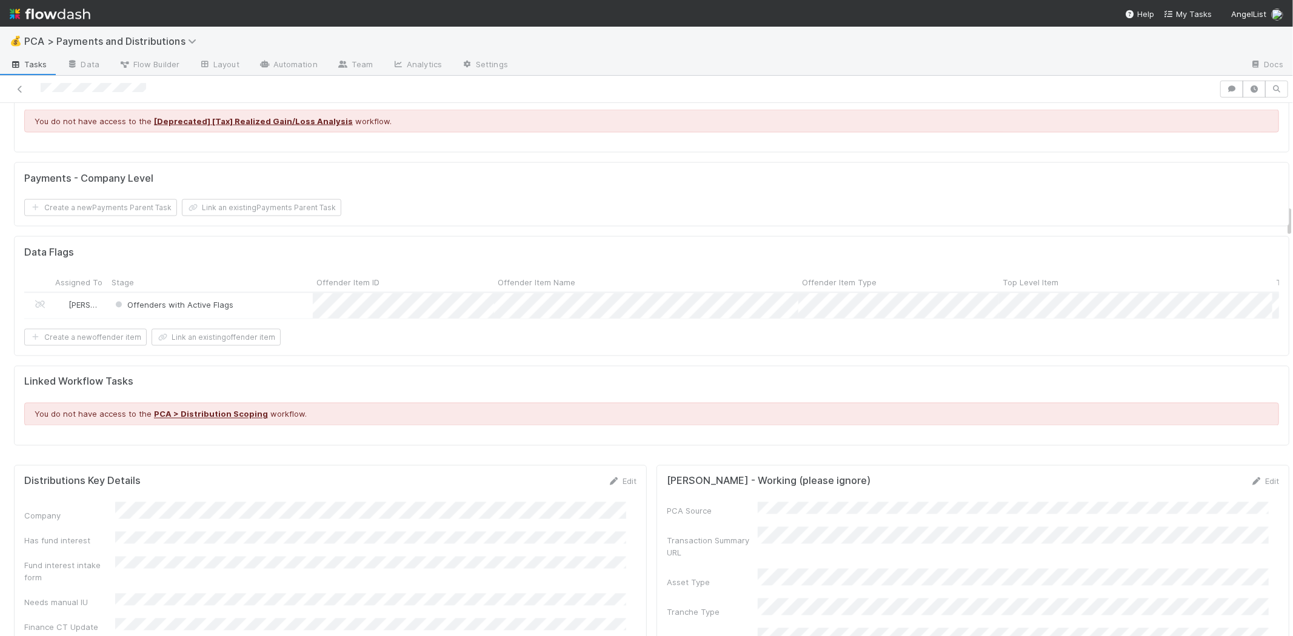
scroll to position [1953, 0]
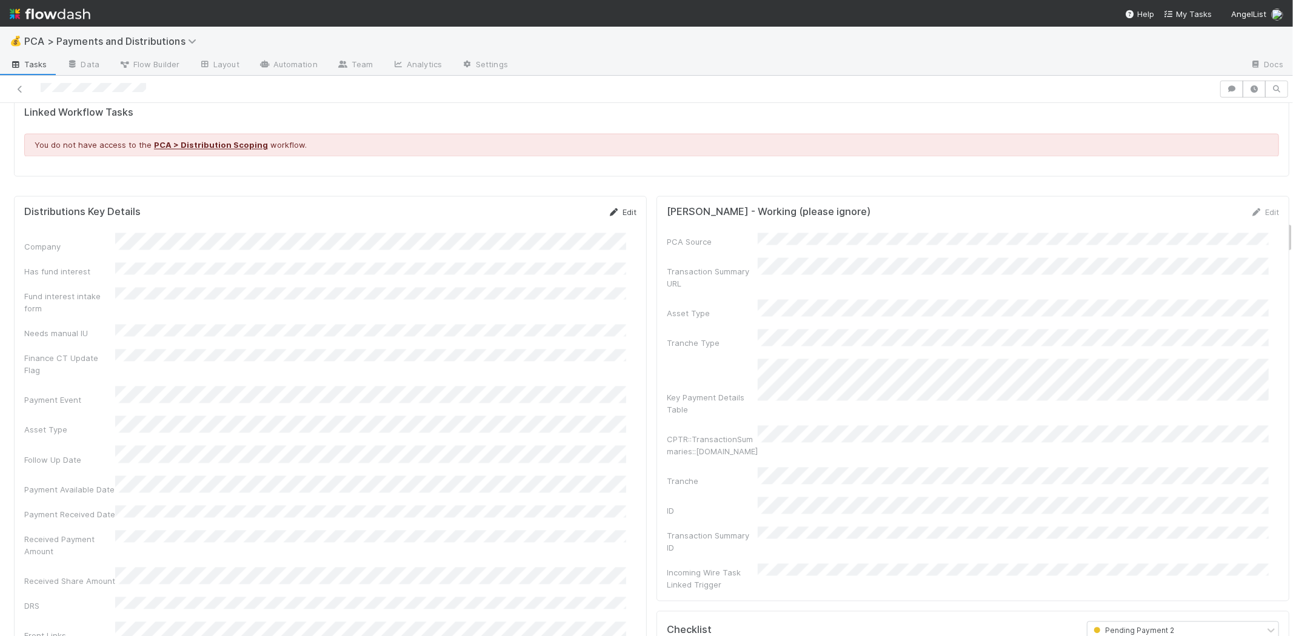
click at [609, 208] on icon at bounding box center [614, 212] width 12 height 8
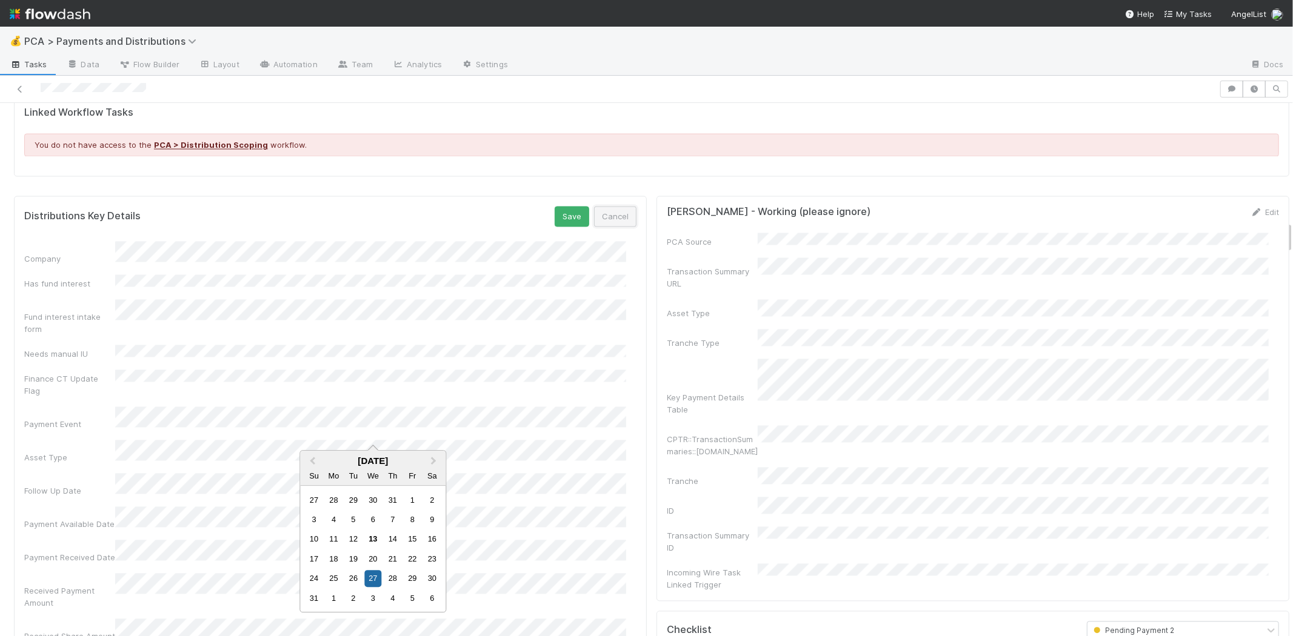
click at [606, 206] on button "Cancel" at bounding box center [615, 216] width 42 height 21
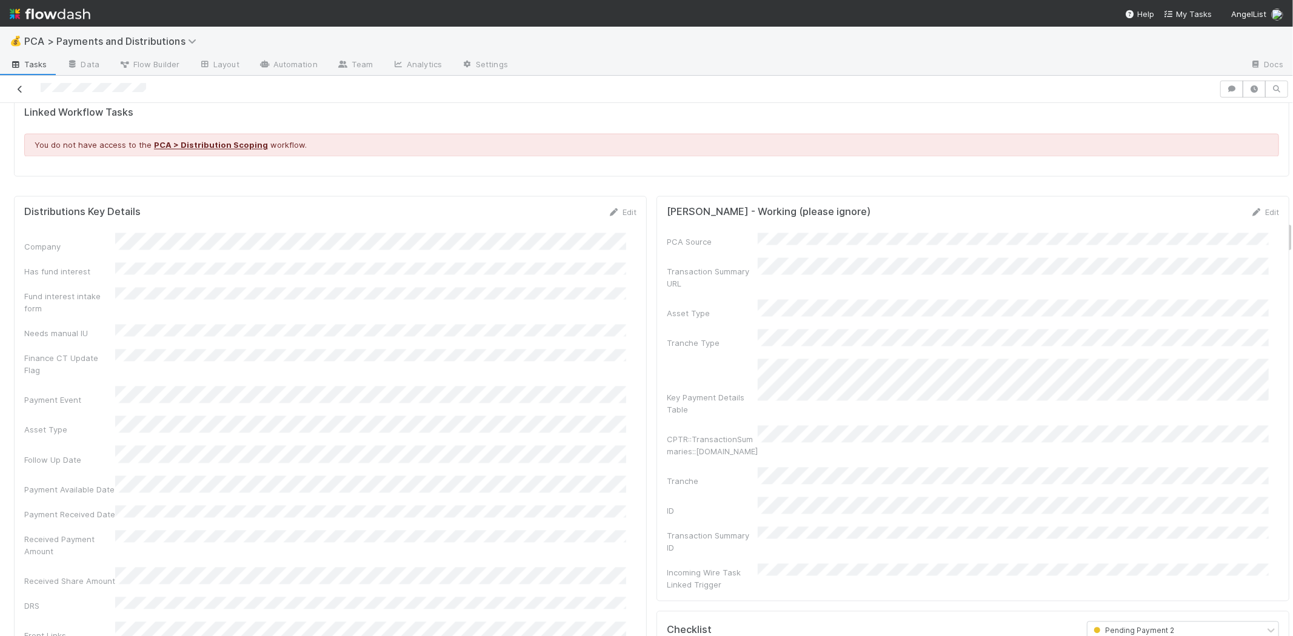
click at [16, 85] on link at bounding box center [20, 89] width 12 height 12
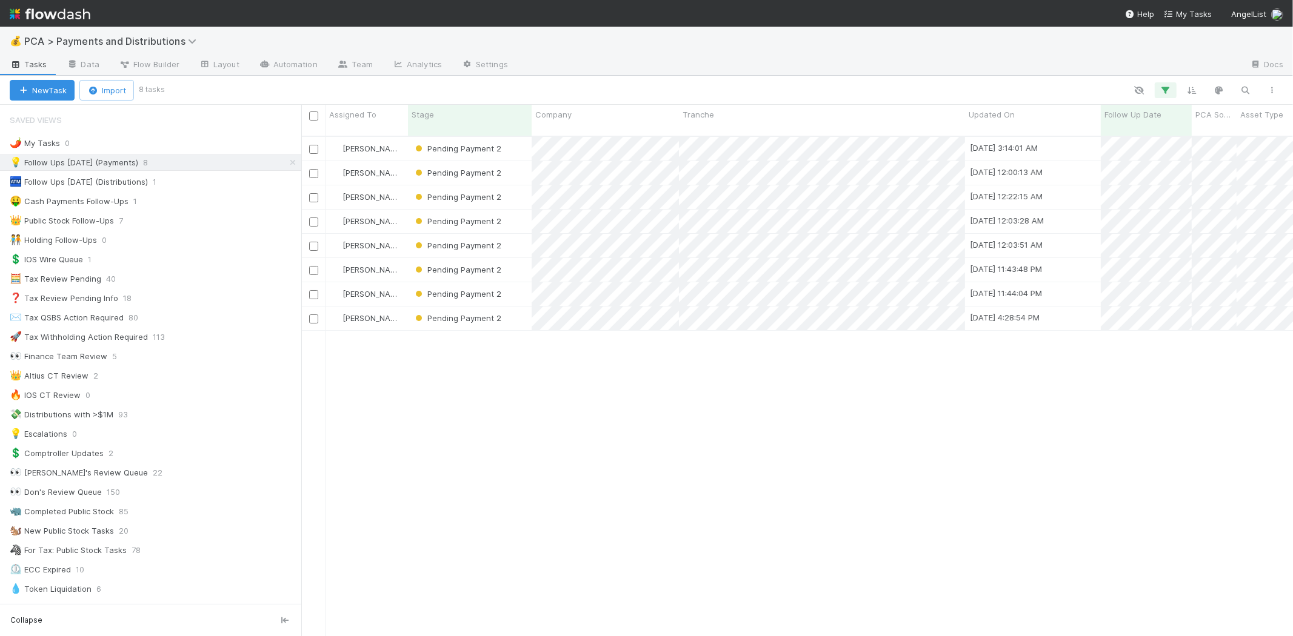
scroll to position [500, 981]
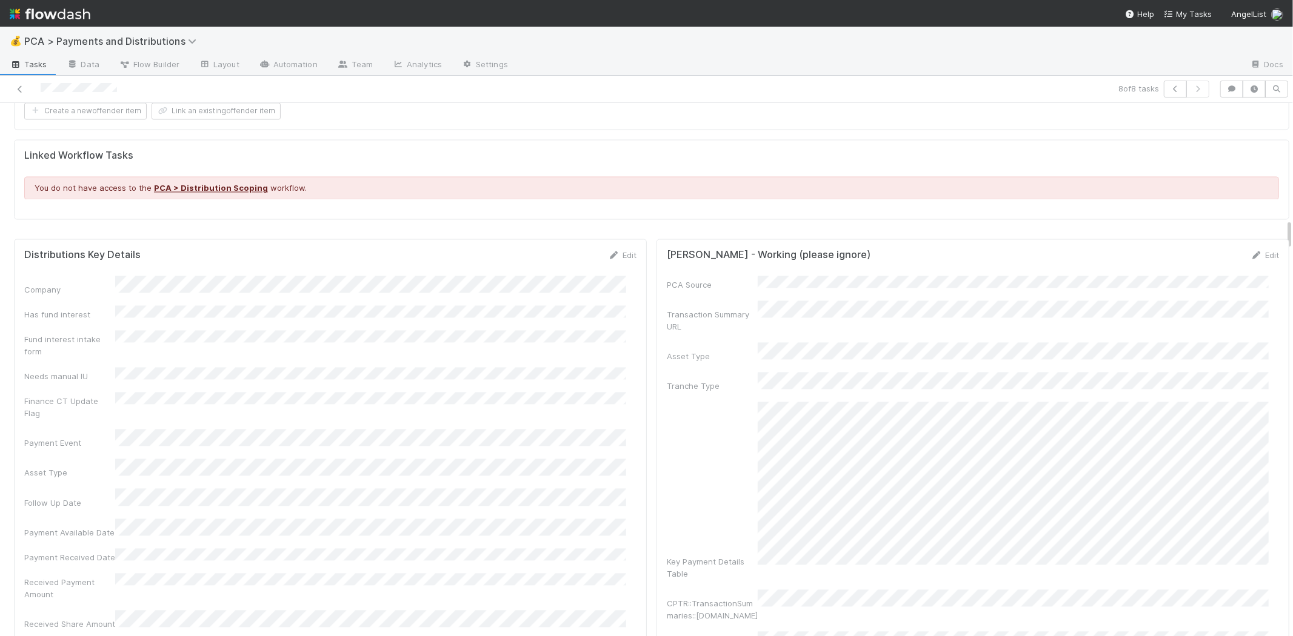
scroll to position [1953, 0]
click at [610, 254] on link "Edit" at bounding box center [622, 259] width 28 height 10
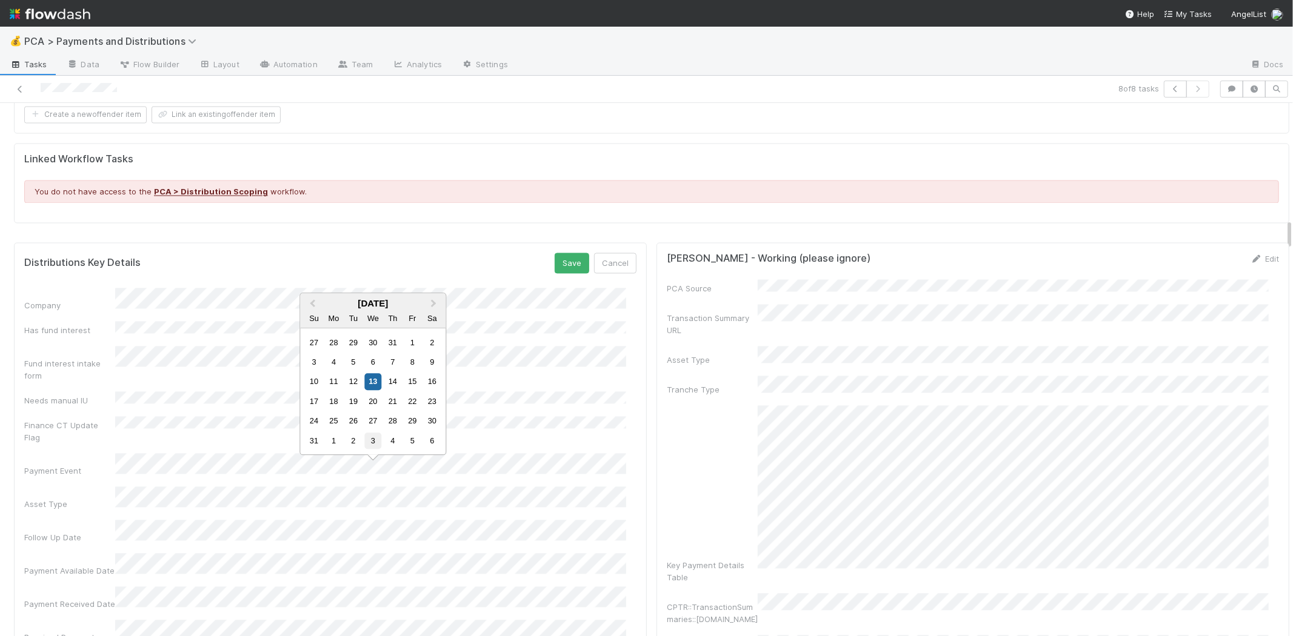
click at [375, 441] on div "3" at bounding box center [373, 441] width 16 height 16
click at [555, 253] on button "Save" at bounding box center [572, 263] width 35 height 21
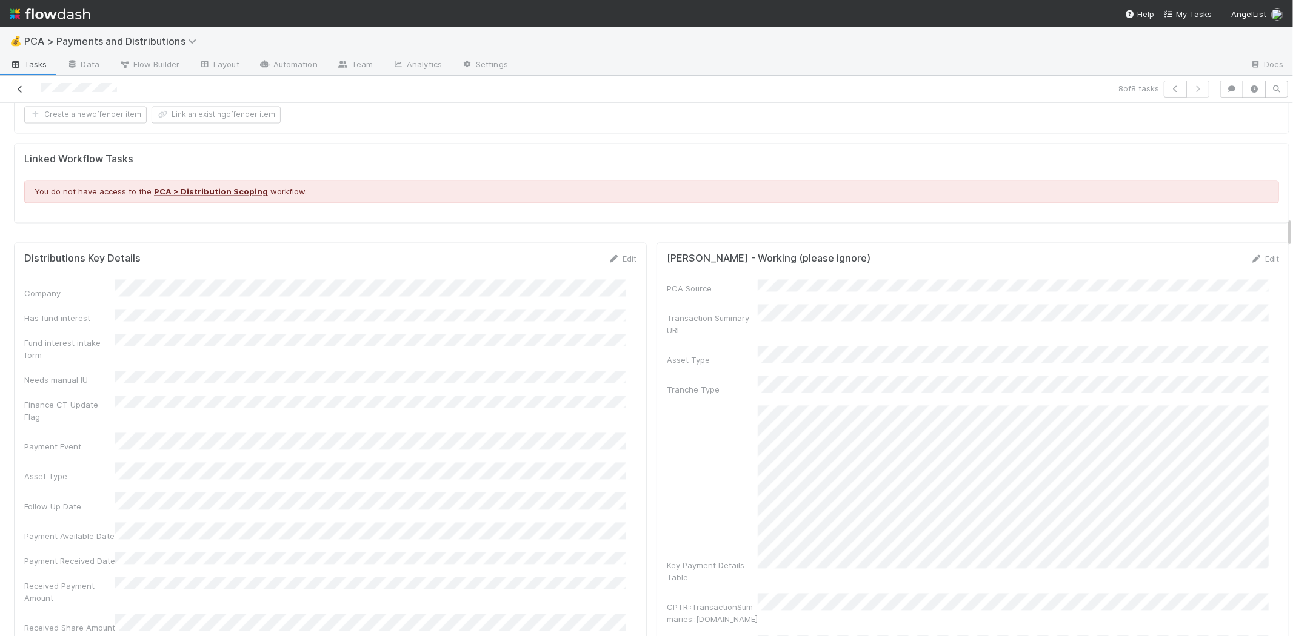
click at [19, 83] on link at bounding box center [20, 89] width 12 height 12
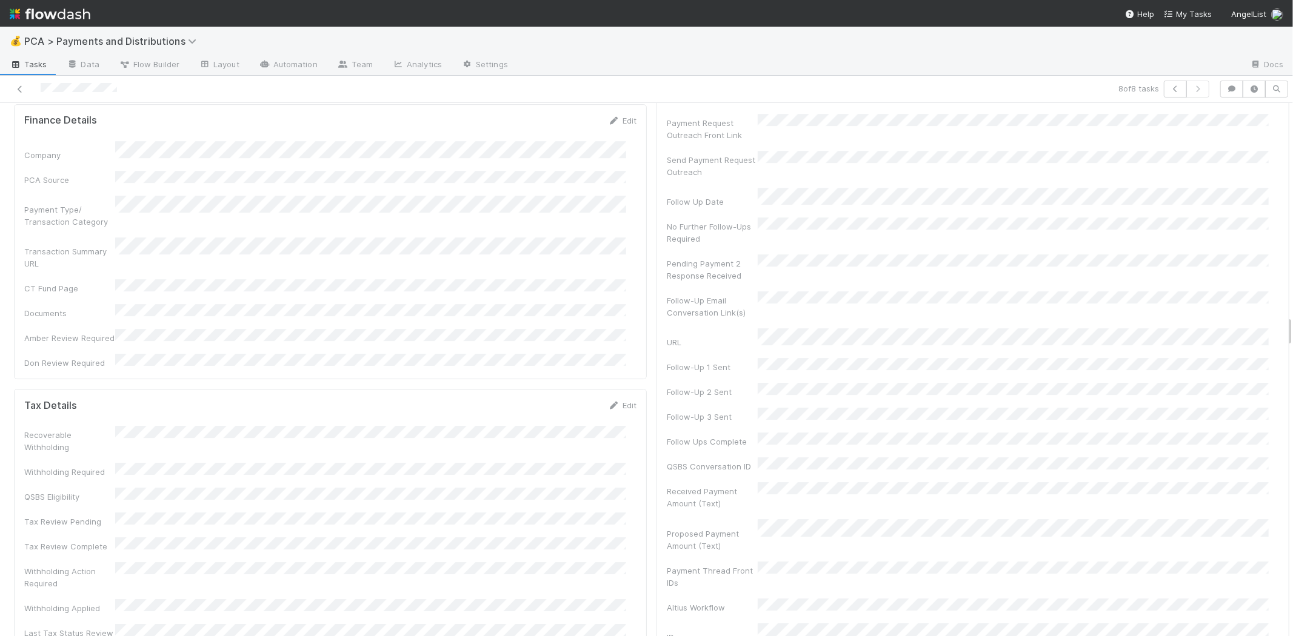
scroll to position [3704, 0]
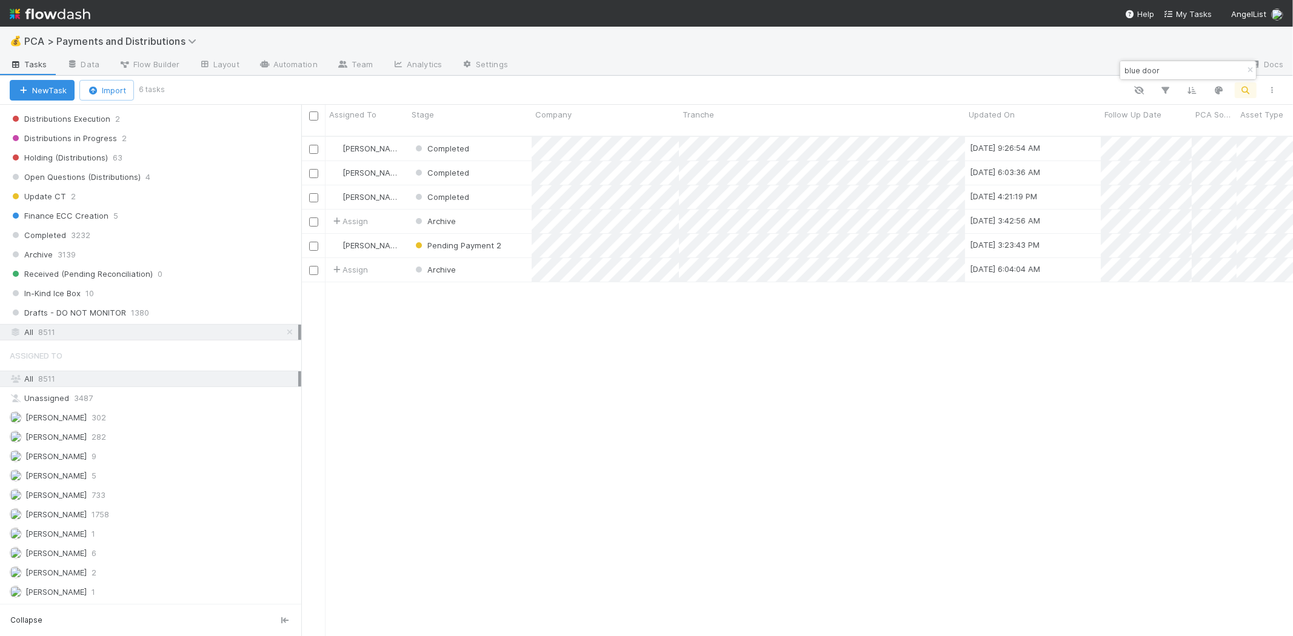
scroll to position [500, 981]
type input "blue door"
